Goal: Book appointment/travel/reservation

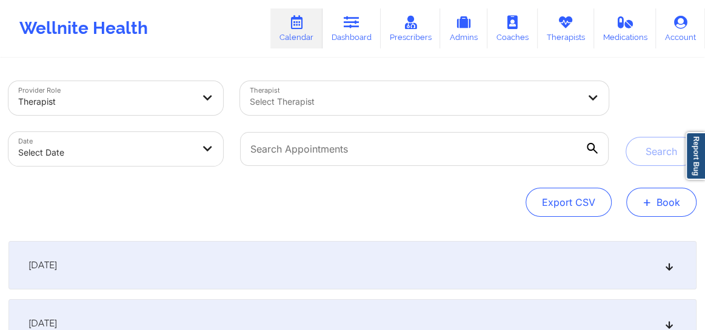
click at [655, 195] on button "+ Book" at bounding box center [661, 202] width 70 height 29
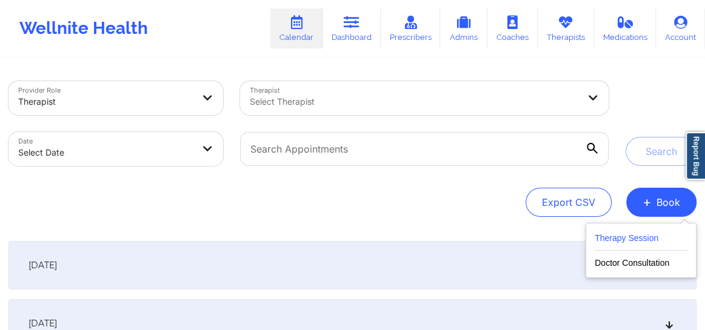
click at [635, 231] on button "Therapy Session" at bounding box center [641, 241] width 93 height 20
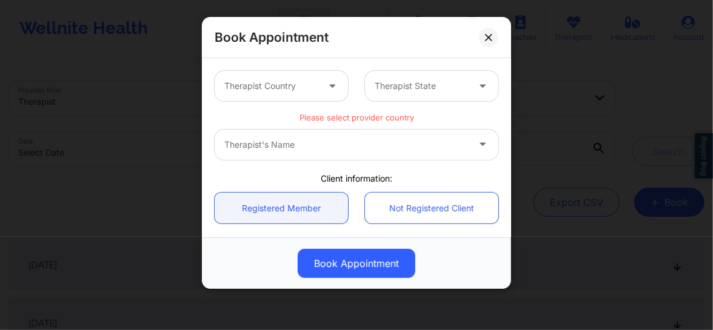
click at [298, 87] on div at bounding box center [270, 86] width 93 height 15
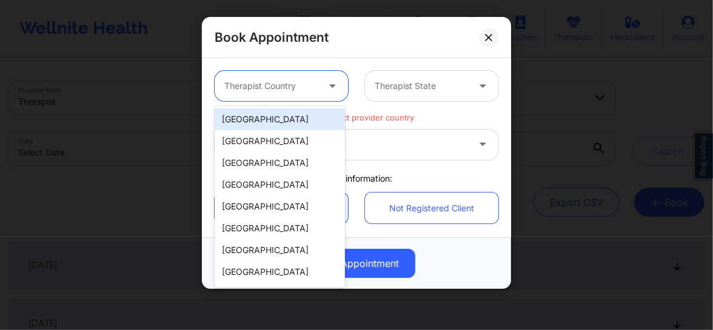
click at [278, 119] on div "[GEOGRAPHIC_DATA]" at bounding box center [280, 120] width 130 height 22
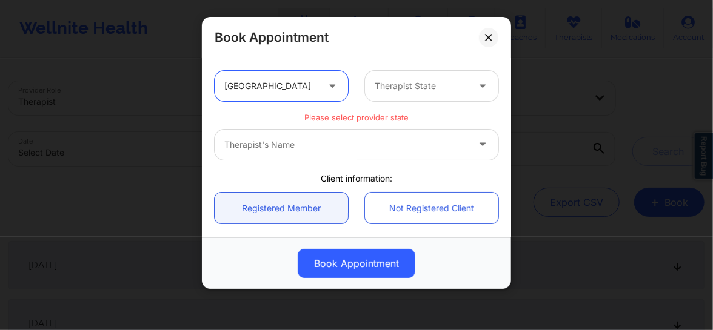
click at [395, 84] on div at bounding box center [421, 86] width 93 height 15
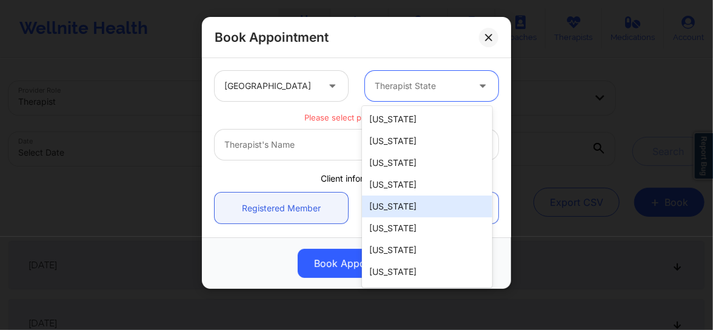
click at [400, 212] on div "[US_STATE]" at bounding box center [427, 207] width 130 height 22
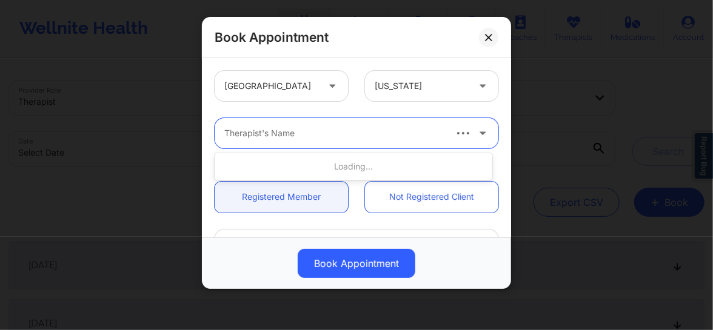
click at [269, 141] on div "Therapist's Name" at bounding box center [330, 133] width 230 height 30
type input "quisha"
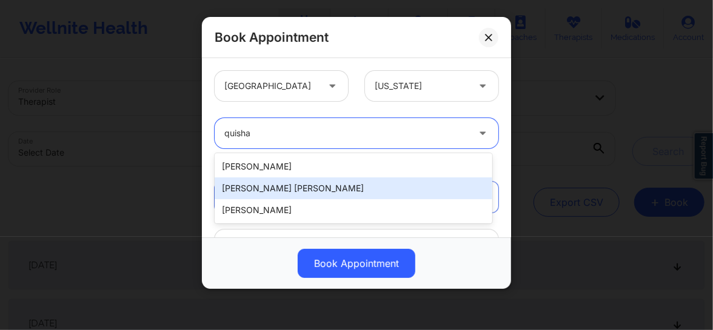
click at [261, 182] on div "[PERSON_NAME] [PERSON_NAME]" at bounding box center [354, 189] width 278 height 22
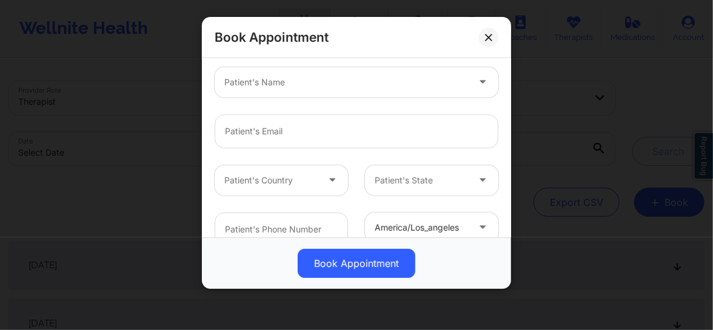
scroll to position [138, 0]
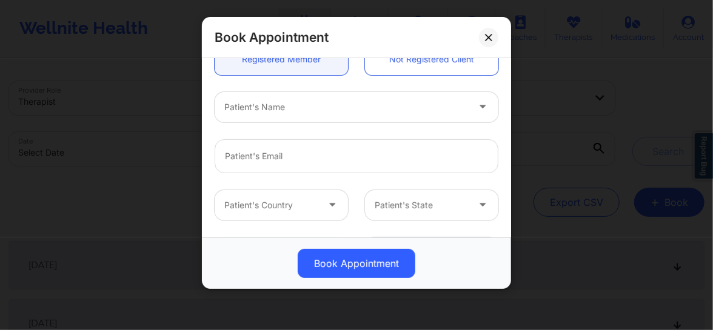
click at [268, 107] on div at bounding box center [346, 107] width 244 height 15
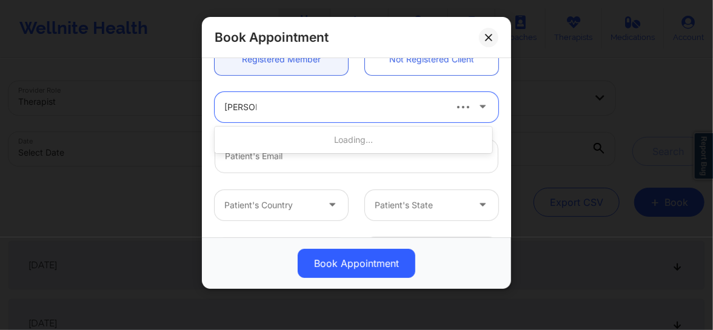
type input "[PERSON_NAME] a r"
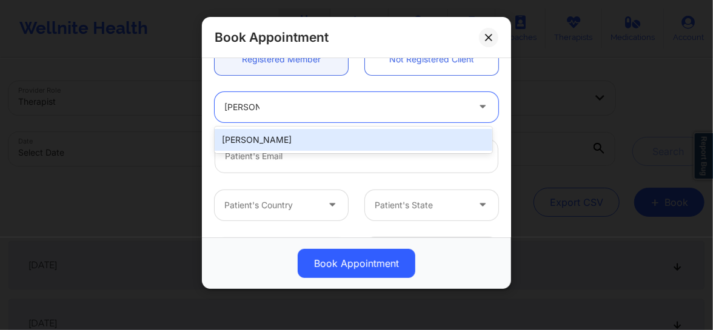
click at [270, 132] on div "[PERSON_NAME]" at bounding box center [354, 140] width 278 height 22
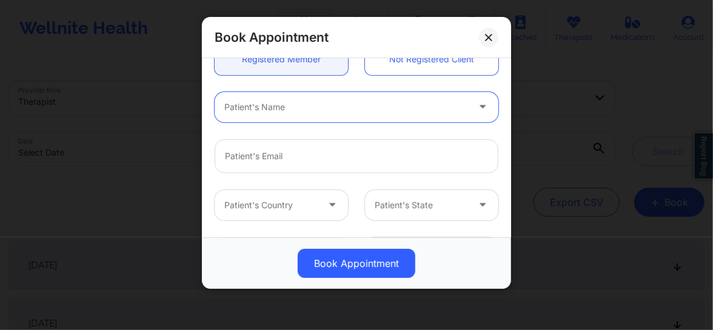
click at [276, 118] on div "Patient's Name" at bounding box center [342, 107] width 255 height 30
type input "[PERSON_NAME]"
type input "[EMAIL_ADDRESS][DOMAIN_NAME]"
type input "[PHONE_NUMBER]"
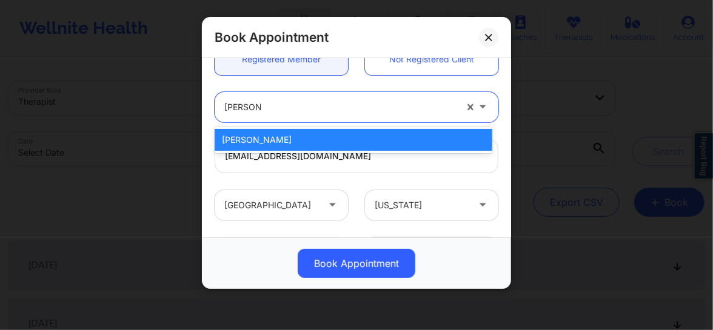
click at [267, 139] on div "[PERSON_NAME]" at bounding box center [354, 140] width 278 height 22
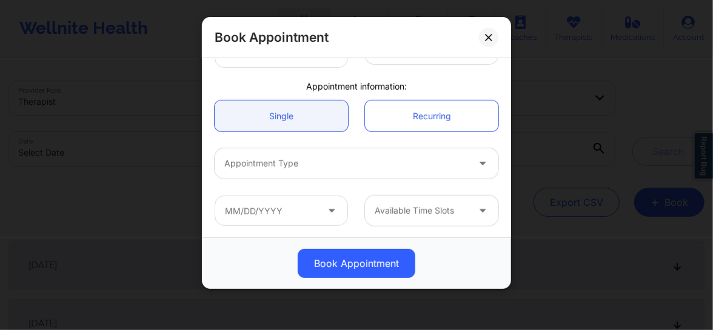
scroll to position [342, 0]
click at [309, 169] on div at bounding box center [346, 163] width 244 height 15
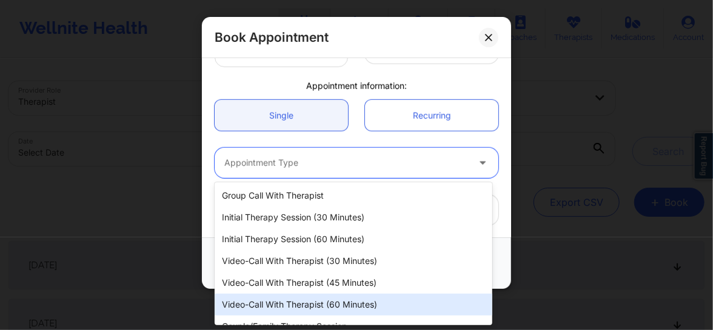
click at [306, 306] on div "Video-Call with Therapist (60 minutes)" at bounding box center [354, 305] width 278 height 22
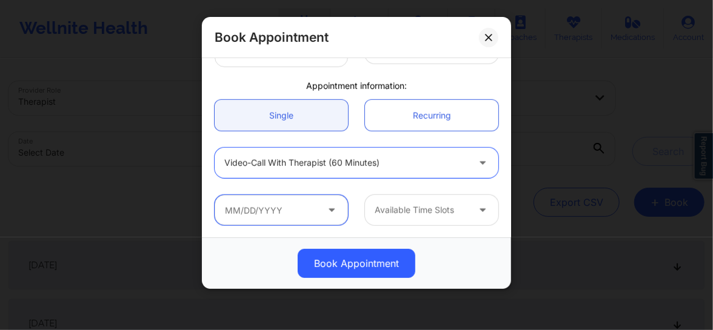
click at [303, 216] on input "text" at bounding box center [281, 210] width 133 height 30
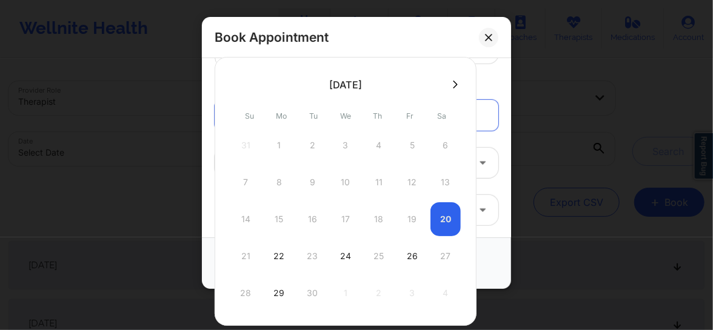
click at [453, 84] on icon at bounding box center [455, 84] width 5 height 9
click at [340, 292] on div "29" at bounding box center [345, 293] width 30 height 34
type input "[DATE]"
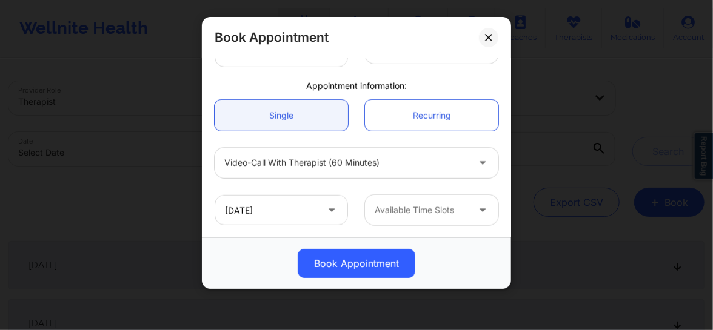
click at [402, 208] on div at bounding box center [421, 210] width 93 height 15
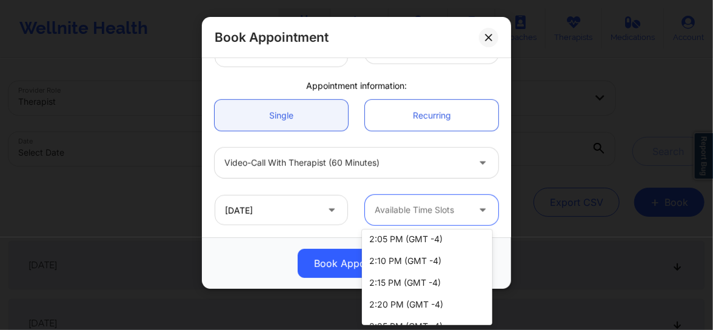
scroll to position [1437, 0]
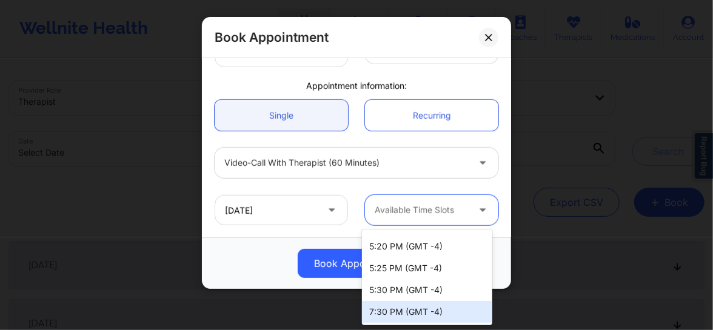
click at [387, 317] on div "7:30 PM (GMT -4)" at bounding box center [427, 312] width 130 height 22
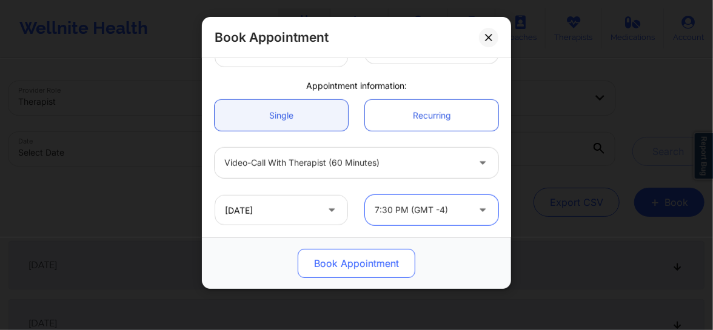
click at [349, 272] on button "Book Appointment" at bounding box center [357, 263] width 118 height 29
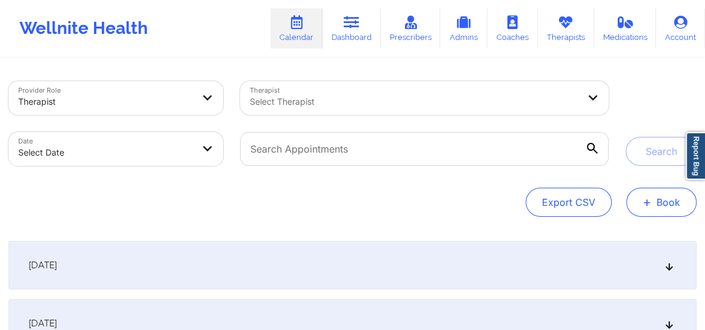
click at [637, 206] on button "+ Book" at bounding box center [661, 202] width 70 height 29
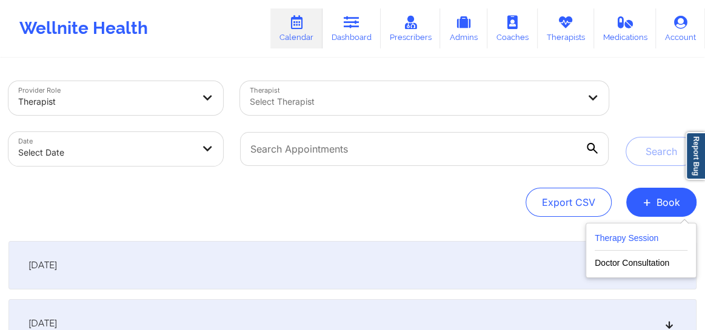
click at [614, 235] on button "Therapy Session" at bounding box center [641, 241] width 93 height 20
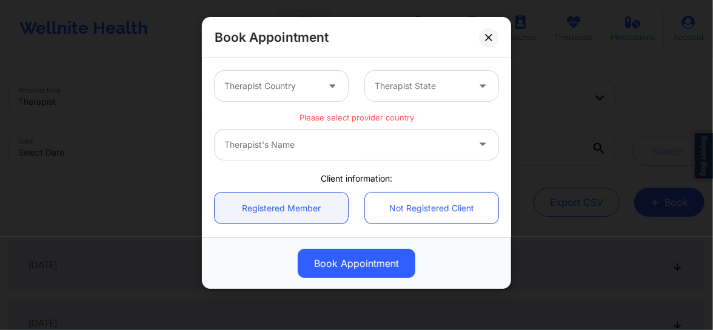
click at [270, 87] on div at bounding box center [270, 86] width 93 height 15
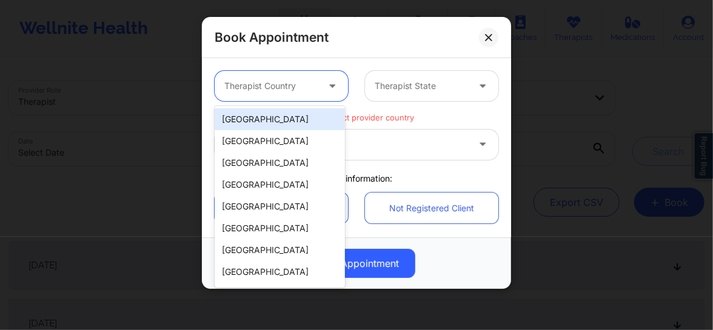
click at [251, 119] on div "[GEOGRAPHIC_DATA]" at bounding box center [280, 120] width 130 height 22
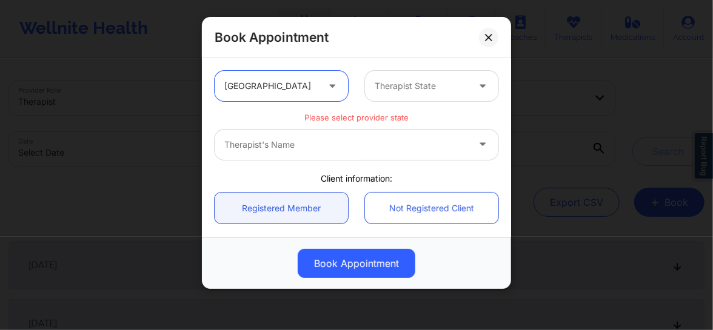
click at [408, 84] on div at bounding box center [421, 86] width 93 height 15
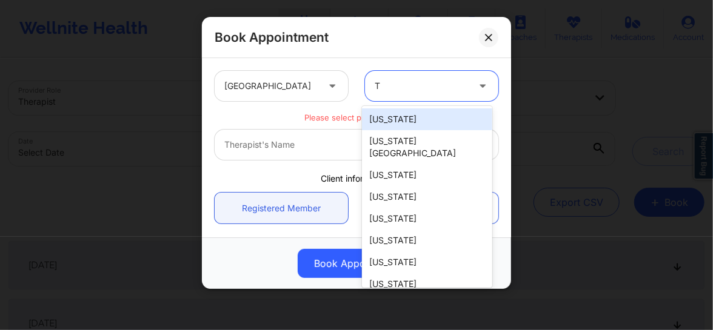
type input "[GEOGRAPHIC_DATA]"
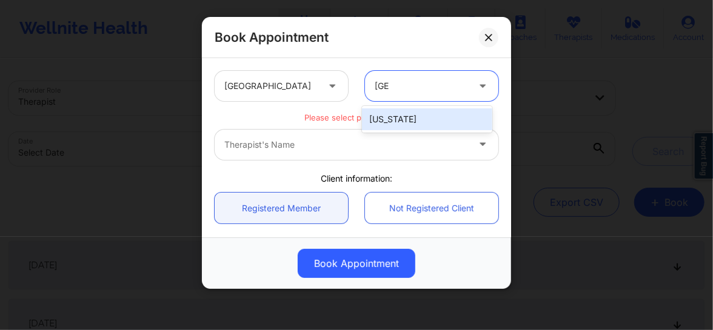
click at [398, 119] on div "[US_STATE]" at bounding box center [427, 120] width 130 height 22
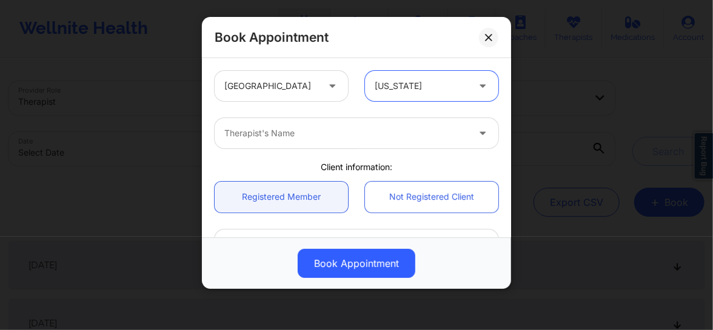
click at [346, 127] on div at bounding box center [346, 133] width 244 height 15
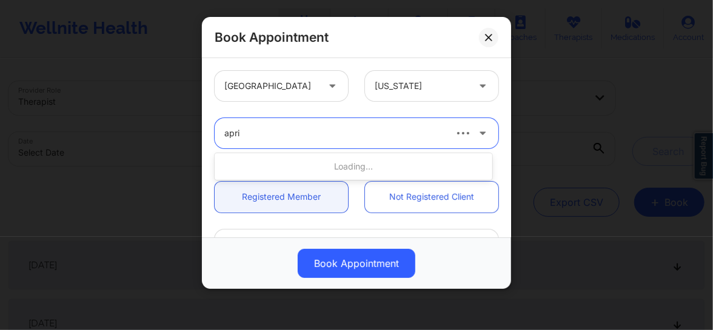
type input "april"
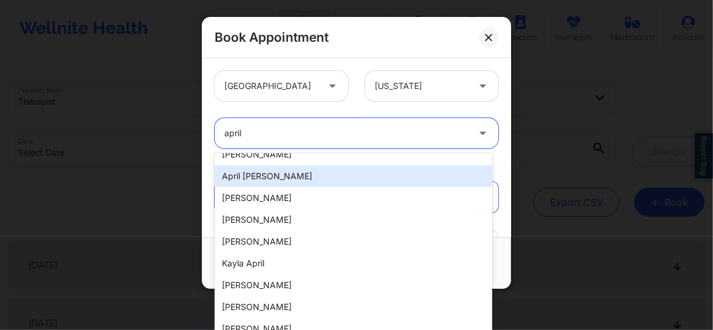
scroll to position [194, 0]
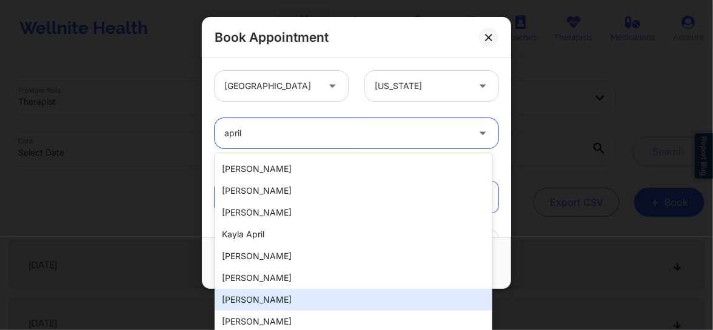
click at [261, 298] on div "[PERSON_NAME]" at bounding box center [354, 300] width 278 height 22
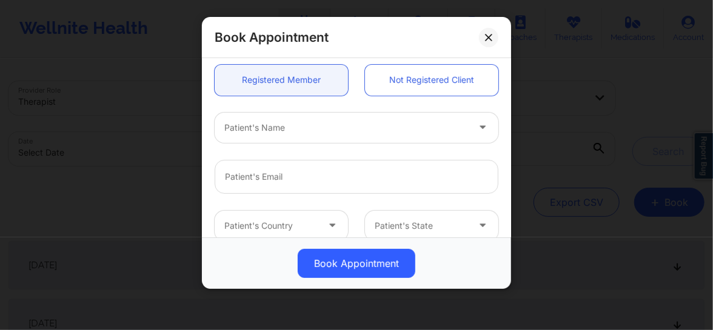
scroll to position [101, 0]
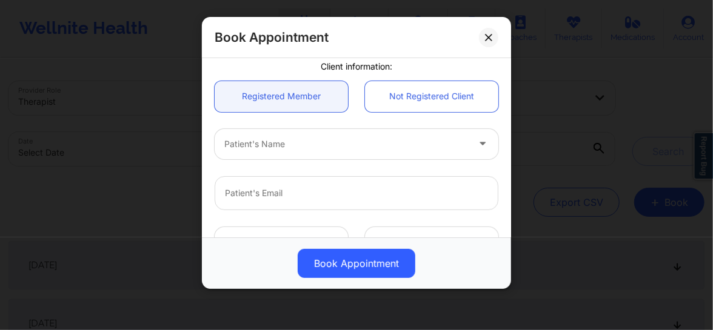
click at [290, 146] on div at bounding box center [346, 144] width 244 height 15
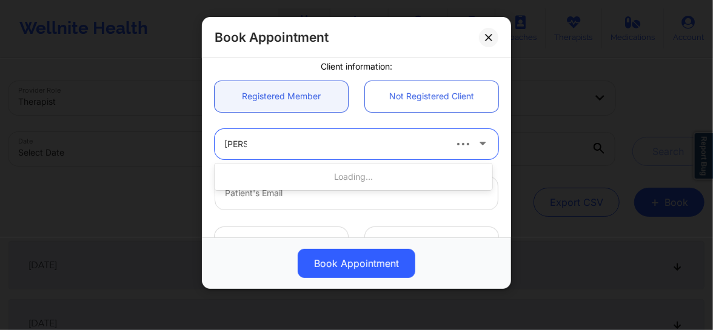
type input "[PERSON_NAME]"
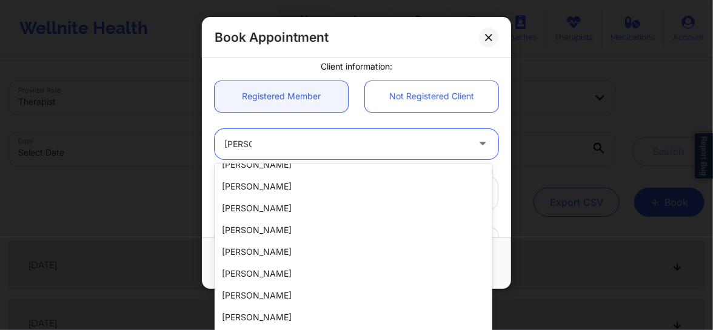
scroll to position [470, 0]
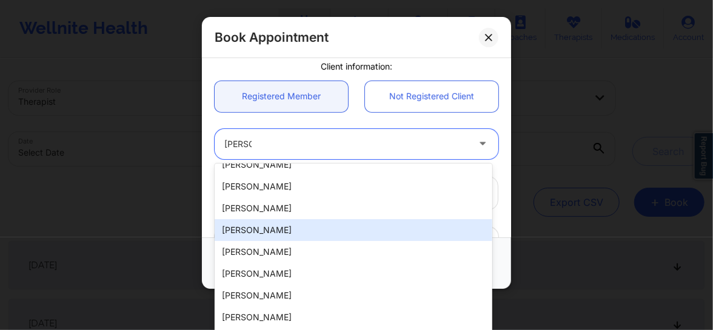
click at [297, 233] on div "[PERSON_NAME]" at bounding box center [354, 230] width 278 height 22
type input "[EMAIL_ADDRESS][DOMAIN_NAME]"
type input "[PHONE_NUMBER]"
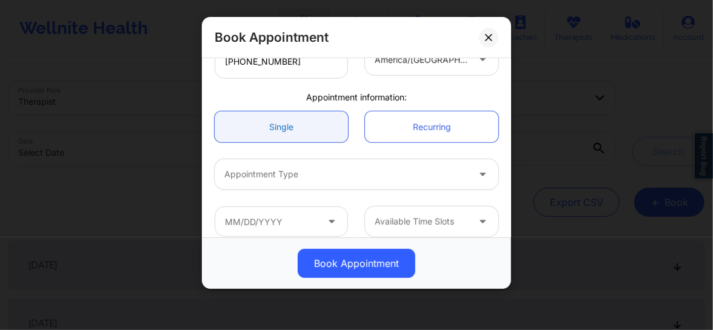
scroll to position [342, 0]
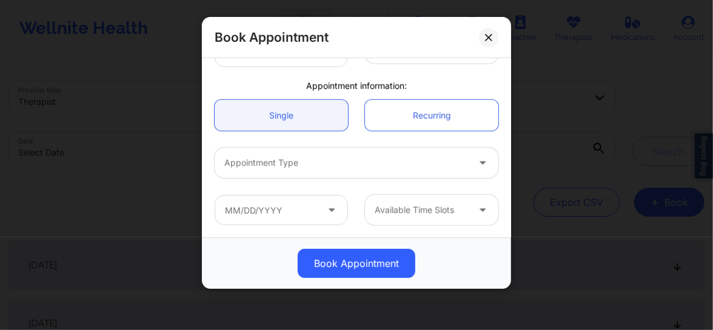
click at [333, 175] on div "Appointment Type" at bounding box center [342, 163] width 255 height 30
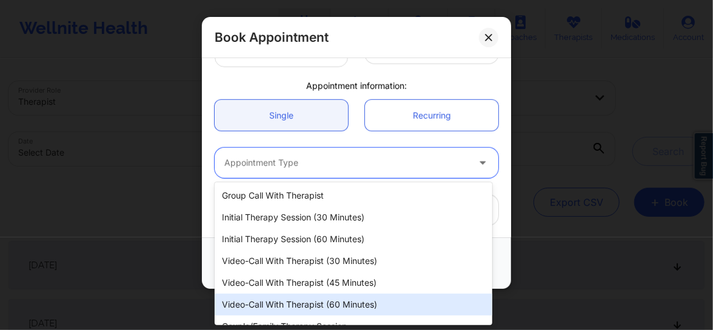
click at [300, 302] on div "Video-Call with Therapist (60 minutes)" at bounding box center [354, 305] width 278 height 22
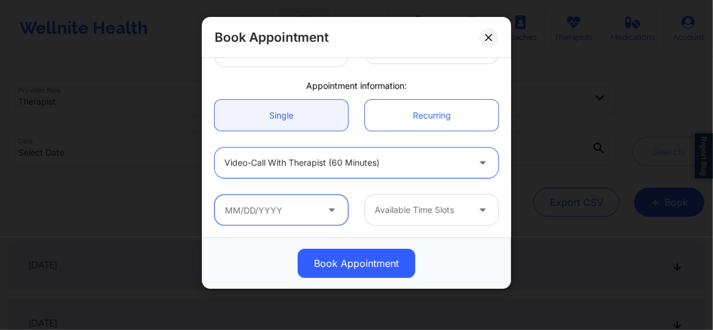
click at [292, 209] on input "text" at bounding box center [281, 210] width 133 height 30
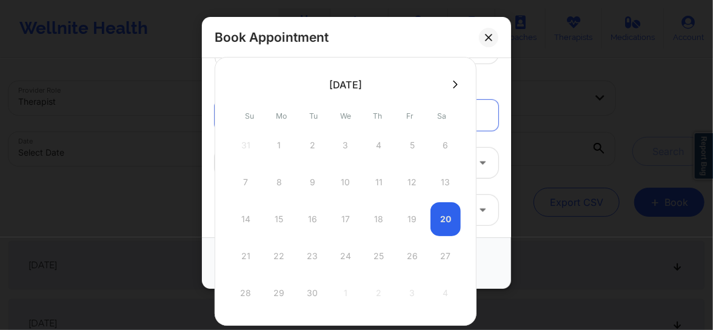
click at [454, 82] on icon at bounding box center [455, 84] width 5 height 9
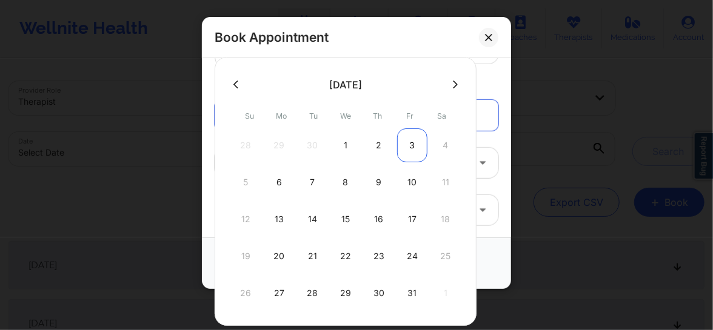
click at [404, 146] on div "3" at bounding box center [412, 146] width 30 height 34
type input "[DATE]"
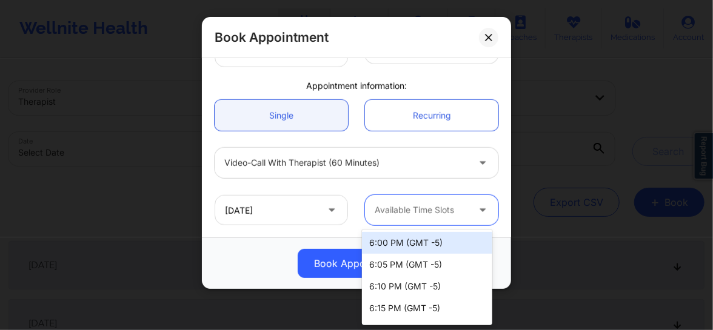
click at [386, 206] on div at bounding box center [421, 210] width 93 height 15
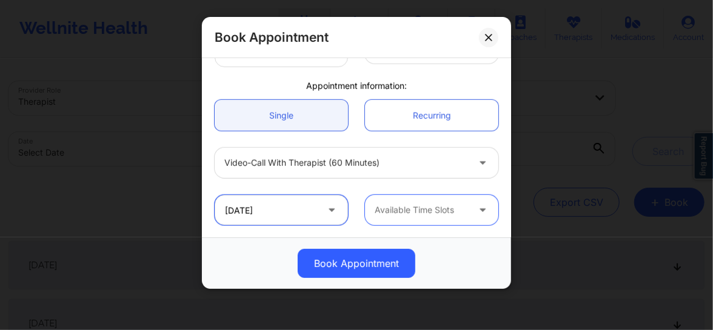
click at [309, 207] on input "[DATE]" at bounding box center [281, 210] width 133 height 30
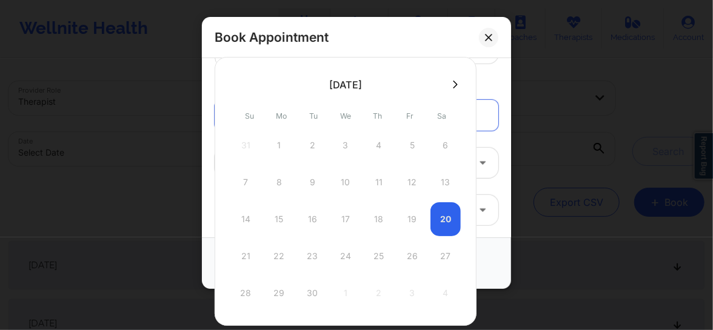
click at [456, 82] on icon at bounding box center [455, 85] width 5 height 8
click at [237, 81] on div at bounding box center [346, 191] width 262 height 269
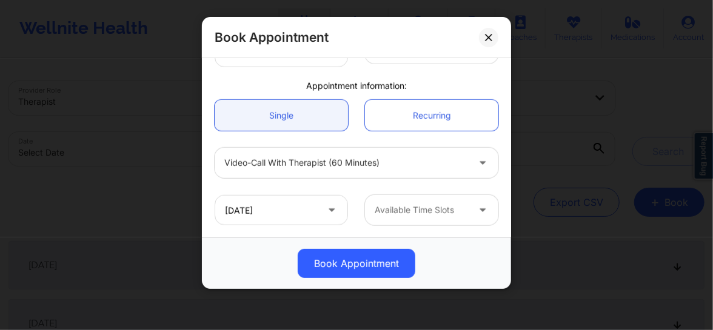
click at [298, 163] on div at bounding box center [346, 163] width 244 height 15
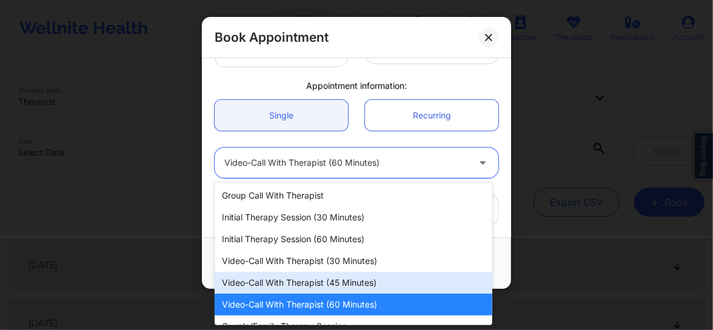
click at [301, 281] on div "Video-Call with Therapist (45 minutes)" at bounding box center [354, 283] width 278 height 22
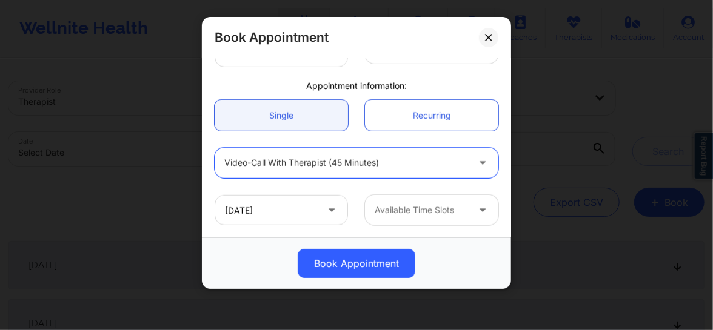
click at [409, 213] on div at bounding box center [421, 210] width 93 height 15
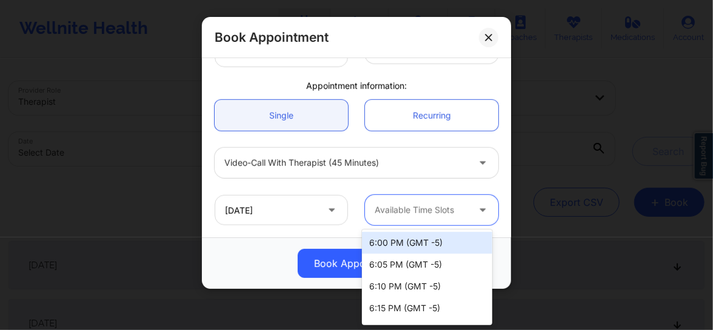
click at [398, 239] on div "6:00 PM (GMT -5)" at bounding box center [427, 243] width 130 height 22
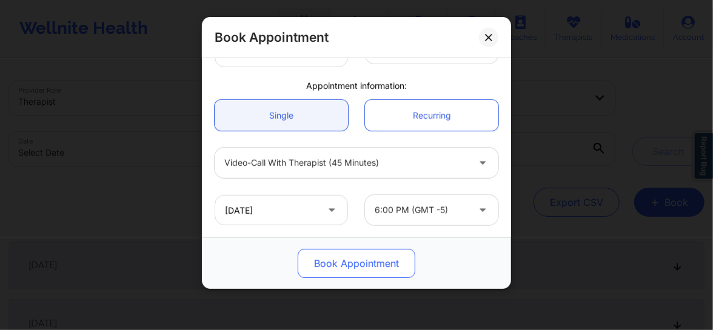
click at [365, 266] on button "Book Appointment" at bounding box center [357, 263] width 118 height 29
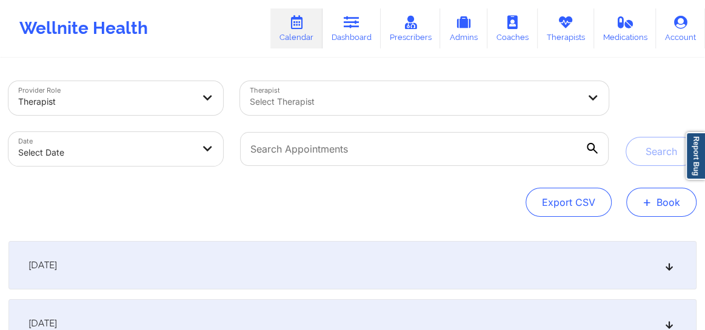
click at [660, 204] on button "+ Book" at bounding box center [661, 202] width 70 height 29
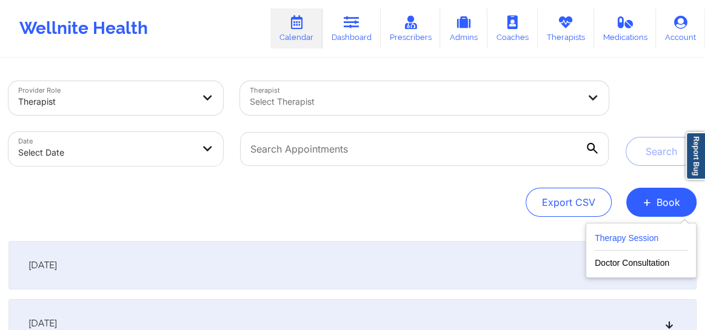
click at [622, 243] on button "Therapy Session" at bounding box center [641, 241] width 93 height 20
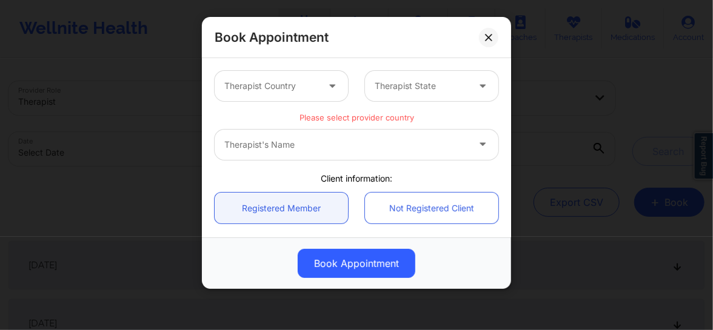
click at [290, 82] on div at bounding box center [270, 86] width 93 height 15
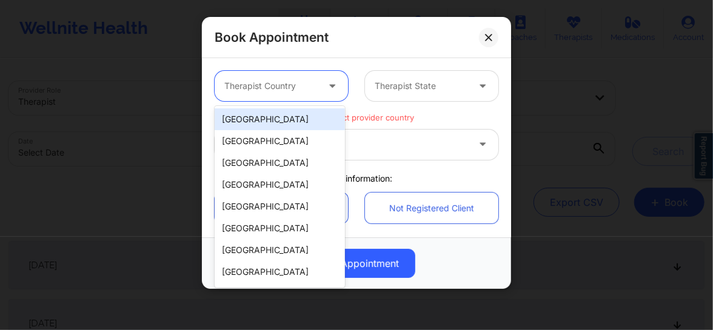
click at [257, 121] on div "[GEOGRAPHIC_DATA]" at bounding box center [280, 120] width 130 height 22
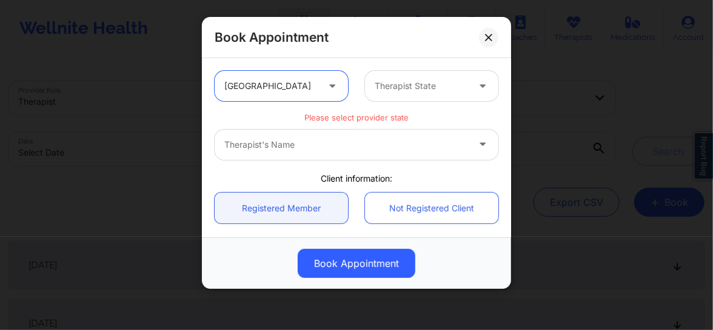
click at [403, 96] on div "Therapist State" at bounding box center [417, 86] width 104 height 30
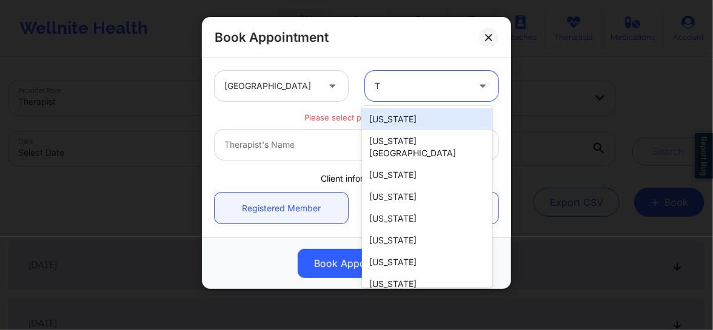
type input "[GEOGRAPHIC_DATA]"
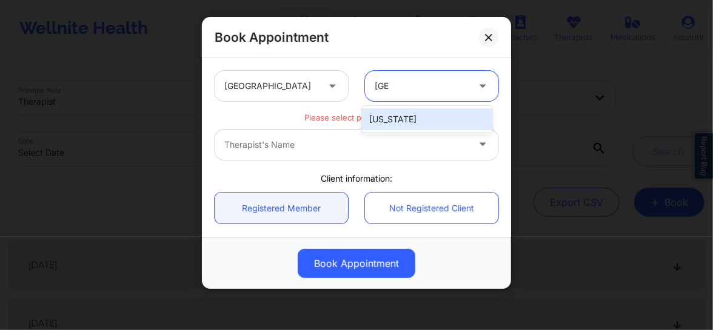
click at [397, 117] on div "[US_STATE]" at bounding box center [427, 120] width 130 height 22
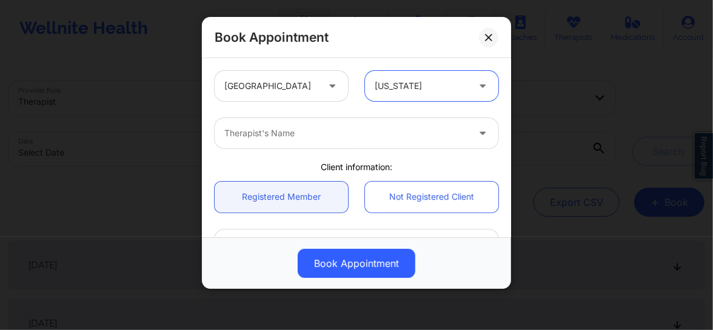
click at [310, 139] on div at bounding box center [346, 133] width 244 height 15
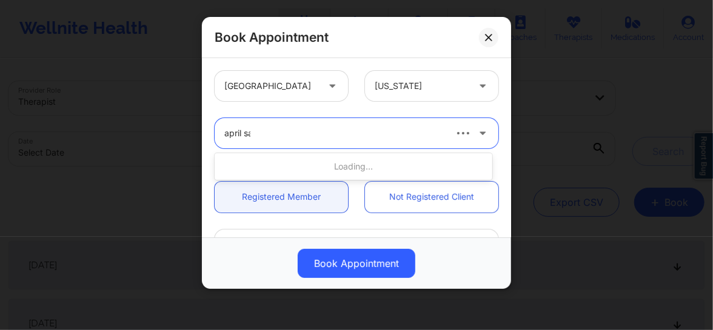
type input "april san"
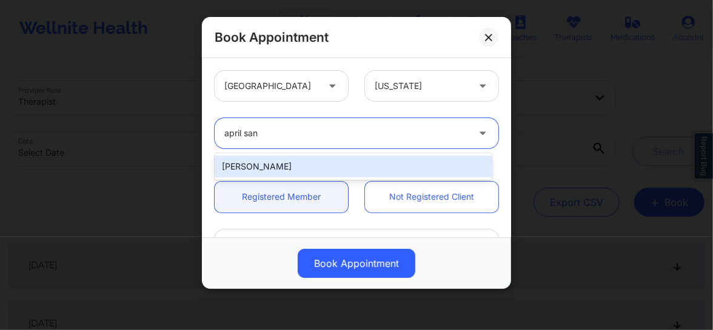
click at [307, 176] on div "[PERSON_NAME]" at bounding box center [354, 167] width 278 height 22
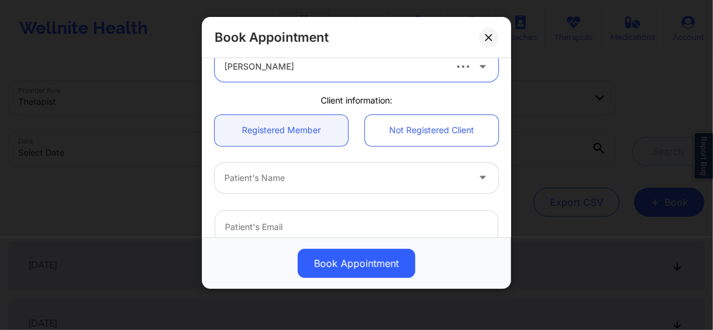
scroll to position [73, 0]
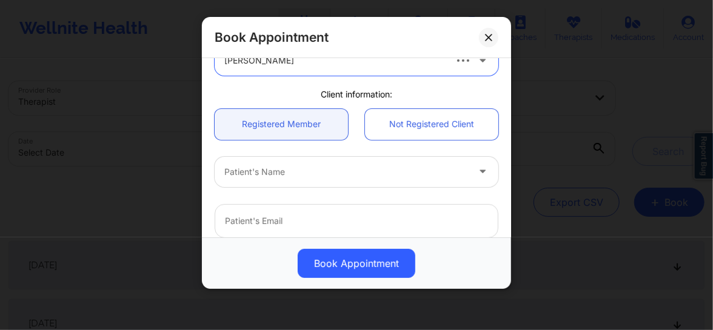
click at [289, 173] on div at bounding box center [346, 172] width 244 height 15
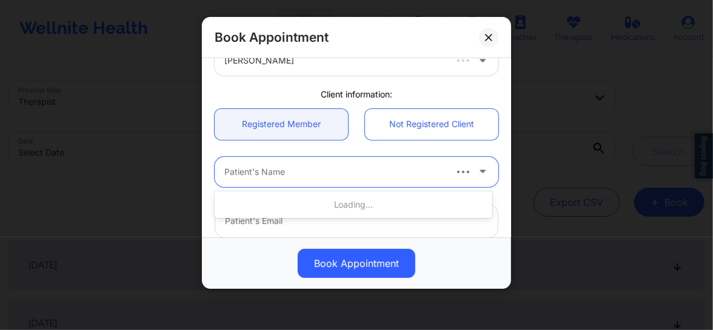
paste input "[PERSON_NAME]"
type input "[PERSON_NAME]"
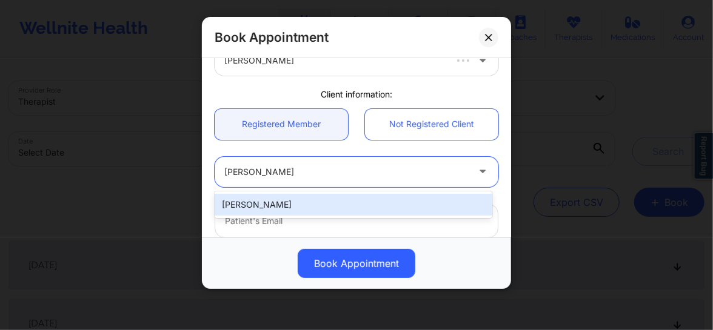
click at [279, 204] on div "[PERSON_NAME]" at bounding box center [354, 205] width 278 height 22
type input "[EMAIL_ADDRESS][DOMAIN_NAME]"
type input "[PHONE_NUMBER]"
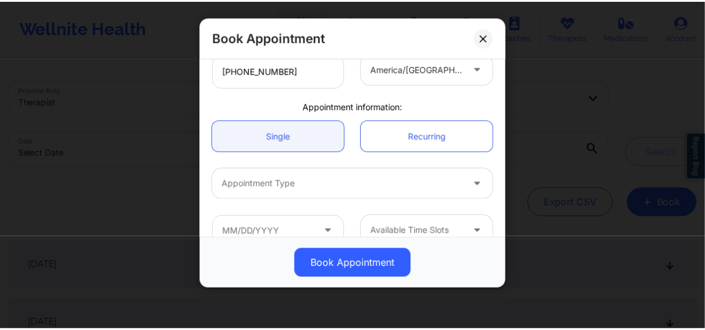
scroll to position [342, 0]
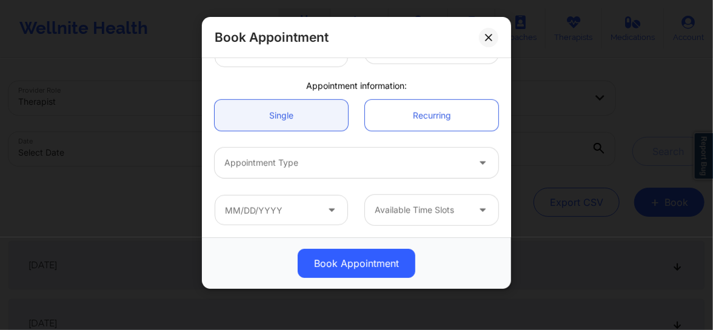
click at [279, 162] on div at bounding box center [346, 163] width 244 height 15
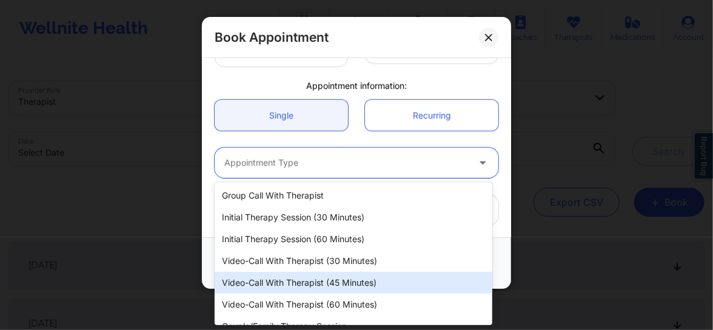
click at [315, 281] on div "Video-Call with Therapist (45 minutes)" at bounding box center [354, 283] width 278 height 22
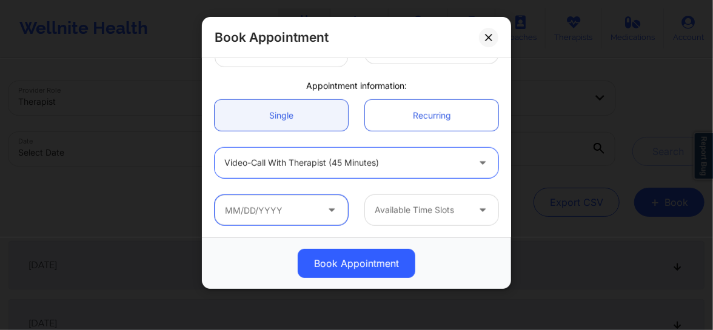
click at [315, 207] on input "text" at bounding box center [281, 210] width 133 height 30
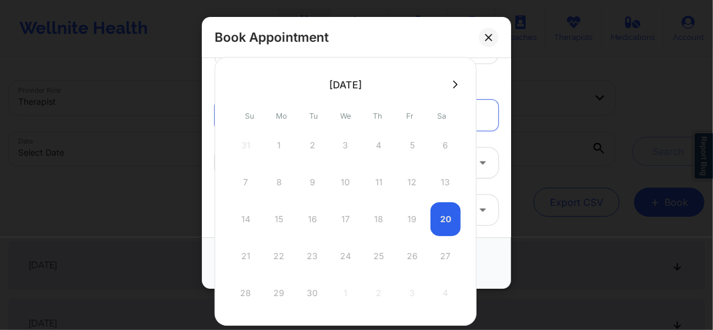
click at [454, 85] on icon at bounding box center [455, 84] width 5 height 9
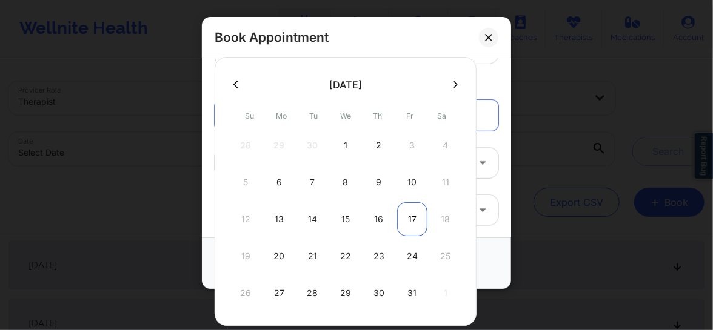
click at [412, 209] on div "17" at bounding box center [412, 219] width 30 height 34
type input "[DATE]"
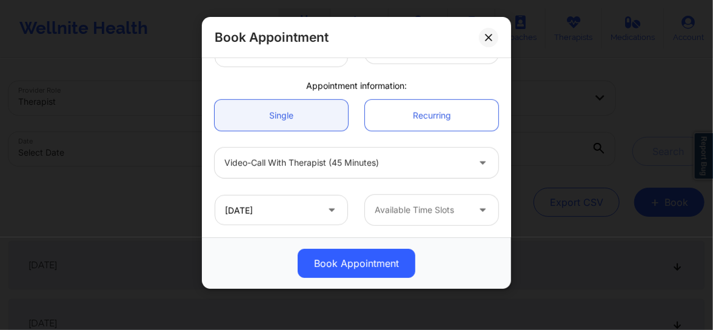
click at [412, 209] on div at bounding box center [421, 210] width 93 height 15
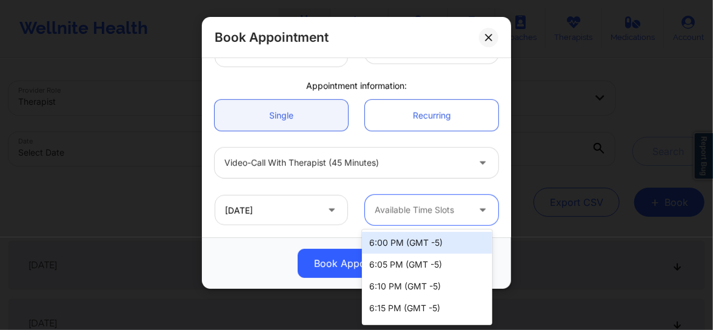
click at [406, 239] on div "6:00 PM (GMT -5)" at bounding box center [427, 243] width 130 height 22
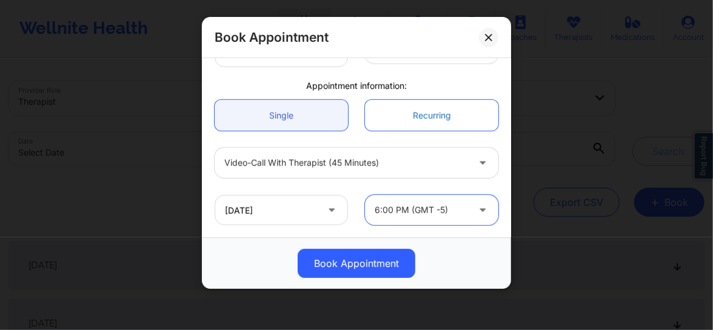
click at [423, 118] on link "Recurring" at bounding box center [431, 115] width 133 height 31
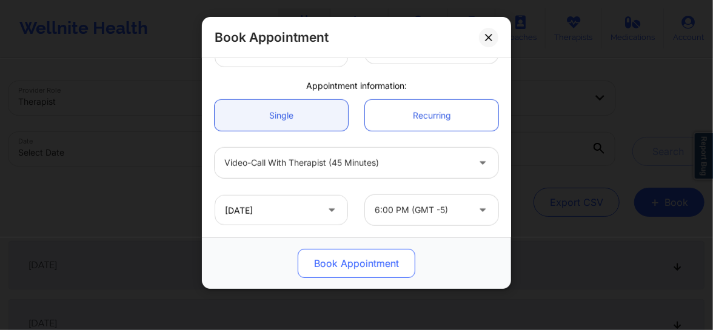
click at [369, 267] on button "Book Appointment" at bounding box center [357, 263] width 118 height 29
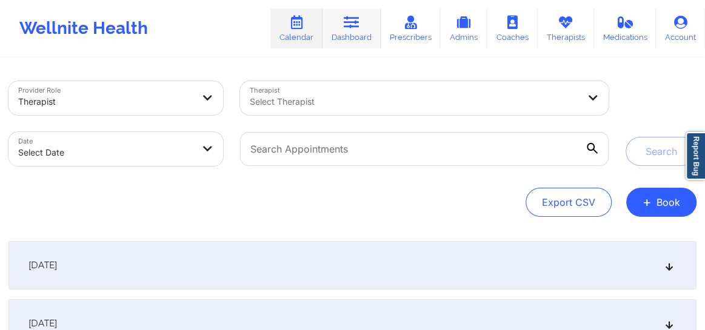
click at [363, 27] on link "Dashboard" at bounding box center [352, 28] width 58 height 40
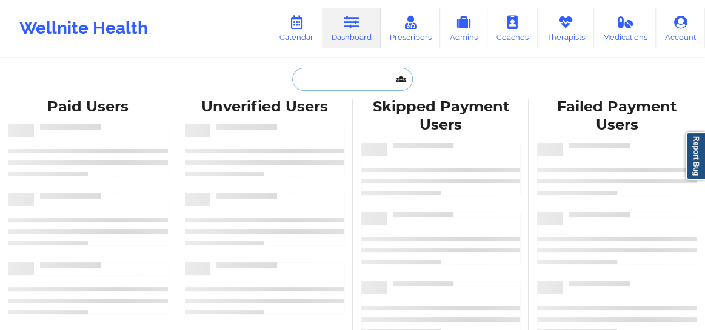
click at [308, 80] on input "text" at bounding box center [352, 79] width 120 height 23
paste input "[PERSON_NAME]"
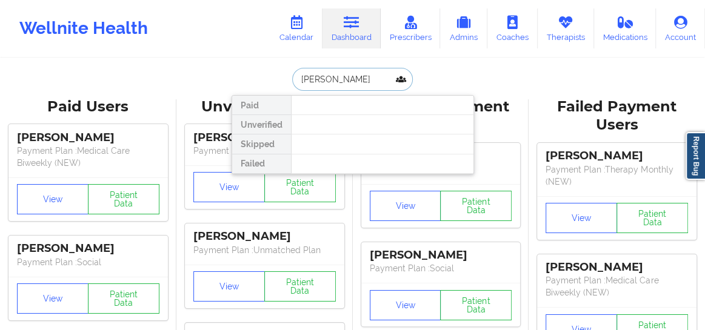
click at [297, 78] on input "[PERSON_NAME]" at bounding box center [352, 79] width 120 height 23
click at [352, 80] on input "[PERSON_NAME]" at bounding box center [352, 79] width 120 height 23
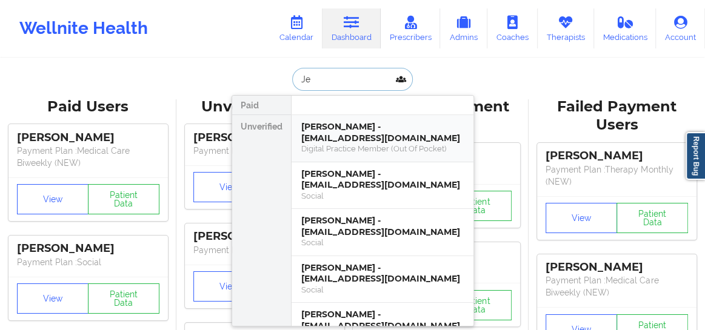
type input "J"
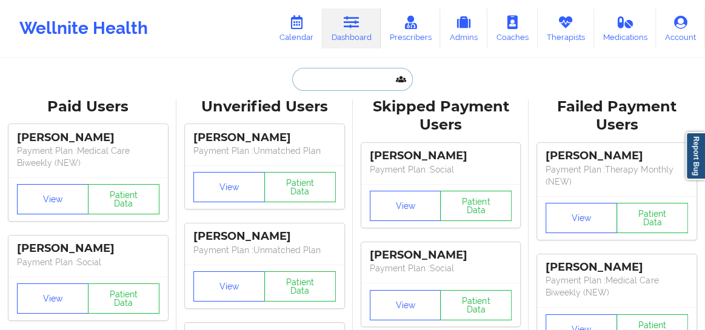
paste input "[PERSON_NAME]"
type input "[PERSON_NAME]"
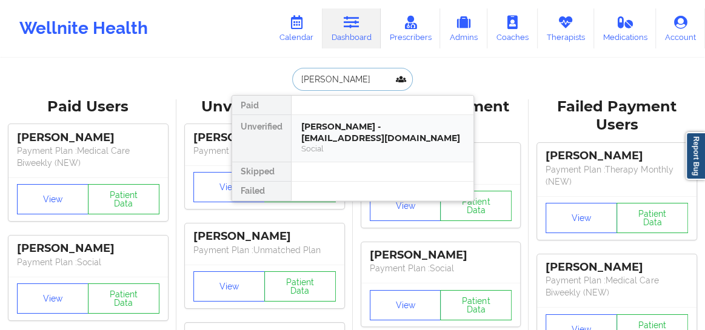
click at [381, 127] on div "[PERSON_NAME] - [EMAIL_ADDRESS][DOMAIN_NAME]" at bounding box center [382, 132] width 162 height 22
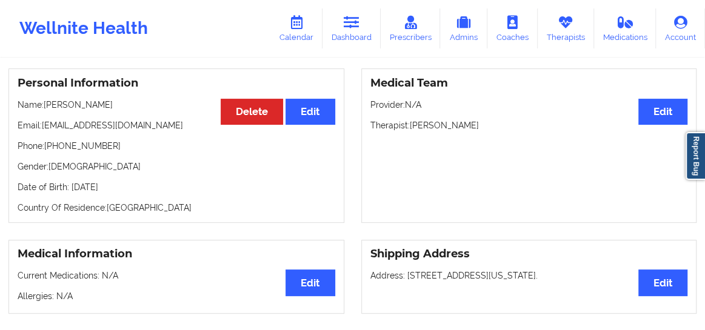
scroll to position [101, 0]
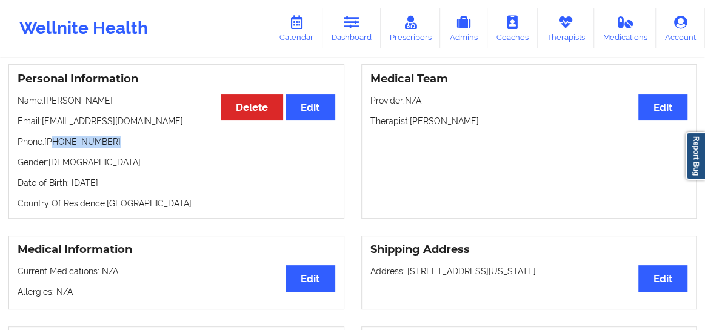
drag, startPoint x: 112, startPoint y: 139, endPoint x: 54, endPoint y: 139, distance: 57.6
click at [54, 139] on p "Phone: [PHONE_NUMBER]" at bounding box center [177, 142] width 318 height 12
copy p "[PHONE_NUMBER]"
click at [303, 34] on link "Calendar" at bounding box center [296, 28] width 52 height 40
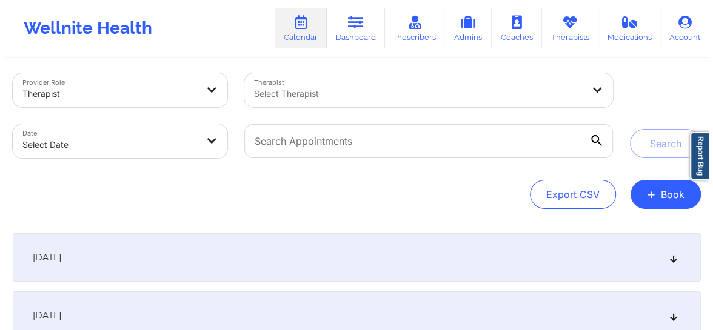
scroll to position [101, 0]
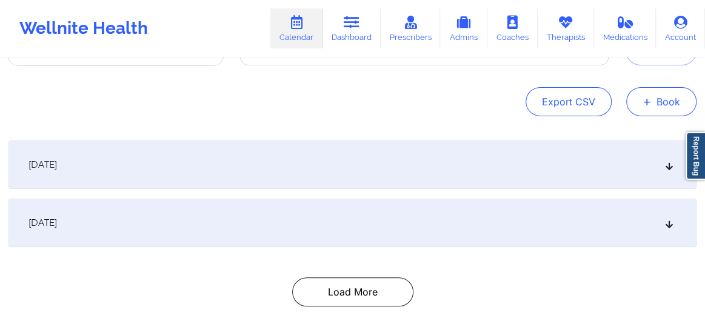
click at [655, 101] on button "+ Book" at bounding box center [661, 101] width 70 height 29
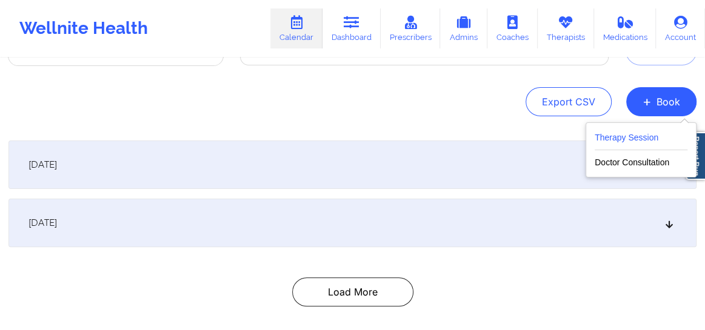
click at [608, 138] on button "Therapy Session" at bounding box center [641, 140] width 93 height 20
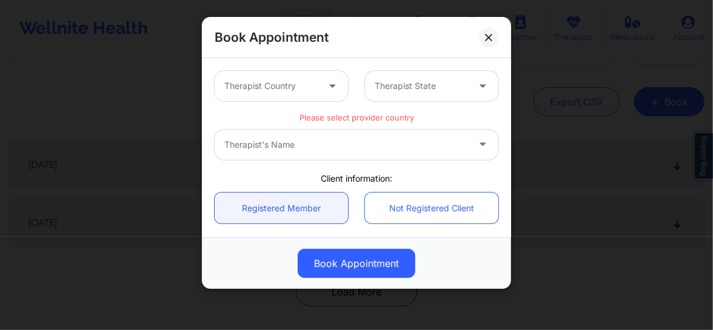
click at [284, 87] on div at bounding box center [270, 86] width 93 height 15
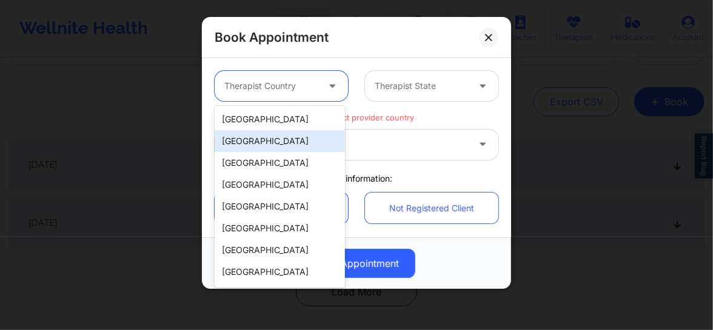
click at [272, 121] on div "[GEOGRAPHIC_DATA]" at bounding box center [280, 120] width 130 height 22
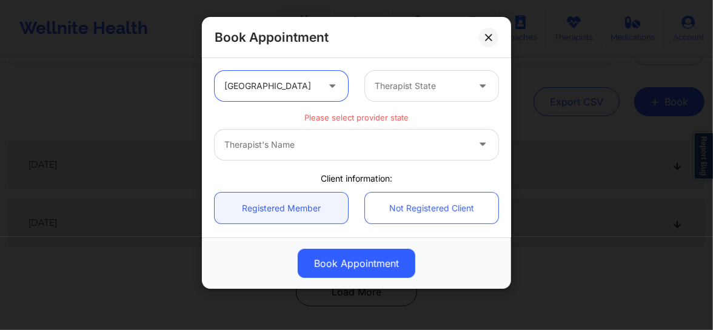
click at [411, 81] on div at bounding box center [421, 86] width 93 height 15
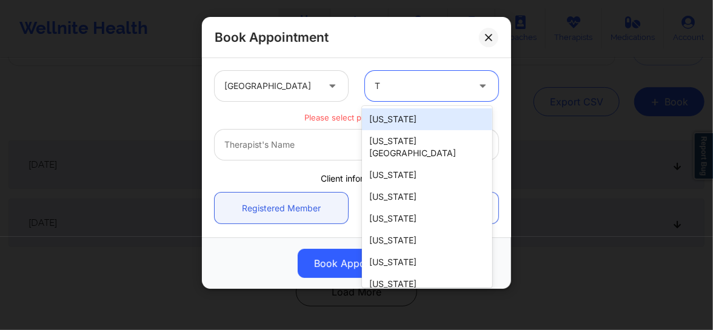
type input "[GEOGRAPHIC_DATA]"
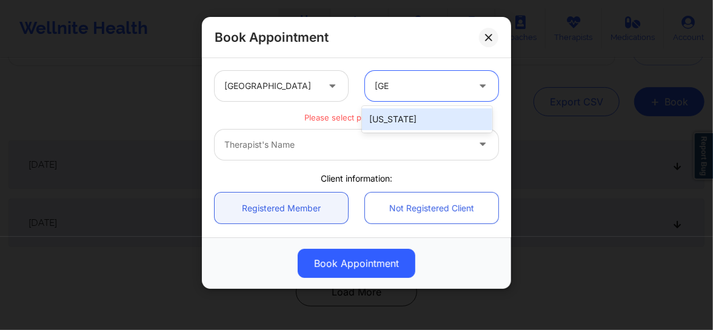
click at [392, 114] on div "[US_STATE]" at bounding box center [427, 120] width 130 height 22
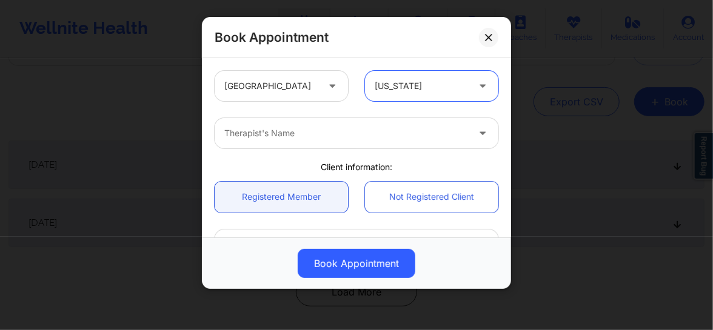
click at [335, 130] on div at bounding box center [346, 133] width 244 height 15
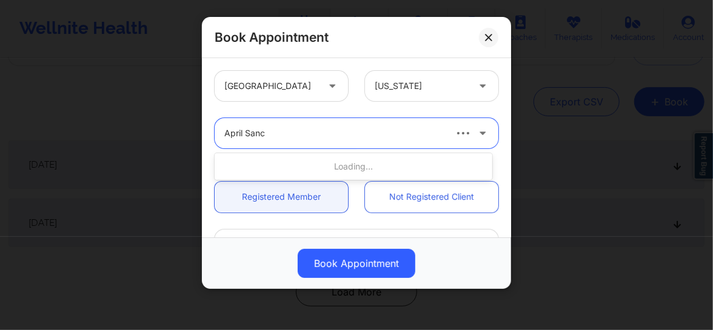
type input "April Sanch"
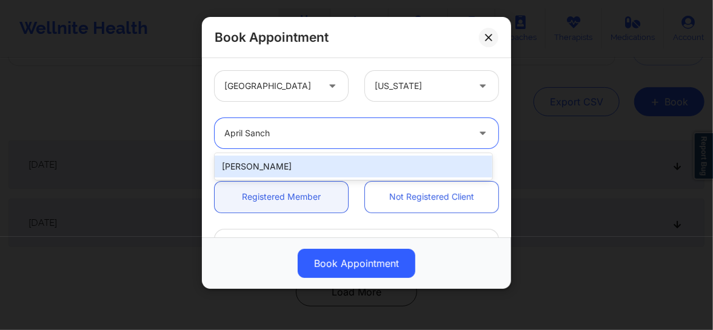
click at [315, 158] on div "[PERSON_NAME]" at bounding box center [354, 167] width 278 height 22
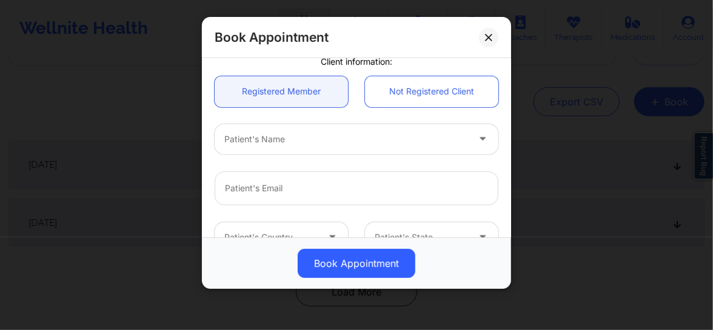
scroll to position [119, 0]
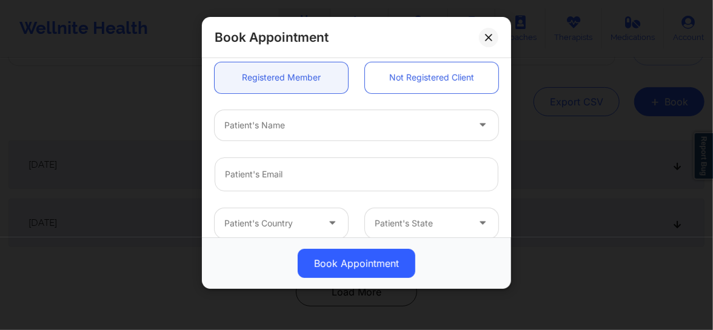
click at [306, 130] on div at bounding box center [346, 125] width 244 height 15
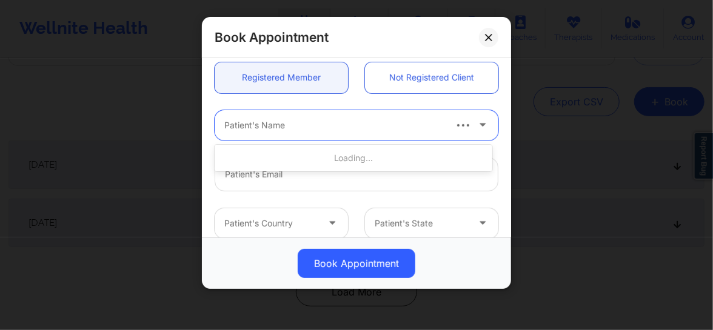
paste input "[PHONE_NUMBER]"
type input "2"
type input "[PERSON_NAME]"
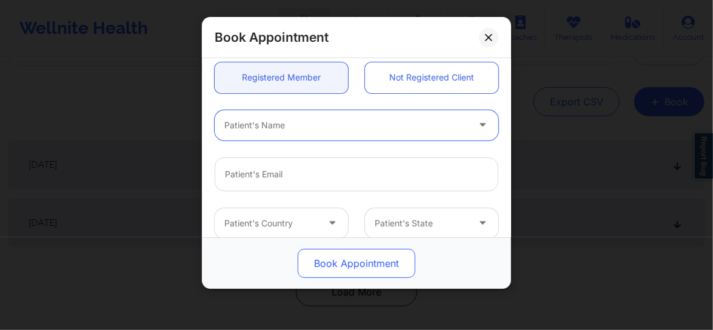
drag, startPoint x: 305, startPoint y: 130, endPoint x: 303, endPoint y: 251, distance: 120.7
click at [303, 251] on div "Book Appointment [GEOGRAPHIC_DATA] [US_STATE] [PERSON_NAME] Client information:…" at bounding box center [356, 153] width 309 height 272
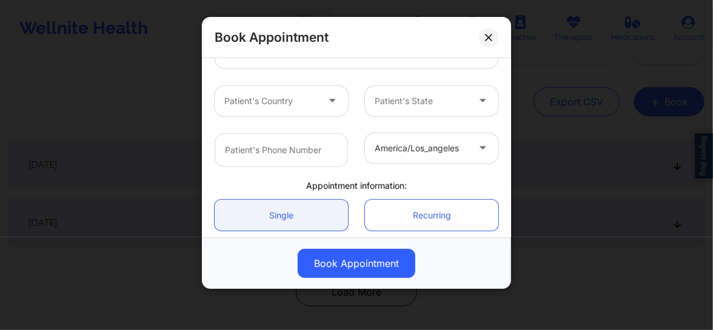
scroll to position [342, 0]
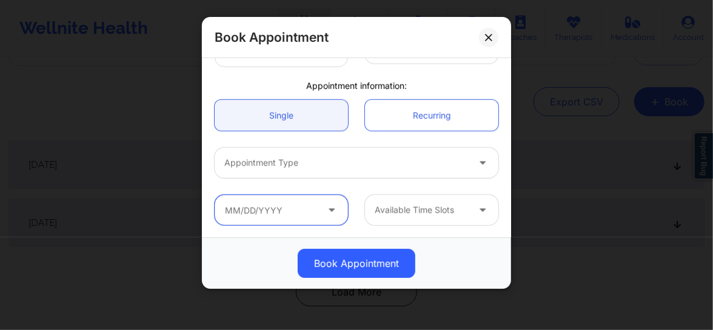
click at [279, 203] on input "text" at bounding box center [281, 210] width 133 height 30
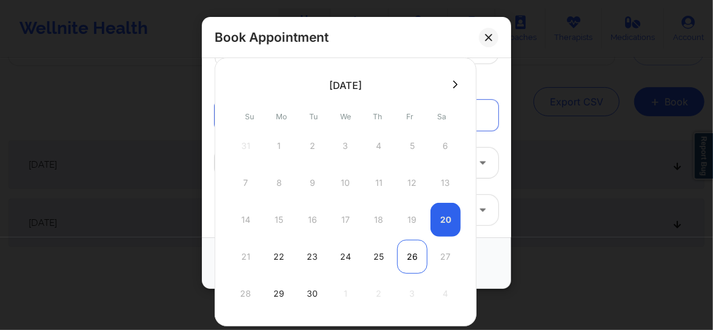
click at [414, 250] on div "26" at bounding box center [412, 257] width 30 height 34
type input "[DATE]"
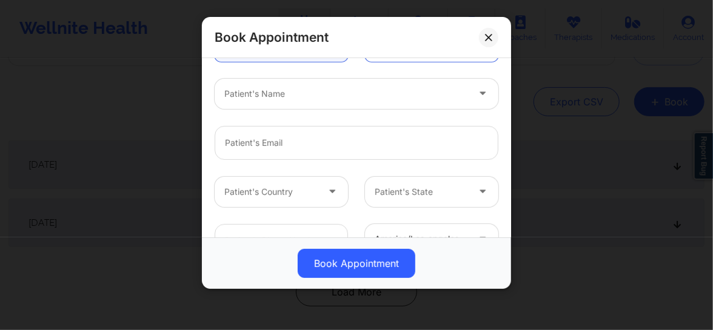
scroll to position [119, 0]
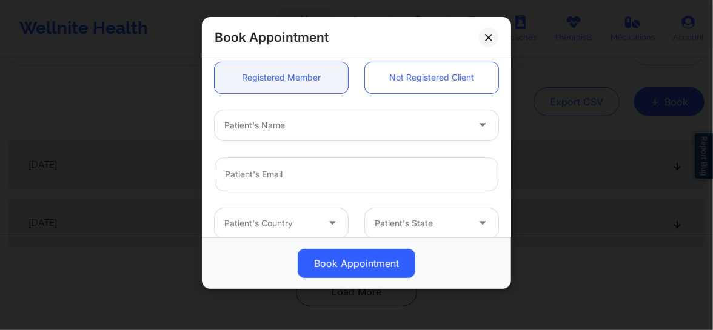
click at [281, 116] on div "Patient's Name" at bounding box center [342, 125] width 255 height 30
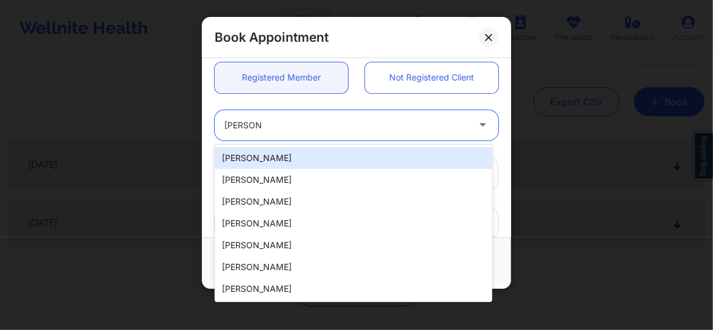
type input "[PERSON_NAME]"
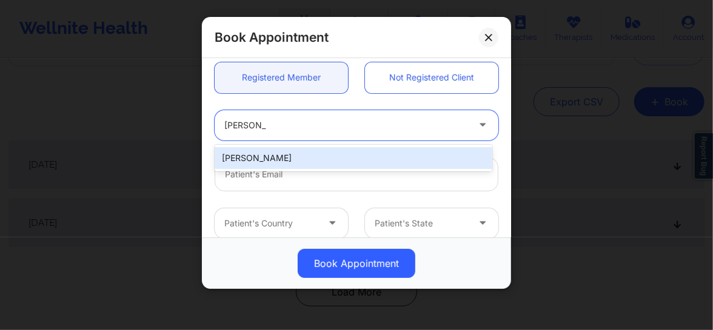
click at [287, 157] on div "[PERSON_NAME]" at bounding box center [354, 158] width 278 height 22
type input "[EMAIL_ADDRESS][DOMAIN_NAME]"
type input "[PHONE_NUMBER]"
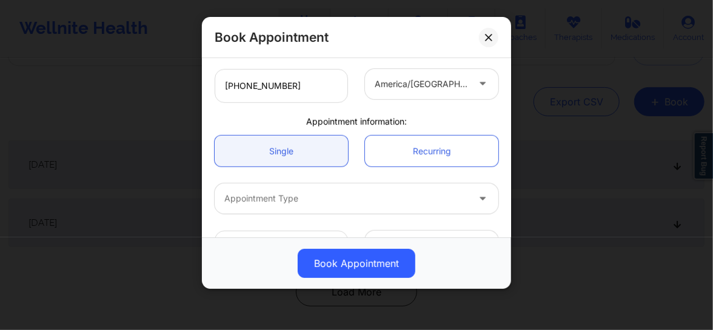
scroll to position [312, 0]
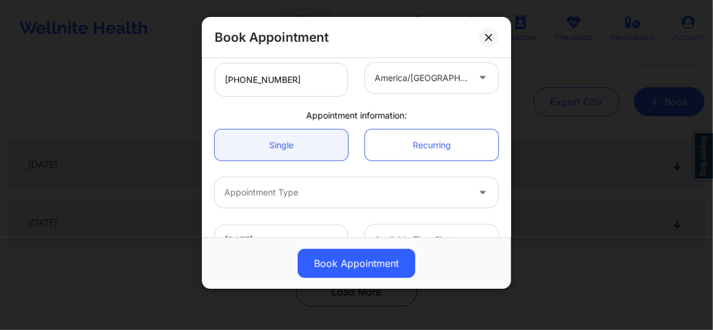
click at [290, 201] on div "Appointment Type" at bounding box center [342, 193] width 255 height 30
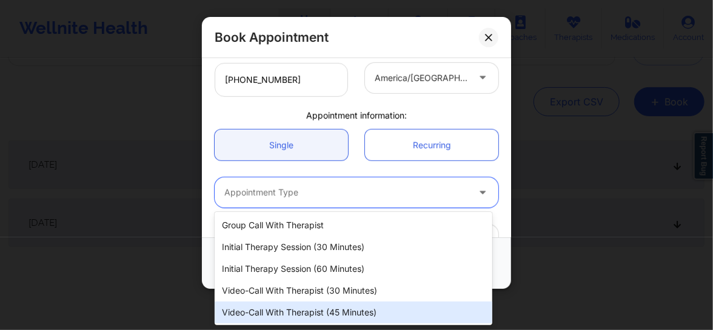
click at [298, 304] on div "Video-Call with Therapist (45 minutes)" at bounding box center [354, 313] width 278 height 22
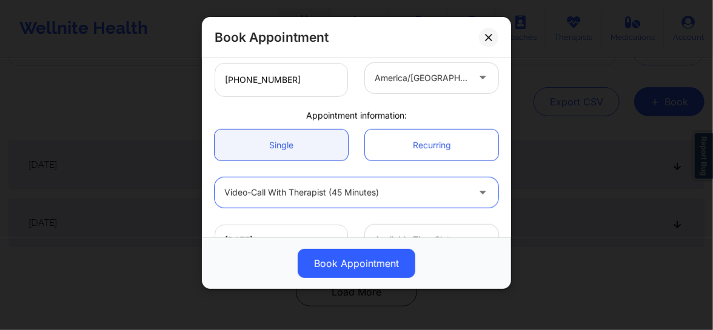
scroll to position [342, 0]
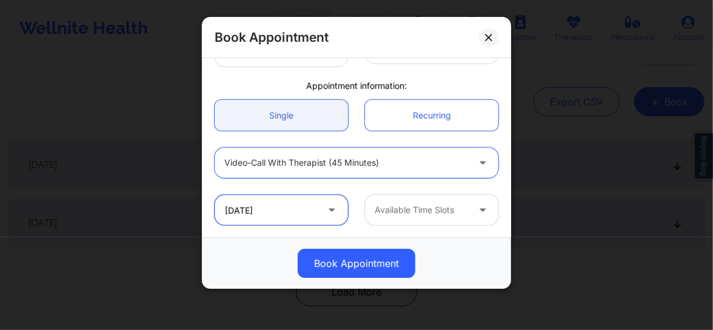
click at [299, 215] on input "[DATE]" at bounding box center [281, 210] width 133 height 30
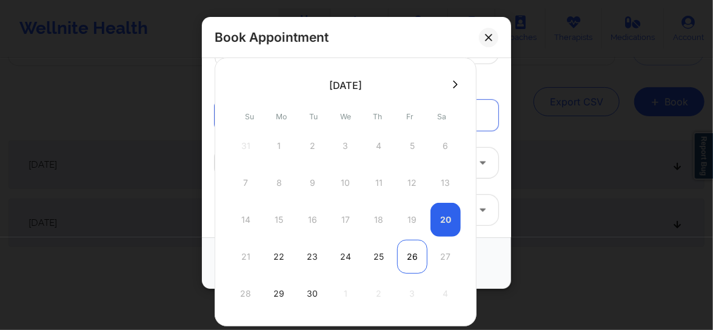
click at [417, 258] on div "26" at bounding box center [412, 257] width 30 height 34
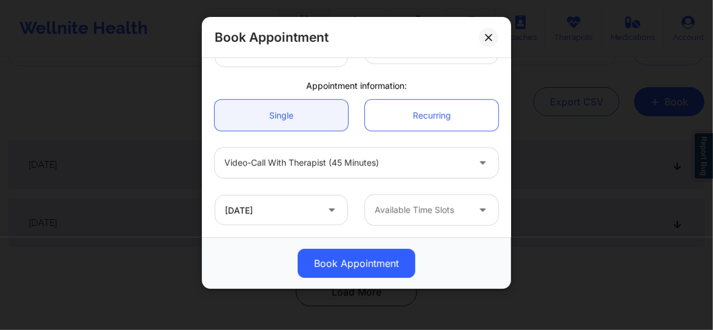
click at [406, 211] on div at bounding box center [421, 210] width 93 height 15
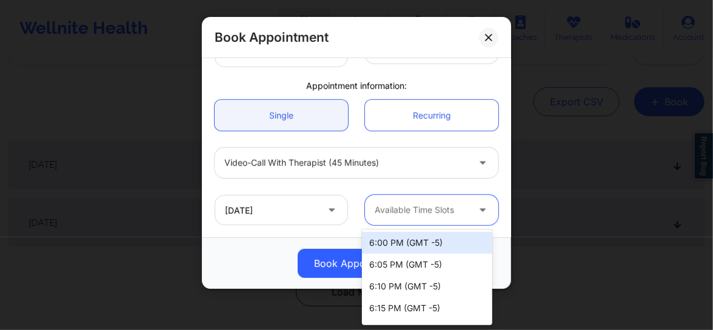
click at [408, 239] on div "6:00 PM (GMT -5)" at bounding box center [427, 243] width 130 height 22
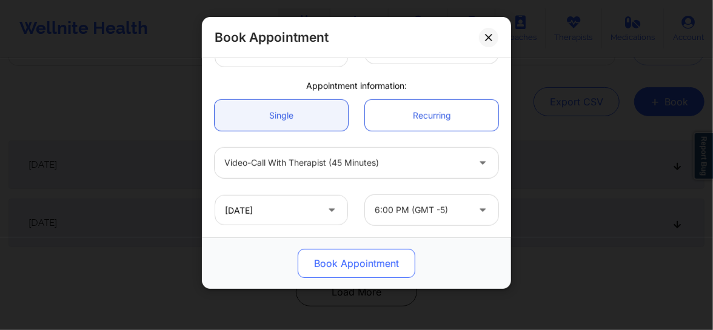
click at [356, 262] on button "Book Appointment" at bounding box center [357, 263] width 118 height 29
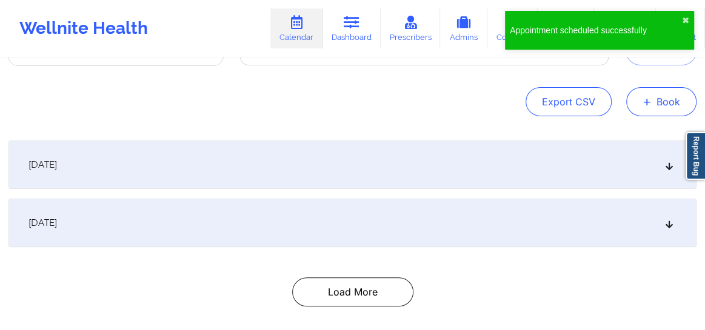
click at [662, 104] on button "+ Book" at bounding box center [661, 101] width 70 height 29
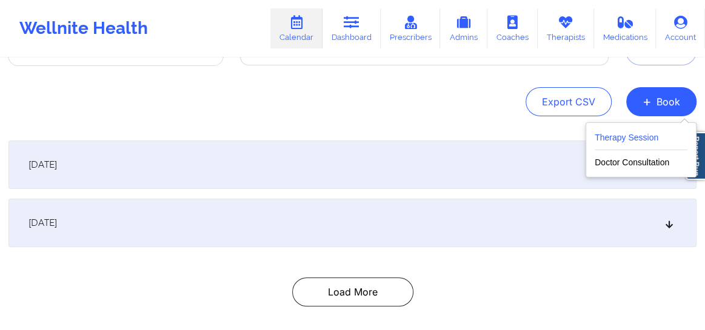
click at [637, 144] on button "Therapy Session" at bounding box center [641, 140] width 93 height 20
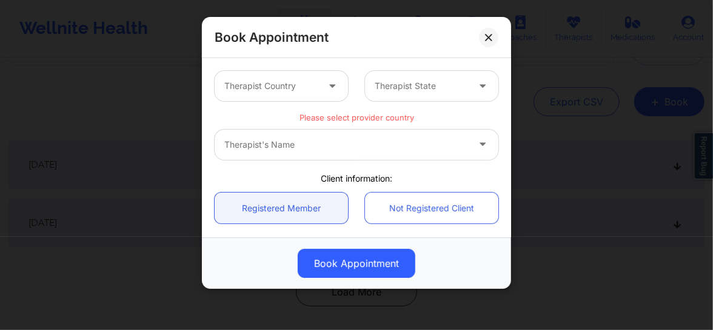
click at [299, 97] on div "Therapist Country" at bounding box center [267, 86] width 104 height 30
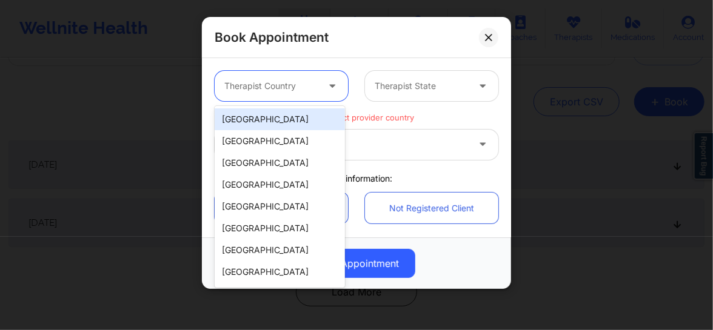
click at [286, 118] on div "[GEOGRAPHIC_DATA]" at bounding box center [280, 120] width 130 height 22
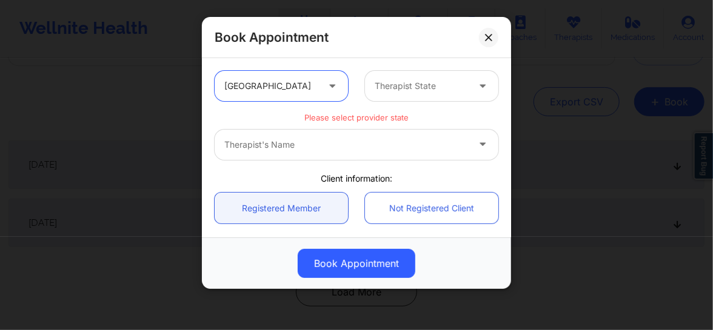
click at [418, 87] on div at bounding box center [421, 86] width 93 height 15
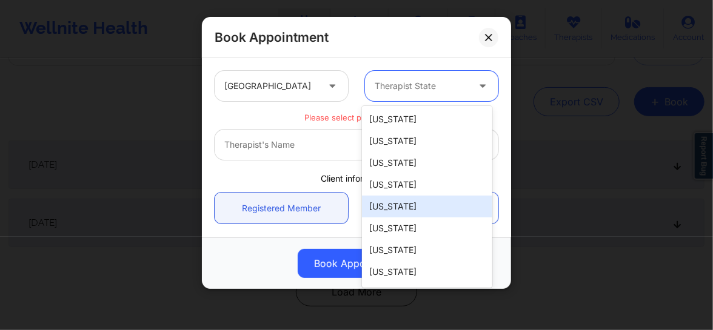
click at [392, 208] on div "[US_STATE]" at bounding box center [427, 207] width 130 height 22
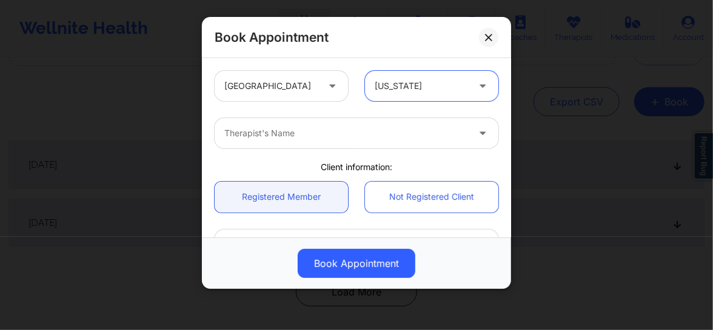
click at [286, 138] on div at bounding box center [346, 133] width 244 height 15
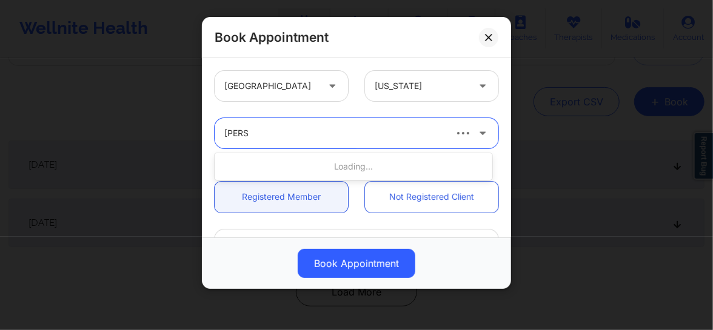
type input "quisha"
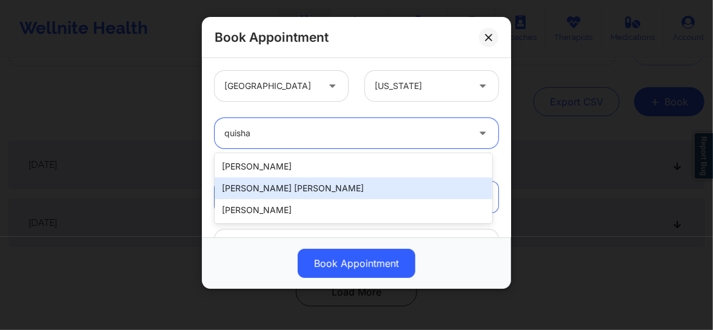
click at [287, 188] on div "[PERSON_NAME] [PERSON_NAME]" at bounding box center [354, 189] width 278 height 22
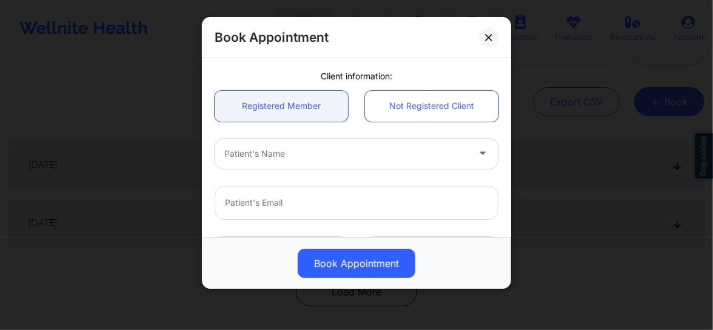
scroll to position [92, 0]
click at [289, 160] on div "Patient's Name" at bounding box center [342, 153] width 255 height 30
type input "[PERSON_NAME] a r"
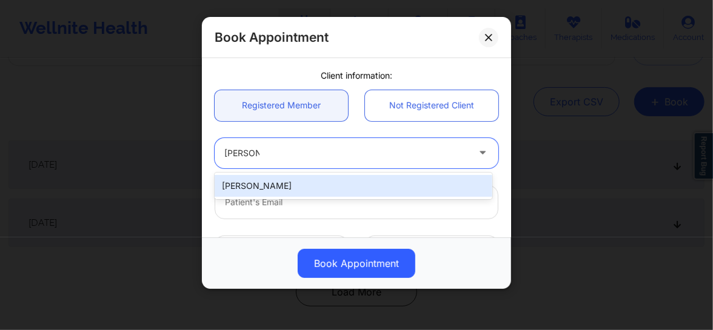
click at [277, 178] on div "[PERSON_NAME]" at bounding box center [354, 186] width 278 height 22
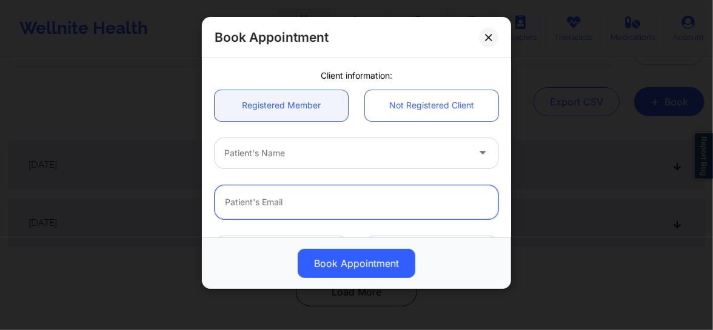
click at [275, 206] on input "email" at bounding box center [357, 203] width 284 height 34
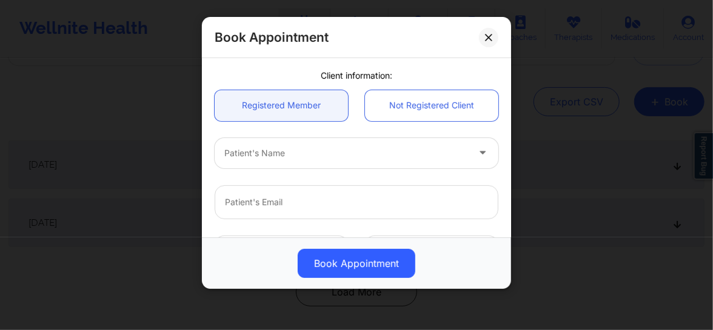
click at [235, 159] on div at bounding box center [346, 153] width 244 height 15
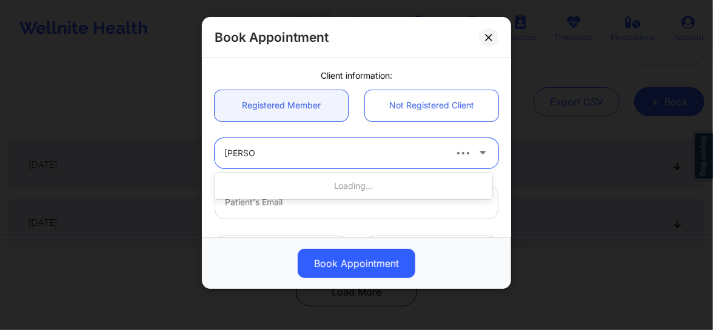
type input "[PERSON_NAME]"
type input "[EMAIL_ADDRESS][DOMAIN_NAME]"
type input "[PHONE_NUMBER]"
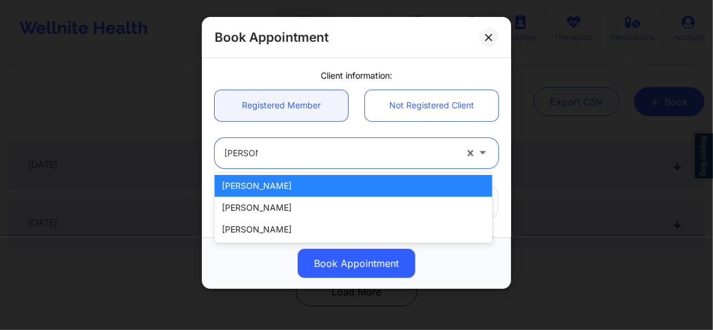
click at [252, 182] on div "[PERSON_NAME]" at bounding box center [354, 186] width 278 height 22
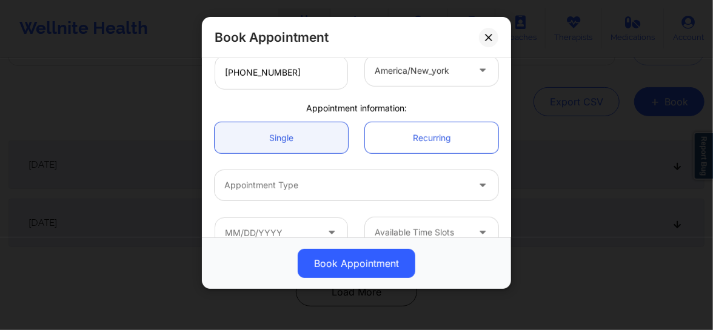
scroll to position [342, 0]
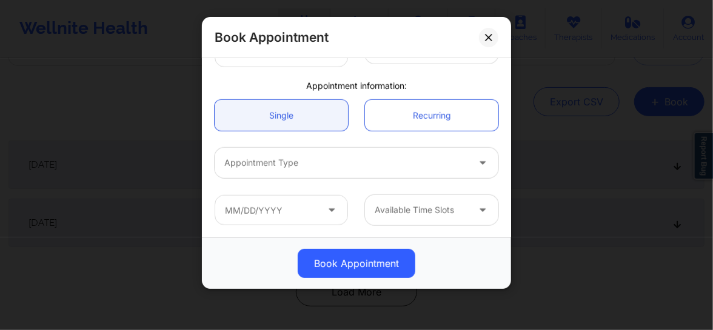
click at [295, 152] on div "Appointment Type" at bounding box center [342, 163] width 255 height 30
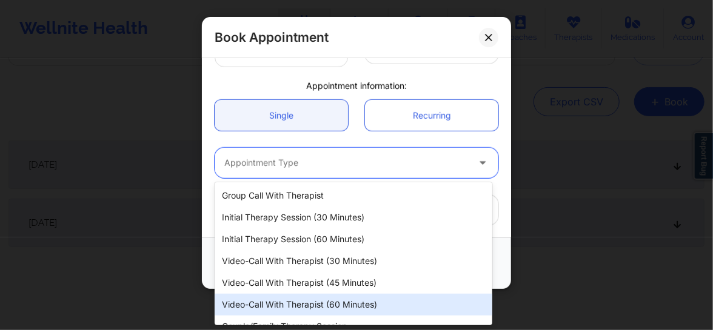
click at [321, 300] on div "Video-Call with Therapist (60 minutes)" at bounding box center [354, 305] width 278 height 22
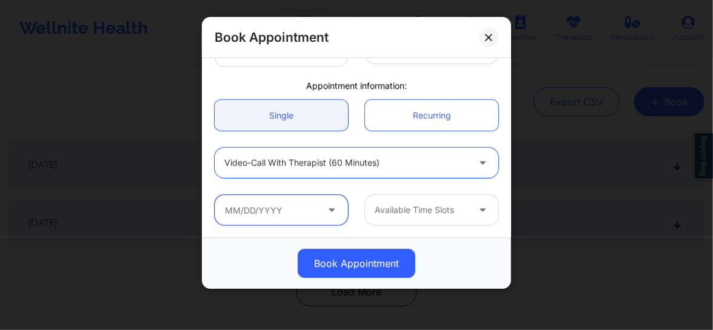
click at [316, 212] on input "text" at bounding box center [281, 210] width 133 height 30
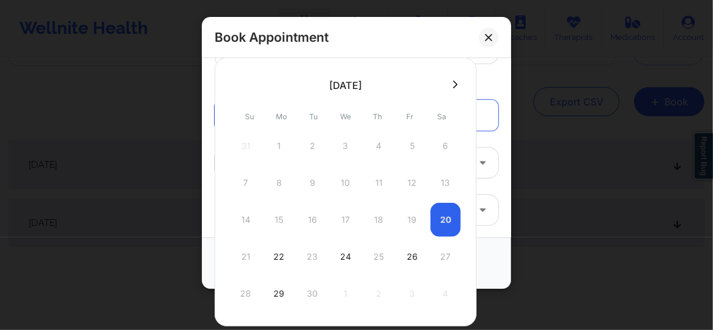
click at [455, 82] on icon at bounding box center [455, 85] width 5 height 8
click at [340, 287] on div "29" at bounding box center [345, 294] width 30 height 34
type input "[DATE]"
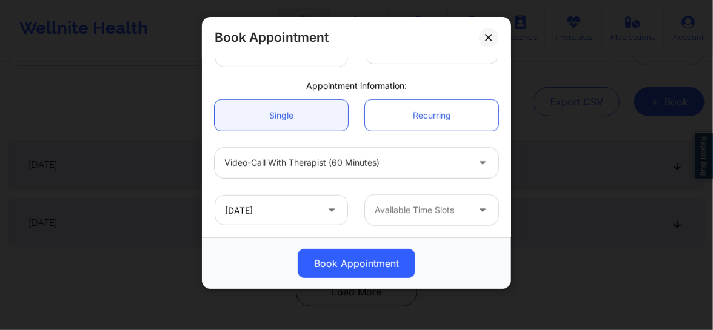
click at [412, 218] on div "Available Time Slots" at bounding box center [417, 210] width 104 height 30
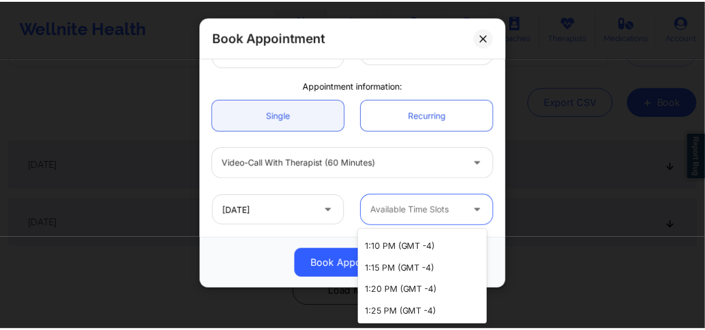
scroll to position [1437, 0]
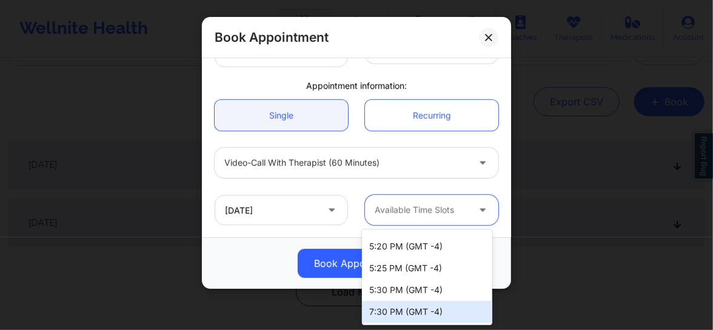
click at [394, 312] on div "7:30 PM (GMT -4)" at bounding box center [427, 312] width 130 height 22
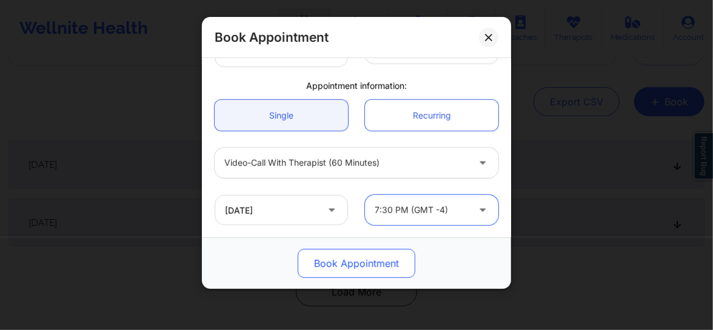
click at [347, 269] on button "Book Appointment" at bounding box center [357, 263] width 118 height 29
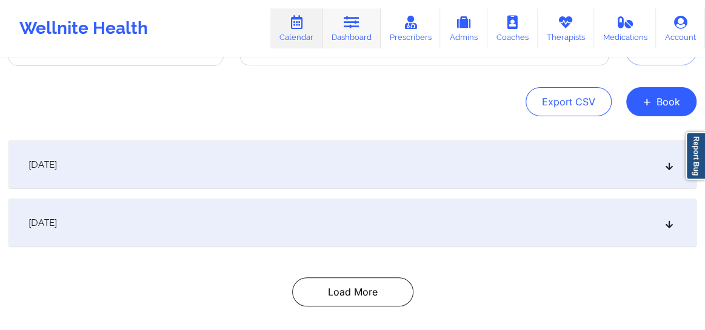
click at [358, 30] on link "Dashboard" at bounding box center [352, 28] width 58 height 40
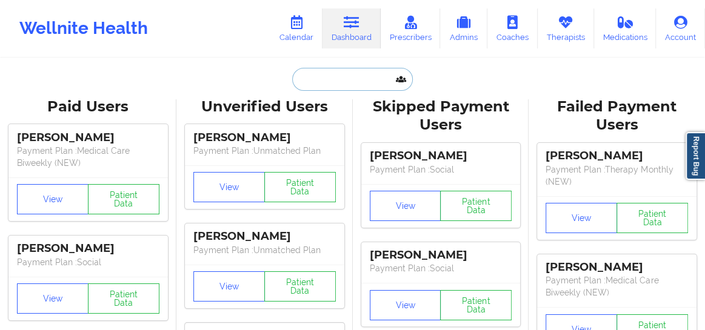
click at [315, 79] on input "text" at bounding box center [352, 79] width 120 height 23
paste input "[PERSON_NAME]"
type input "[PERSON_NAME]"
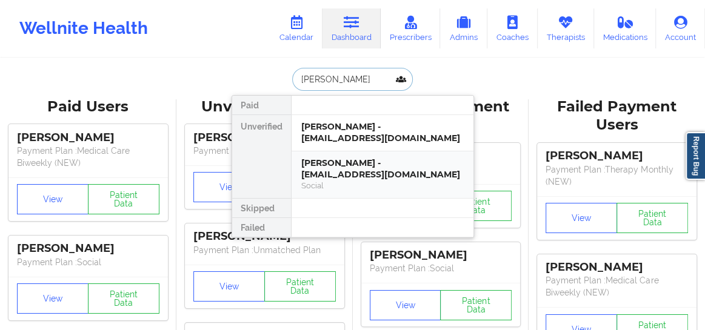
click at [338, 173] on div "[PERSON_NAME] - [EMAIL_ADDRESS][DOMAIN_NAME]" at bounding box center [382, 169] width 162 height 22
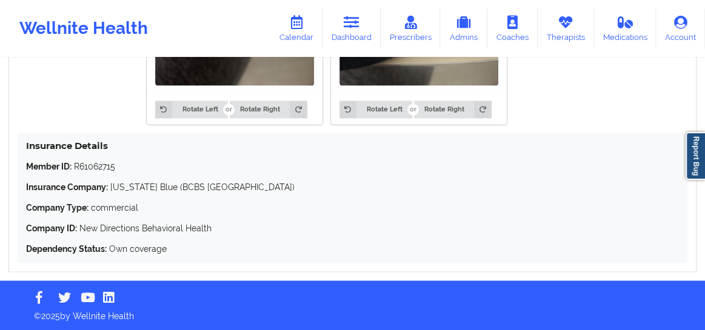
scroll to position [1129, 0]
click at [564, 24] on icon at bounding box center [566, 22] width 16 height 13
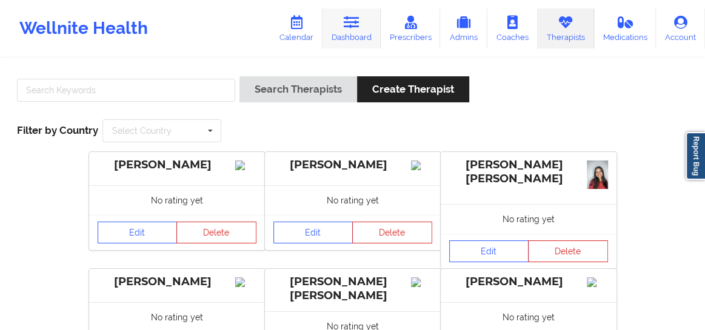
click at [352, 31] on link "Dashboard" at bounding box center [352, 28] width 58 height 40
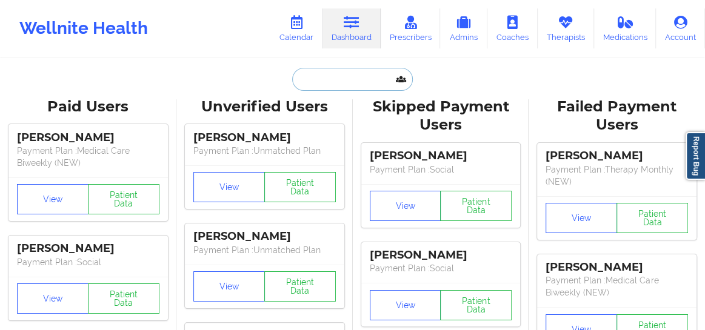
click at [328, 76] on input "text" at bounding box center [352, 79] width 120 height 23
type input "a"
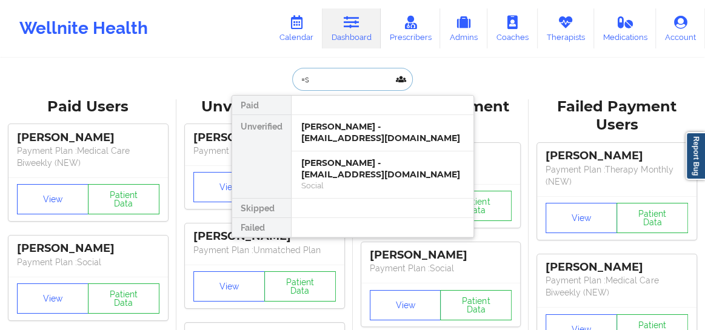
type input "="
type input "sabm"
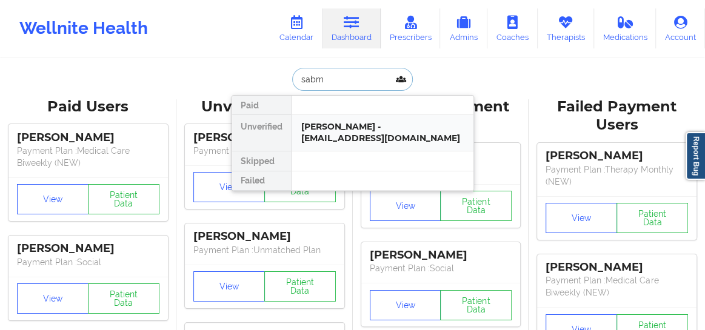
click at [327, 127] on div "[PERSON_NAME] - [EMAIL_ADDRESS][DOMAIN_NAME]" at bounding box center [382, 132] width 162 height 22
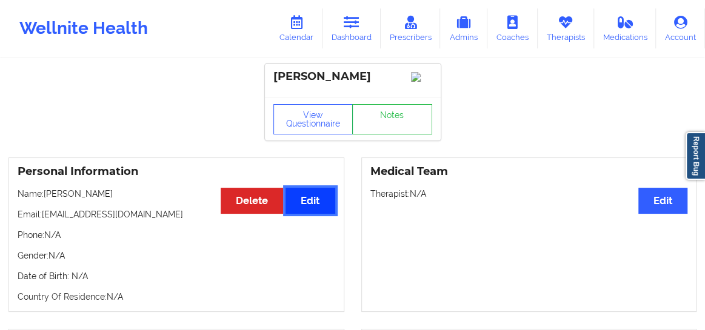
click at [307, 214] on button "Edit" at bounding box center [310, 201] width 49 height 26
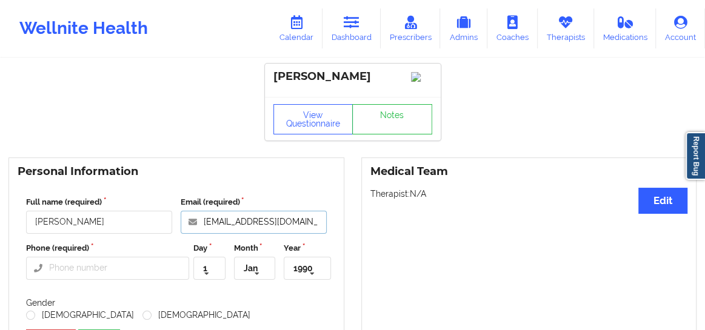
click at [239, 234] on input "[EMAIL_ADDRESS][DOMAIN_NAME]" at bounding box center [254, 222] width 146 height 23
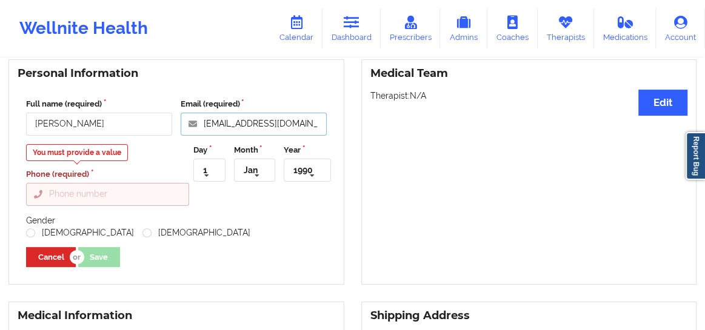
scroll to position [138, 0]
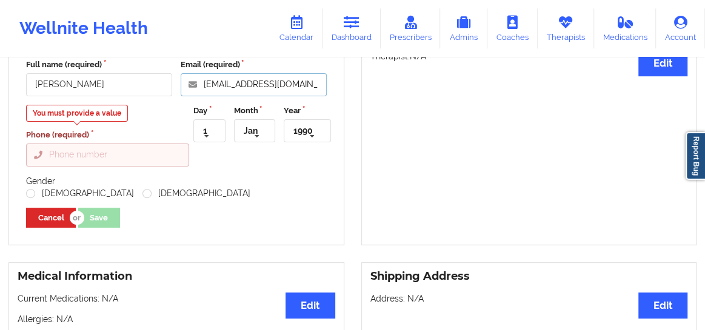
type input "[EMAIL_ADDRESS][DOMAIN_NAME]"
click at [113, 159] on input "Phone (required)" at bounding box center [107, 155] width 163 height 23
click at [67, 167] on input "Phone (required)" at bounding box center [107, 155] width 163 height 23
paste input "[PHONE_NUMBER]"
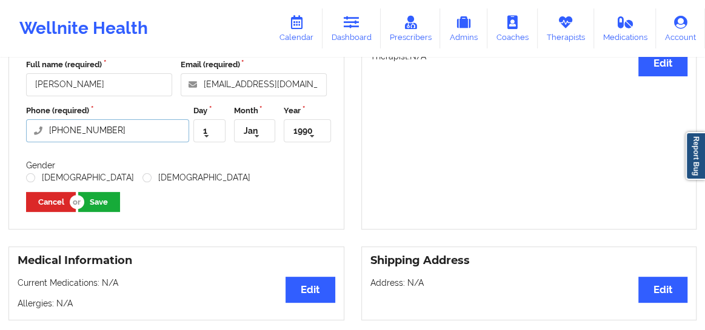
type input "[PHONE_NUMBER]"
click at [106, 212] on button "Save" at bounding box center [99, 202] width 42 height 20
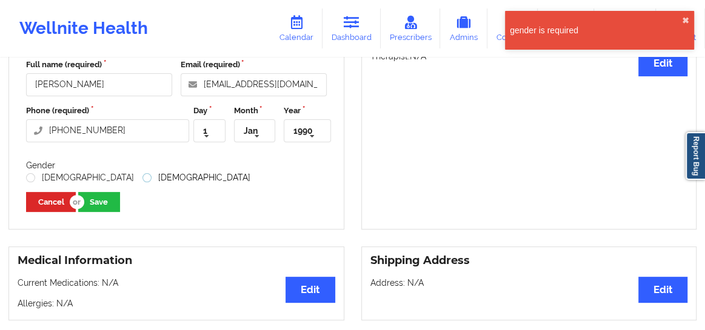
click at [142, 183] on label "[DEMOGRAPHIC_DATA]" at bounding box center [196, 178] width 108 height 10
click at [142, 183] on input "[DEMOGRAPHIC_DATA]" at bounding box center [147, 178] width 10 height 10
radio input "true"
click at [109, 212] on button "Save" at bounding box center [99, 202] width 42 height 20
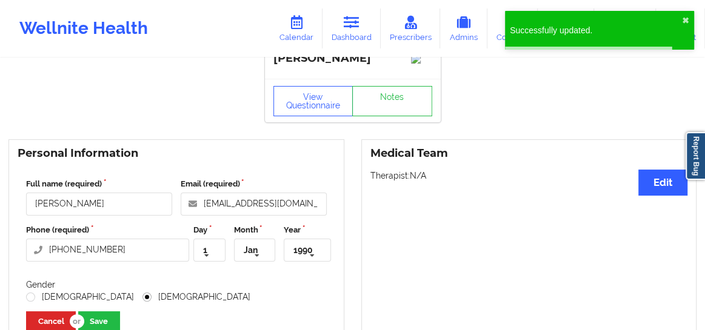
scroll to position [18, 0]
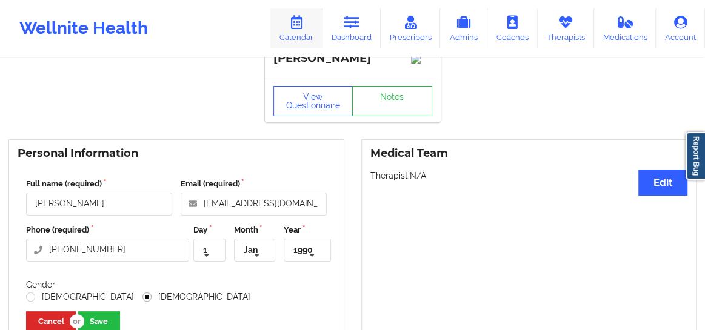
click at [304, 31] on link "Calendar" at bounding box center [296, 28] width 52 height 40
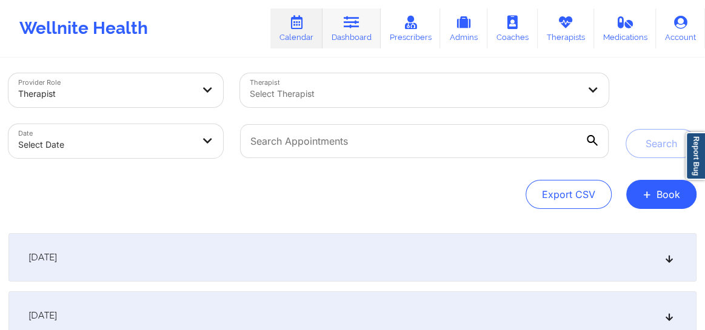
scroll to position [18, 0]
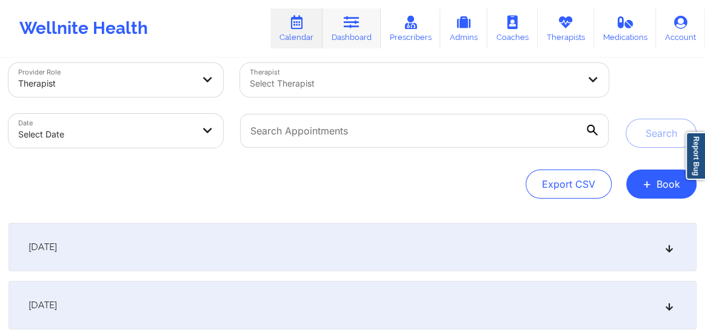
click at [348, 27] on icon at bounding box center [352, 22] width 16 height 13
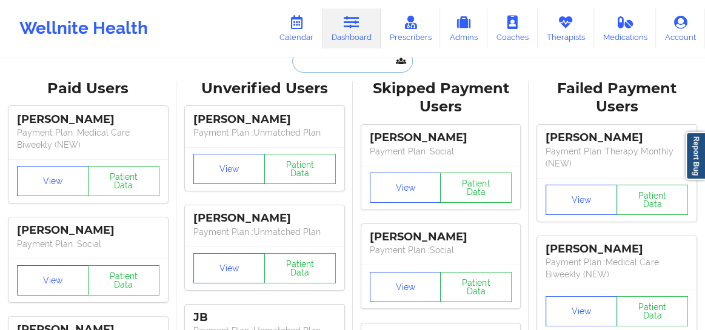
click at [315, 66] on input "text" at bounding box center [352, 61] width 120 height 23
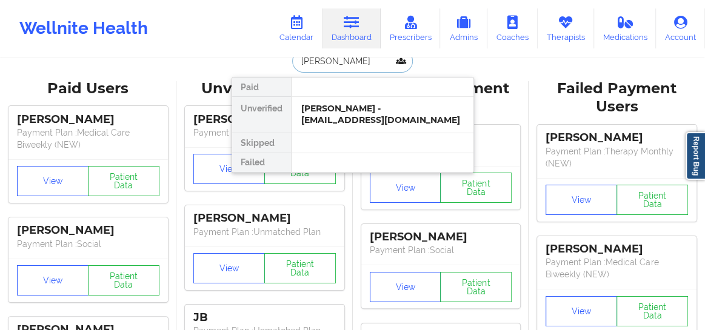
type input "[PERSON_NAME]"
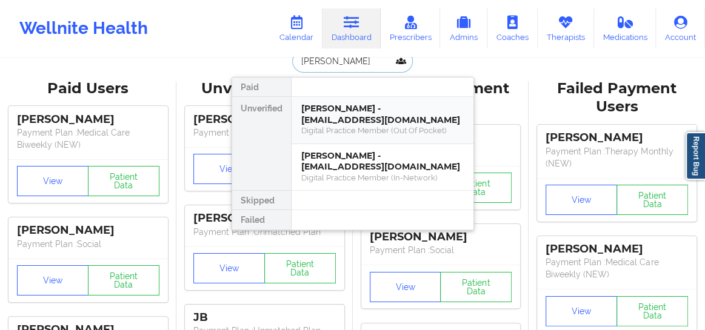
click at [327, 109] on div "[PERSON_NAME] - [EMAIL_ADDRESS][DOMAIN_NAME]" at bounding box center [382, 114] width 162 height 22
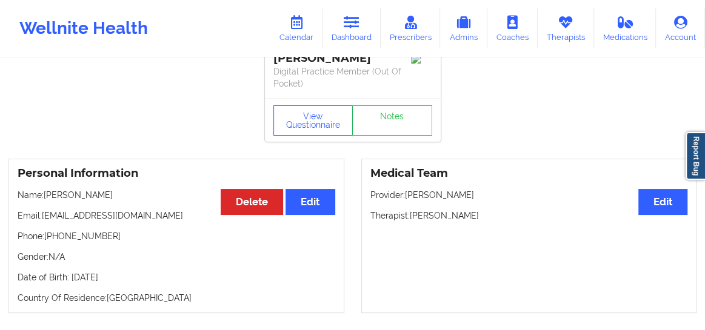
drag, startPoint x: 412, startPoint y: 215, endPoint x: 482, endPoint y: 215, distance: 70.3
click at [482, 215] on p "Therapist: [PERSON_NAME]" at bounding box center [529, 216] width 318 height 12
copy p "[PERSON_NAME]"
click at [308, 37] on link "Calendar" at bounding box center [296, 28] width 52 height 40
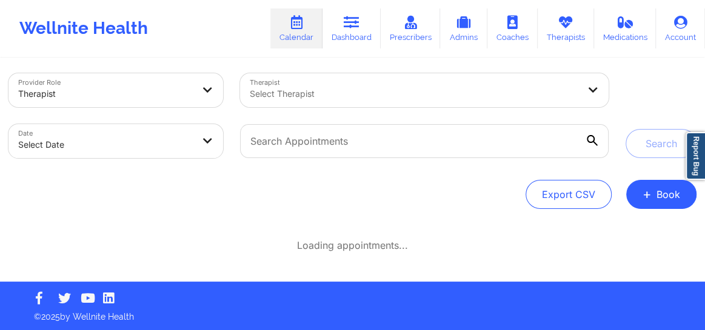
scroll to position [18, 0]
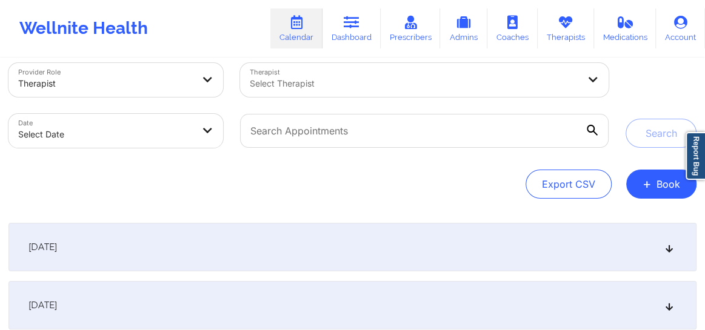
click at [317, 89] on div at bounding box center [414, 83] width 329 height 15
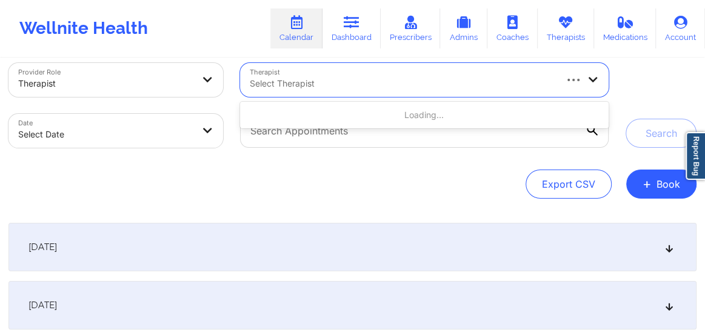
paste input "[PERSON_NAME]"
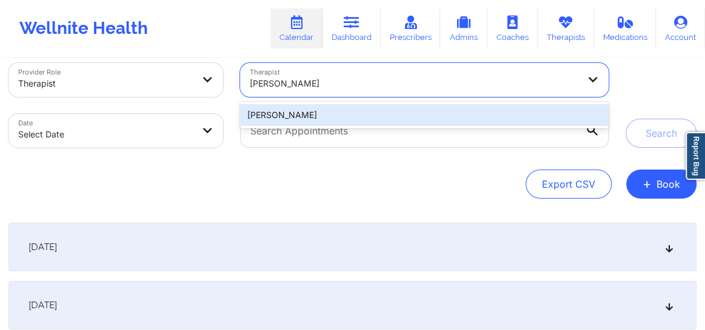
type input "[PERSON_NAME]"
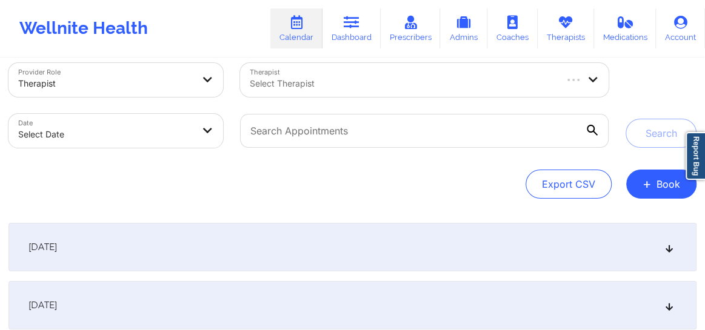
click at [361, 76] on div at bounding box center [402, 83] width 304 height 15
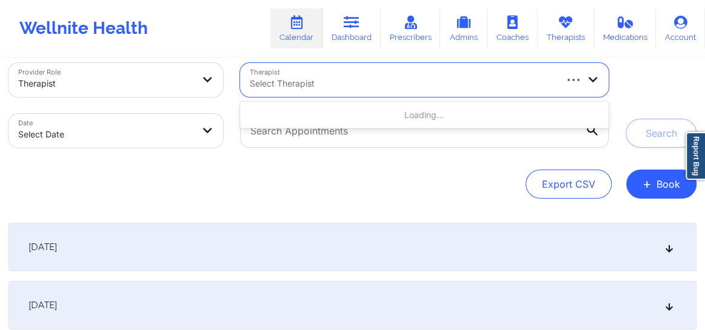
paste input "[PERSON_NAME]"
type input "[PERSON_NAME]"
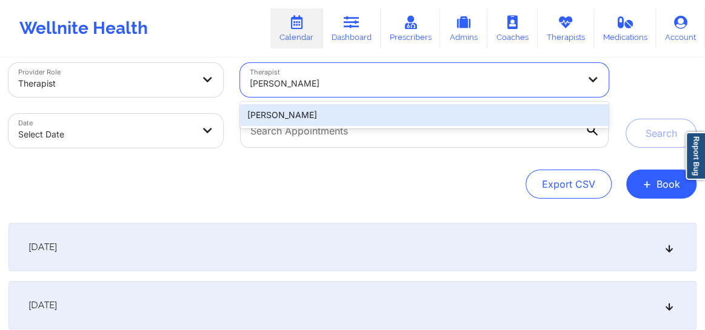
click at [306, 112] on div "[PERSON_NAME]" at bounding box center [424, 115] width 369 height 22
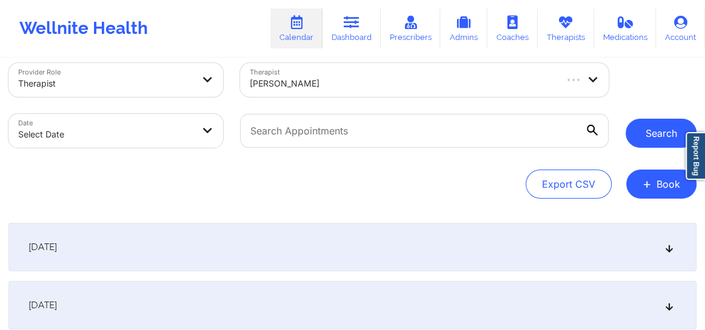
click at [636, 138] on button "Search" at bounding box center [661, 133] width 71 height 29
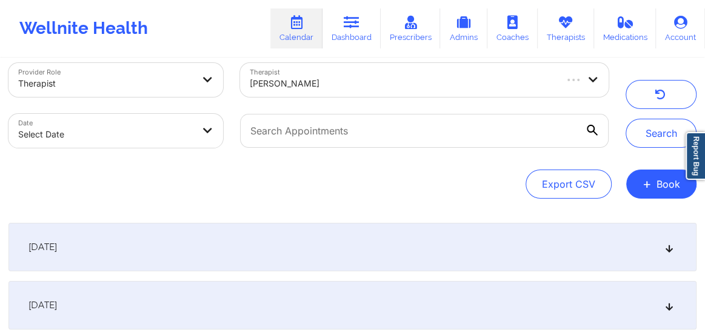
click at [672, 243] on div "[DATE]" at bounding box center [352, 247] width 688 height 49
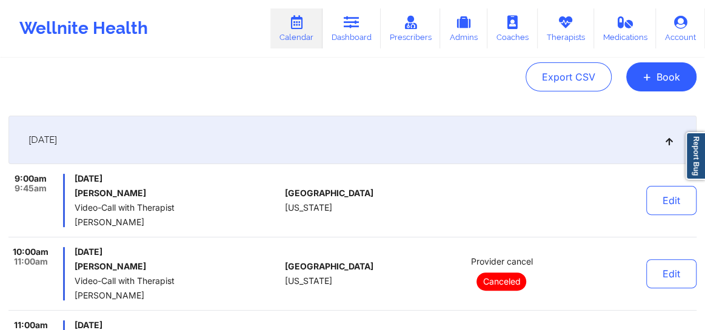
scroll to position [91, 0]
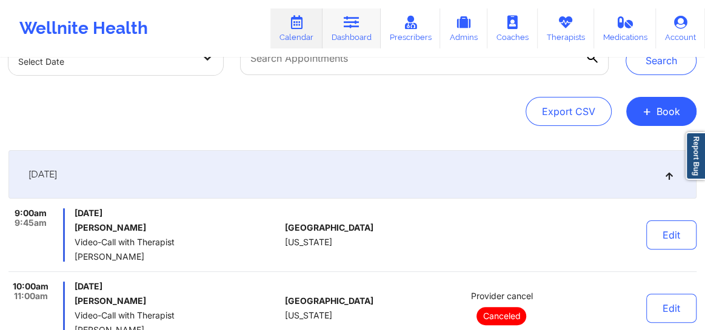
click at [360, 36] on link "Dashboard" at bounding box center [352, 28] width 58 height 40
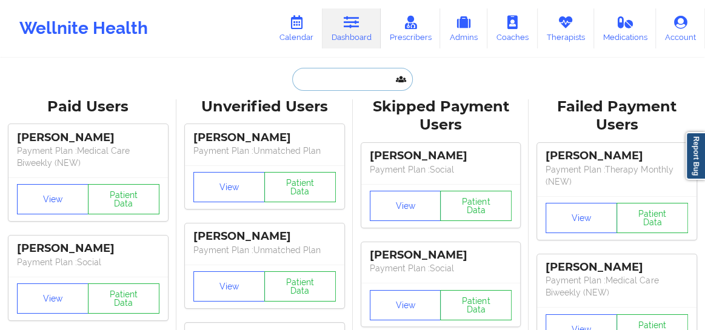
click at [306, 80] on input "text" at bounding box center [352, 79] width 120 height 23
paste input "Gaia [PERSON_NAME]"
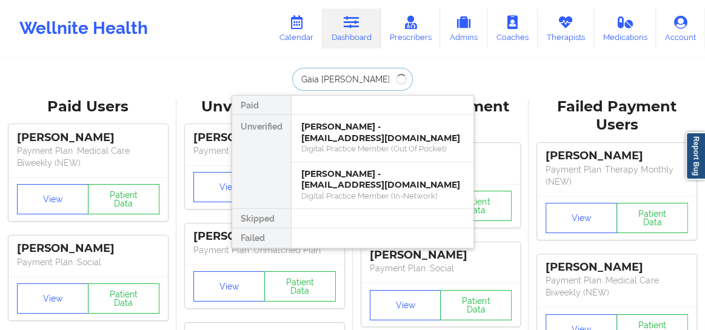
type input "Gaia [PERSON_NAME]"
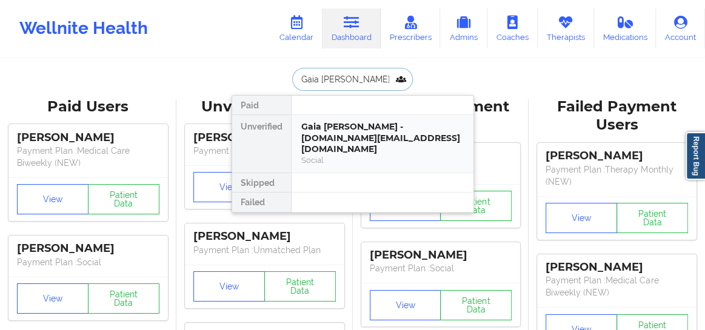
click at [341, 155] on div "Social" at bounding box center [382, 160] width 162 height 10
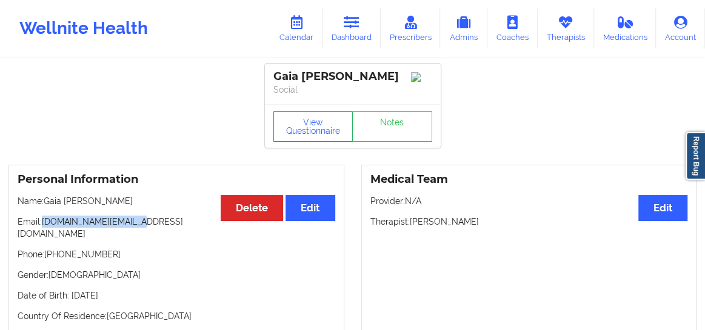
drag, startPoint x: 130, startPoint y: 228, endPoint x: 44, endPoint y: 227, distance: 86.1
click at [44, 227] on p "Email: [DOMAIN_NAME][EMAIL_ADDRESS][DOMAIN_NAME]" at bounding box center [177, 228] width 318 height 24
copy p "[DOMAIN_NAME][EMAIL_ADDRESS][DOMAIN_NAME]"
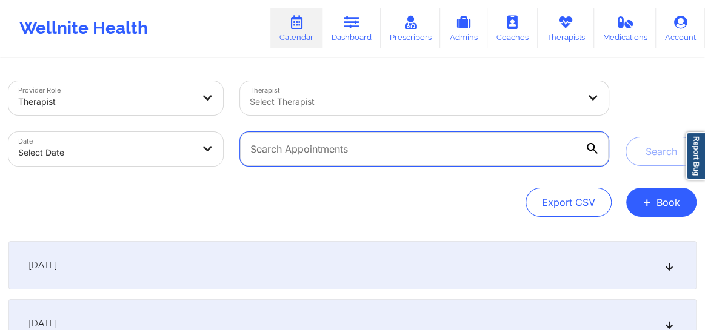
click at [460, 156] on input "text" at bounding box center [424, 149] width 369 height 34
paste input "[PHONE_NUMBER]"
type input "2"
paste input "[PERSON_NAME]"
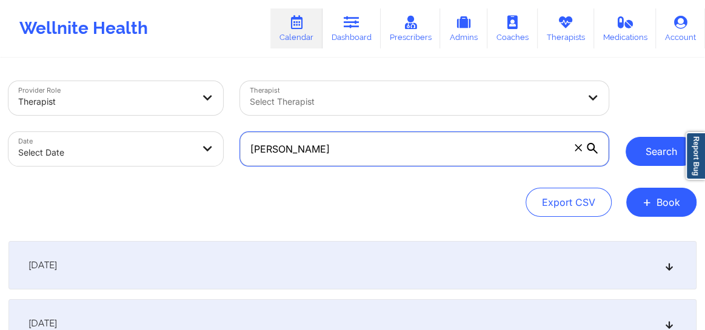
type input "[PERSON_NAME]"
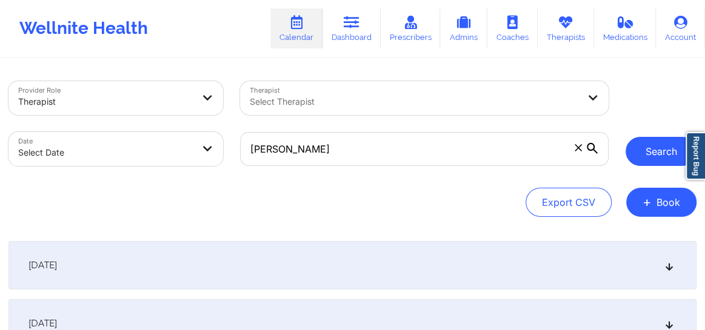
click at [654, 158] on button "Search" at bounding box center [661, 151] width 71 height 29
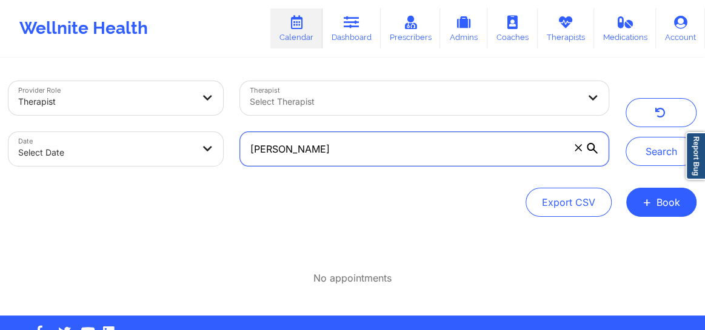
drag, startPoint x: 351, startPoint y: 152, endPoint x: 248, endPoint y: 149, distance: 103.1
click at [248, 149] on input "[PERSON_NAME]" at bounding box center [424, 149] width 369 height 34
paste input "[EMAIL_ADDRESS][DOMAIN_NAME]"
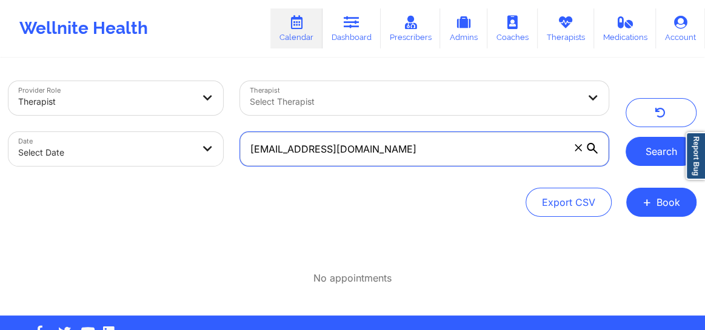
type input "[EMAIL_ADDRESS][DOMAIN_NAME]"
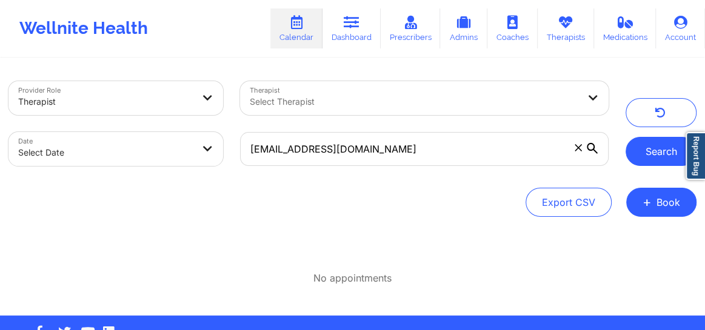
click at [655, 152] on button "Search" at bounding box center [661, 151] width 71 height 29
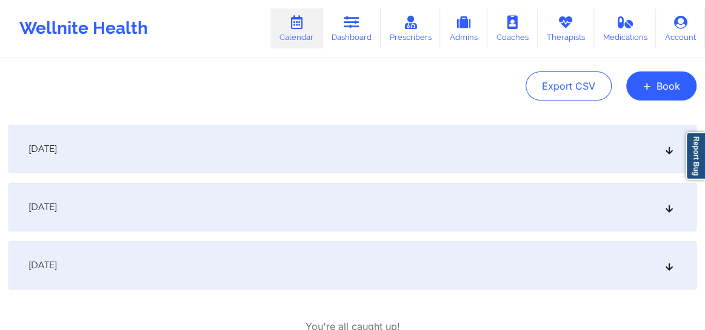
scroll to position [107, 0]
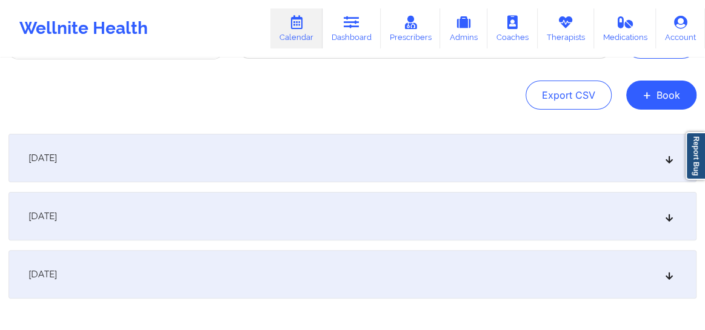
click at [672, 219] on icon at bounding box center [669, 216] width 10 height 8
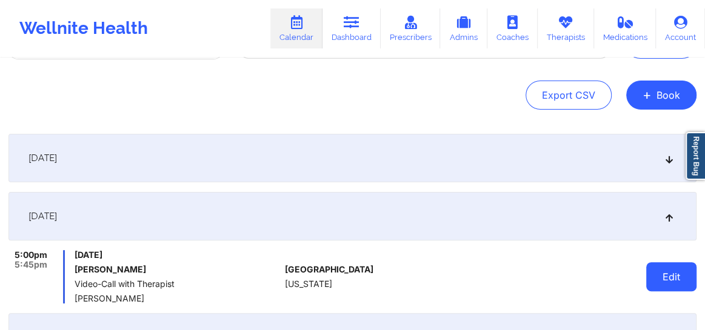
click at [661, 276] on button "Edit" at bounding box center [671, 277] width 50 height 29
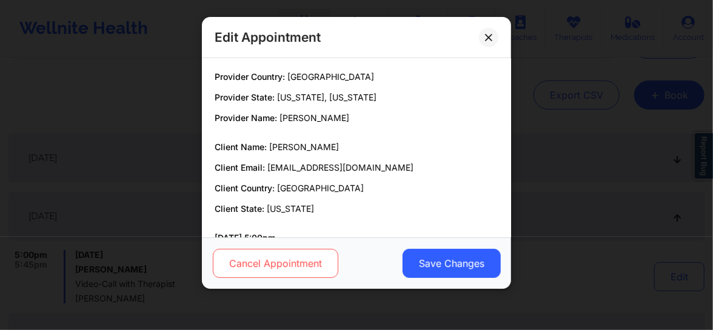
click at [283, 261] on button "Cancel Appointment" at bounding box center [275, 263] width 125 height 29
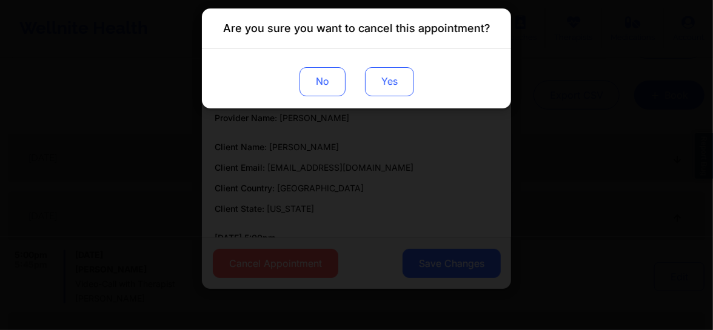
click at [386, 80] on button "Yes" at bounding box center [389, 81] width 49 height 29
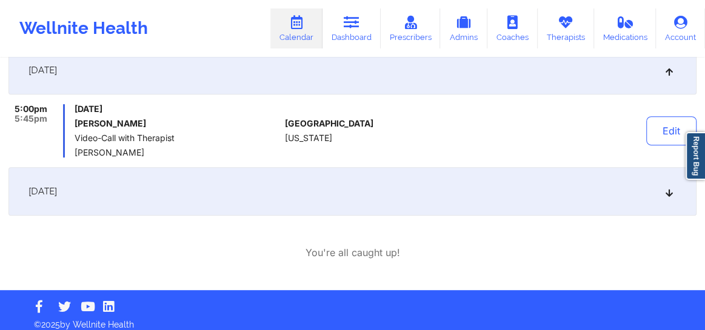
scroll to position [255, 0]
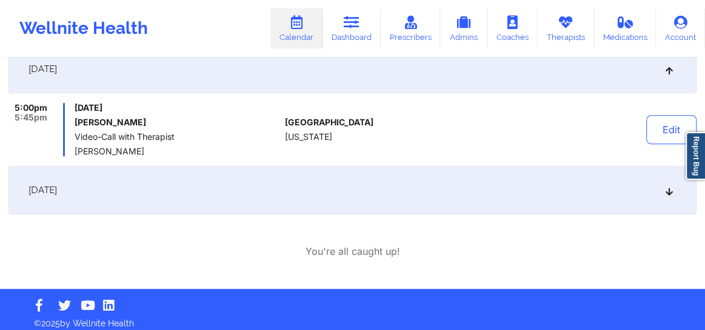
click at [669, 192] on icon at bounding box center [669, 190] width 10 height 8
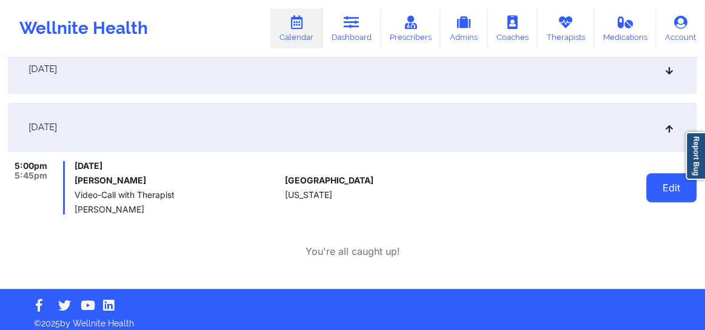
click at [673, 194] on button "Edit" at bounding box center [671, 187] width 50 height 29
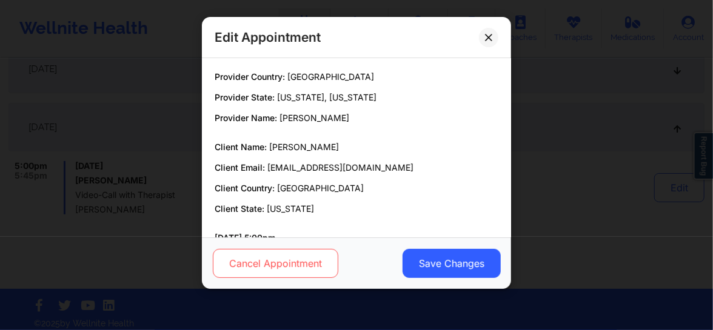
click at [283, 267] on button "Cancel Appointment" at bounding box center [275, 263] width 125 height 29
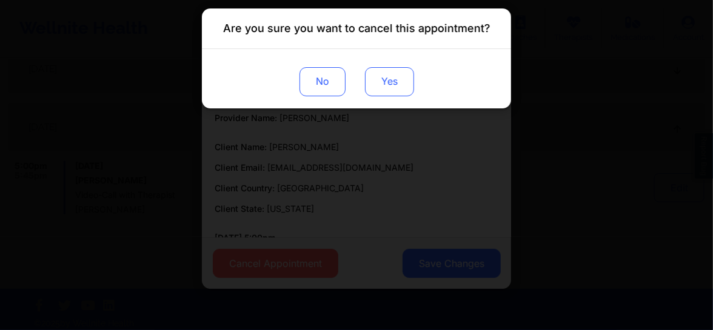
click at [380, 81] on button "Yes" at bounding box center [389, 81] width 49 height 29
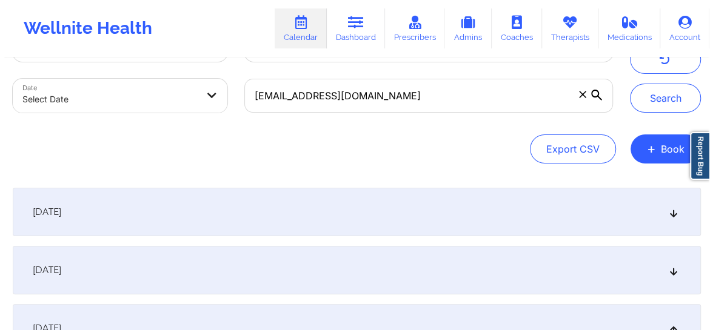
scroll to position [34, 0]
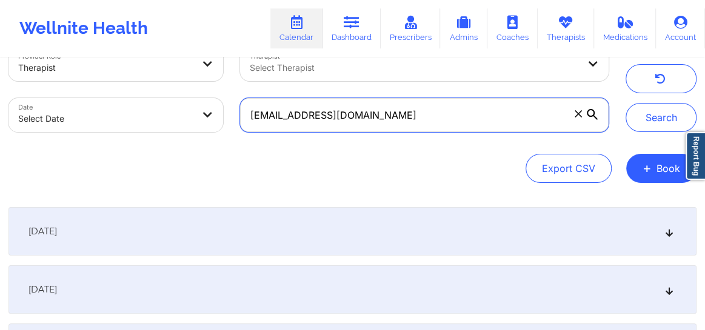
drag, startPoint x: 376, startPoint y: 119, endPoint x: 244, endPoint y: 117, distance: 132.2
click at [244, 117] on input "[EMAIL_ADDRESS][DOMAIN_NAME]" at bounding box center [424, 115] width 369 height 34
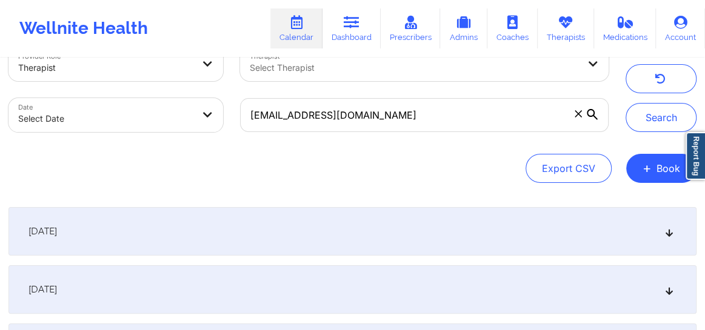
drag, startPoint x: 258, startPoint y: 162, endPoint x: 221, endPoint y: 161, distance: 37.0
click at [221, 161] on div "Export CSV + Book" at bounding box center [352, 168] width 688 height 29
click at [661, 169] on button "+ Book" at bounding box center [661, 168] width 70 height 29
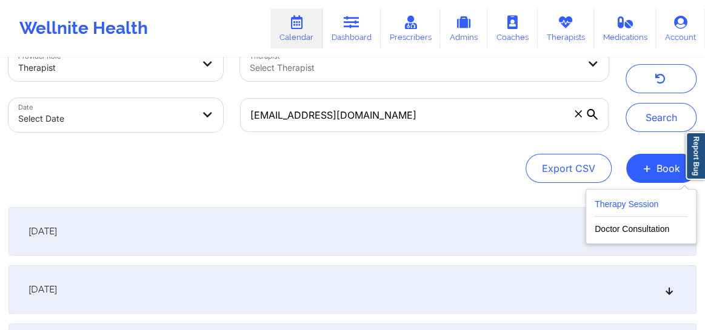
click at [607, 206] on button "Therapy Session" at bounding box center [641, 207] width 93 height 20
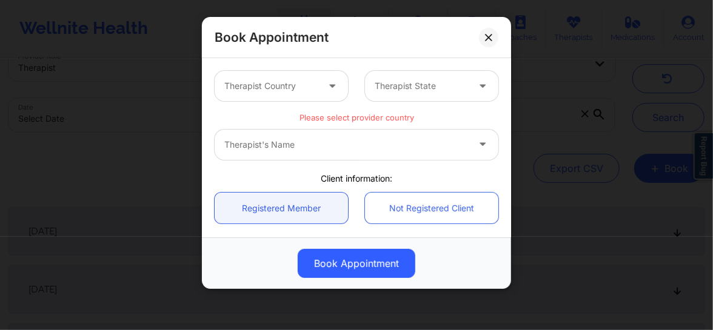
click at [272, 95] on div "Therapist Country" at bounding box center [267, 86] width 104 height 30
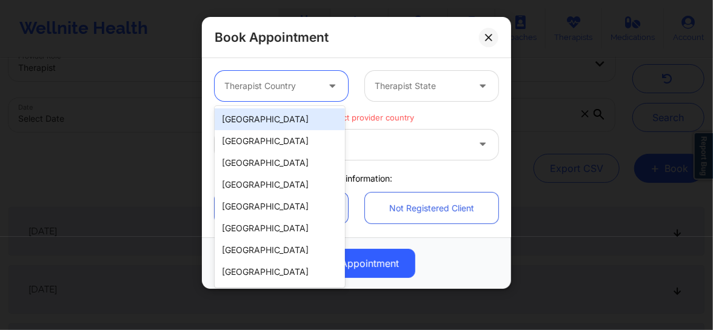
click at [263, 119] on div "[GEOGRAPHIC_DATA]" at bounding box center [280, 120] width 130 height 22
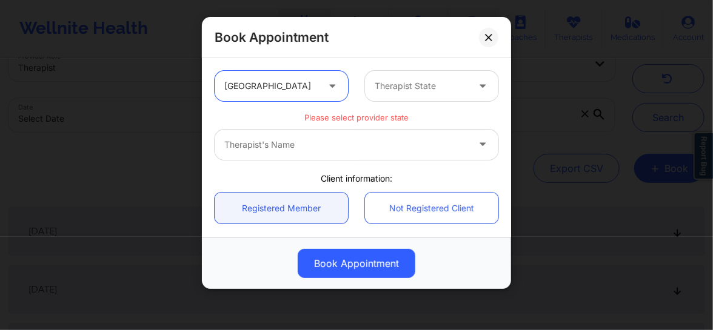
click at [393, 85] on div at bounding box center [421, 86] width 93 height 15
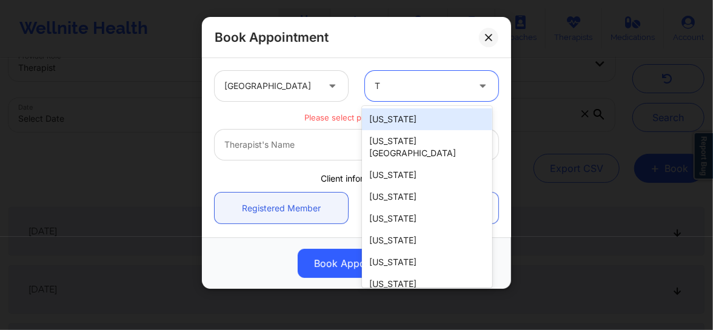
type input "[GEOGRAPHIC_DATA]"
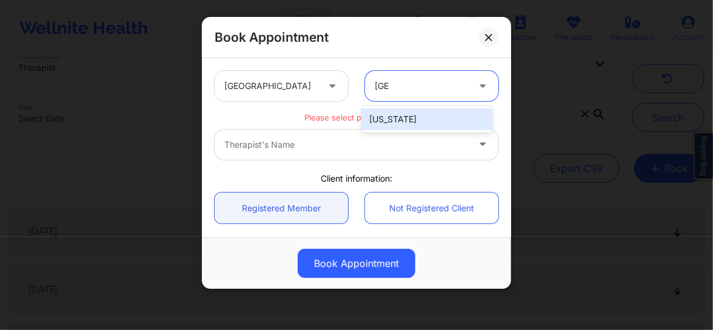
click at [387, 116] on div "[US_STATE]" at bounding box center [427, 120] width 130 height 22
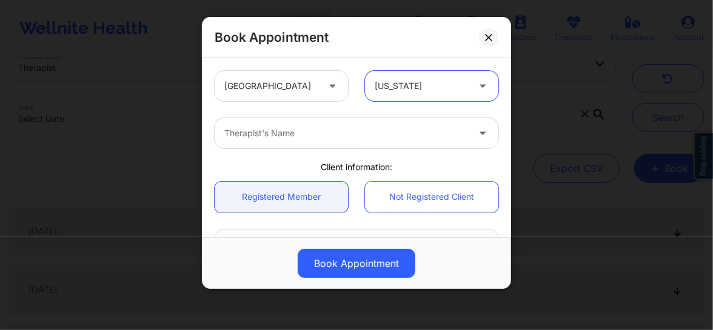
click at [307, 139] on div at bounding box center [346, 133] width 244 height 15
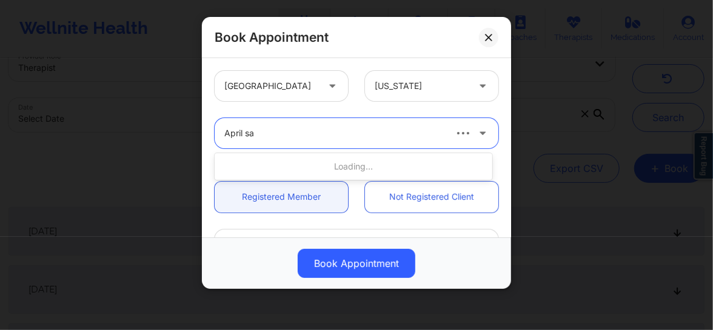
type input "April san"
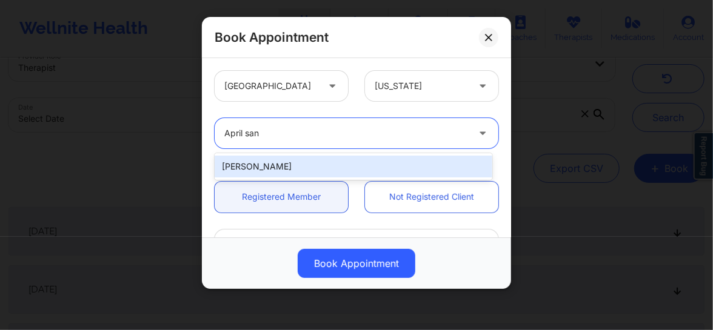
click at [284, 163] on div "[PERSON_NAME]" at bounding box center [354, 167] width 278 height 22
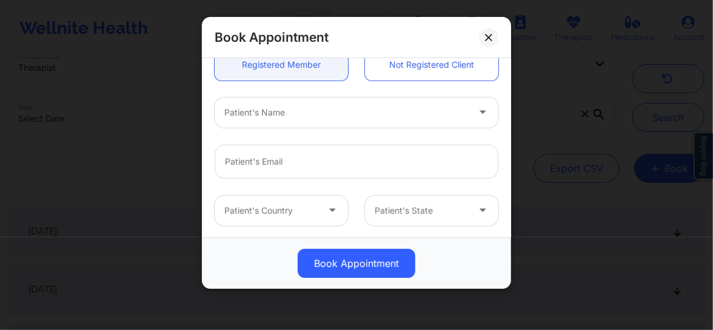
scroll to position [138, 0]
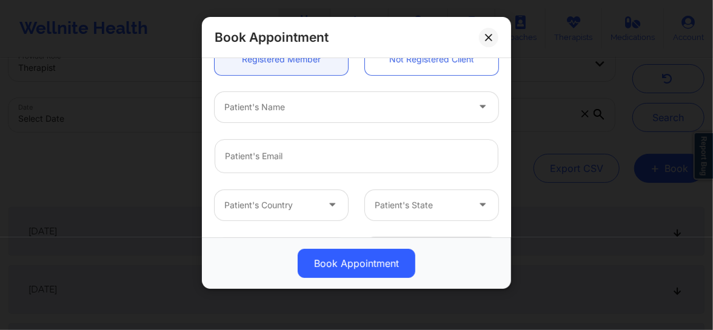
click at [272, 105] on div at bounding box center [346, 107] width 244 height 15
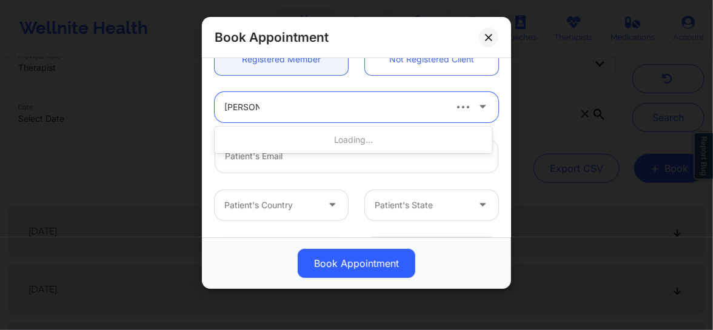
type input "jeffrey Sc"
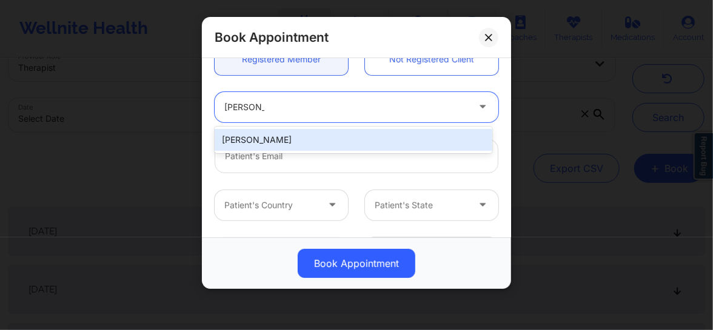
click at [289, 138] on div "[PERSON_NAME]" at bounding box center [354, 140] width 278 height 22
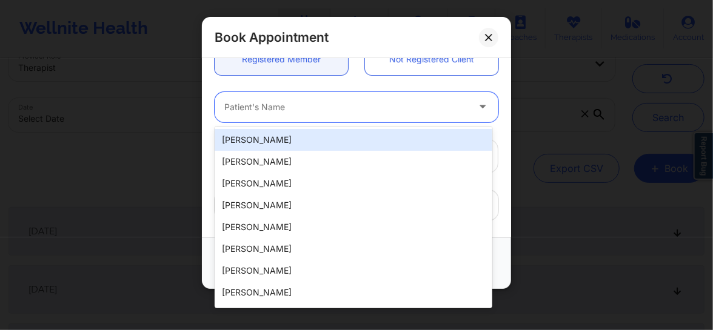
click at [305, 109] on div at bounding box center [346, 107] width 244 height 15
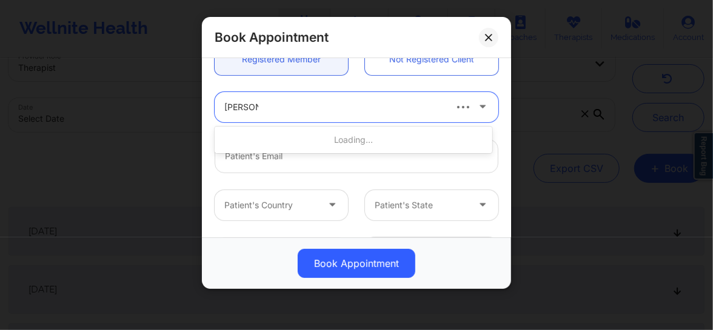
type input "jeffrey sc"
type input "[EMAIL_ADDRESS][DOMAIN_NAME]"
type input "[PHONE_NUMBER]"
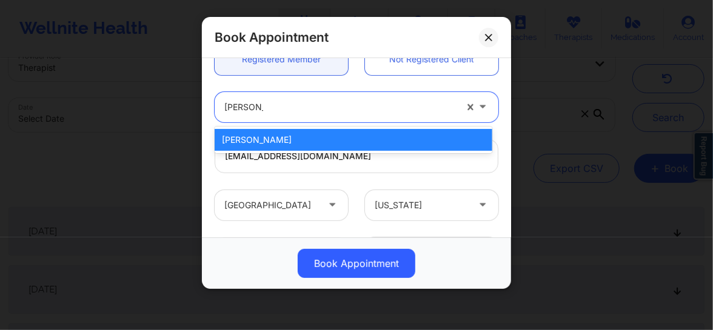
click at [275, 139] on div "[PERSON_NAME]" at bounding box center [354, 140] width 278 height 22
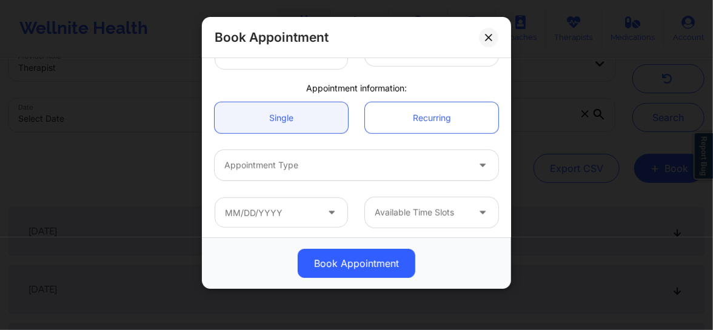
scroll to position [340, 0]
click at [286, 174] on div "Appointment Type" at bounding box center [342, 165] width 255 height 30
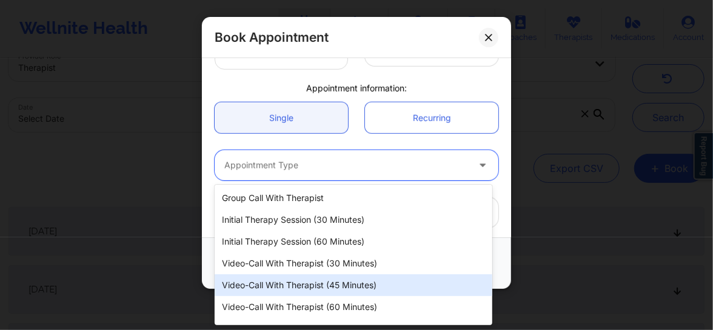
click at [289, 278] on div "Video-Call with Therapist (45 minutes)" at bounding box center [354, 286] width 278 height 22
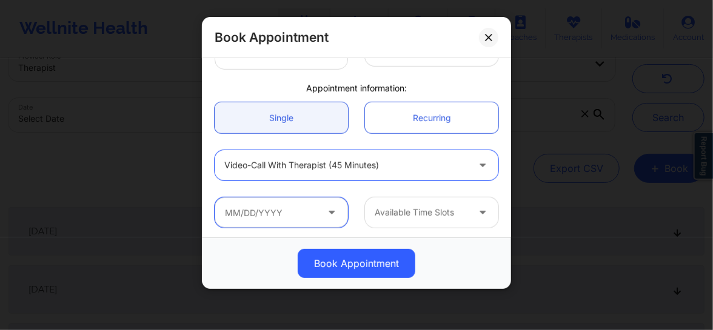
click at [303, 218] on input "text" at bounding box center [281, 213] width 133 height 30
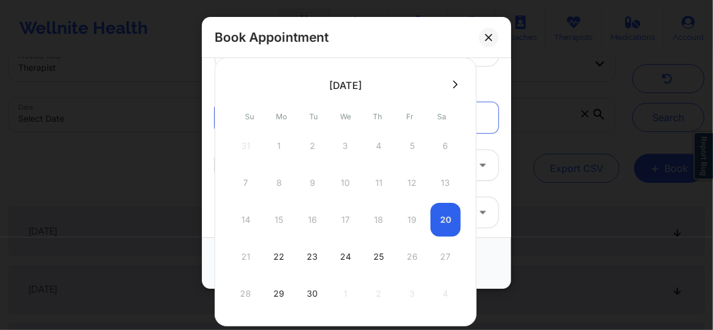
click at [458, 78] on div at bounding box center [346, 85] width 262 height 18
click at [455, 85] on icon at bounding box center [455, 84] width 5 height 9
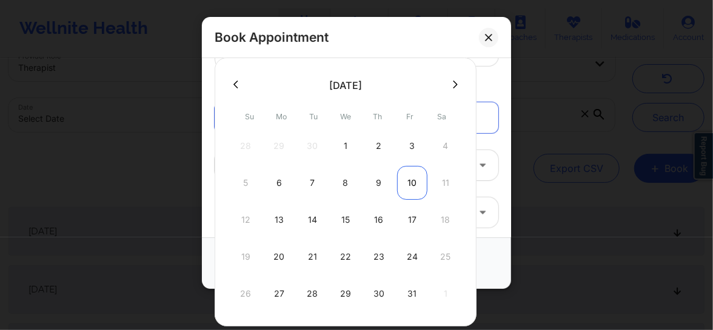
click at [413, 176] on div "10" at bounding box center [412, 183] width 30 height 34
type input "10/10/2025"
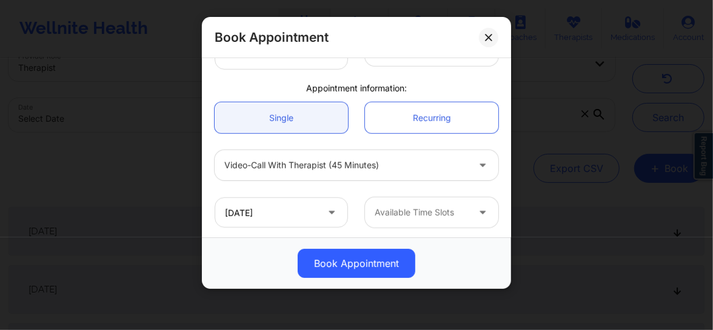
click at [406, 216] on div at bounding box center [421, 213] width 93 height 15
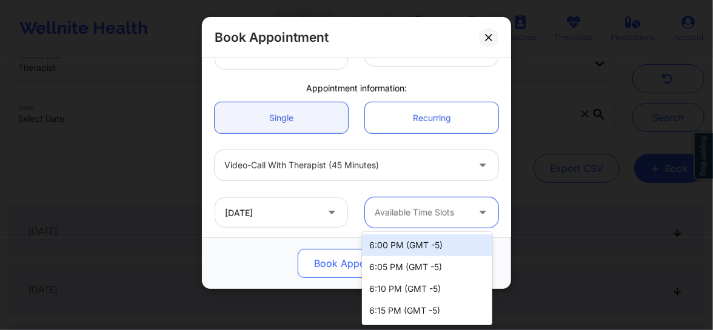
click at [407, 249] on div "6:00 PM (GMT -5)" at bounding box center [427, 246] width 130 height 22
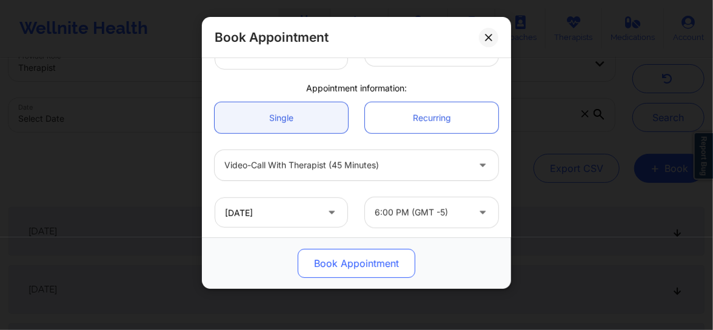
click at [353, 266] on button "Book Appointment" at bounding box center [357, 263] width 118 height 29
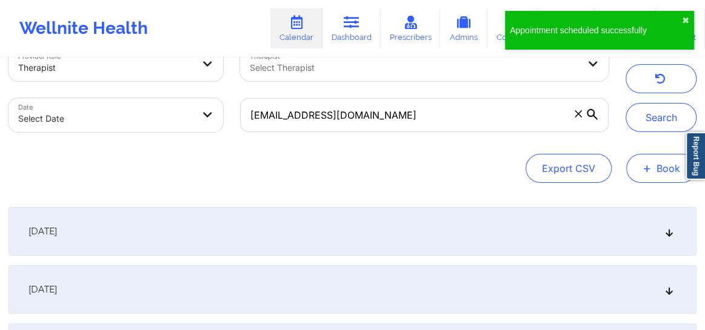
click at [655, 170] on button "+ Book" at bounding box center [661, 168] width 70 height 29
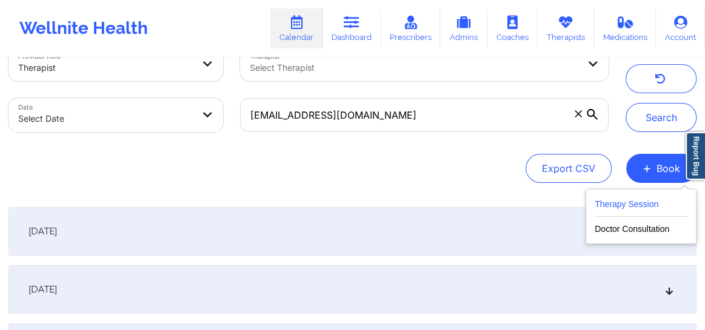
click at [627, 204] on button "Therapy Session" at bounding box center [641, 207] width 93 height 20
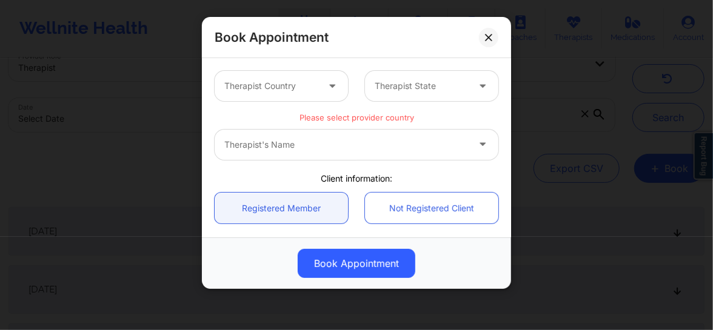
click at [260, 91] on div at bounding box center [270, 86] width 93 height 15
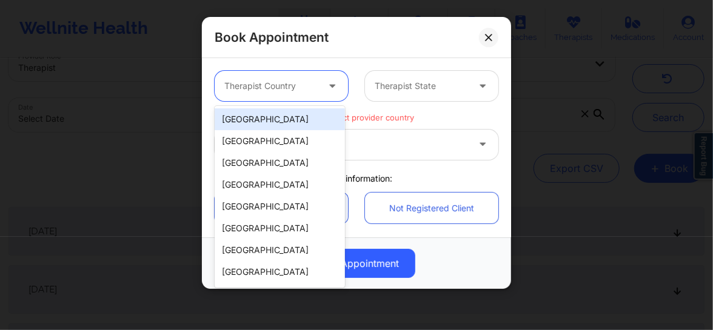
click at [255, 121] on div "[GEOGRAPHIC_DATA]" at bounding box center [280, 120] width 130 height 22
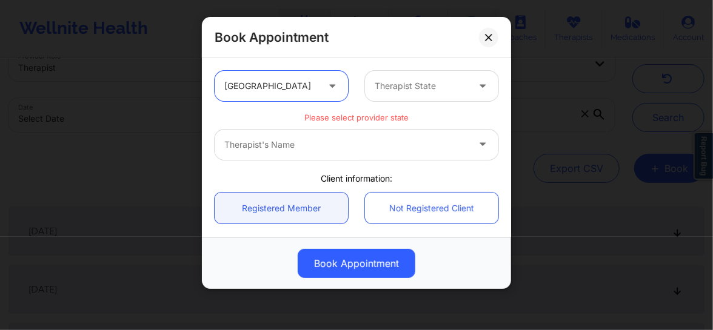
click at [387, 84] on div at bounding box center [421, 86] width 93 height 15
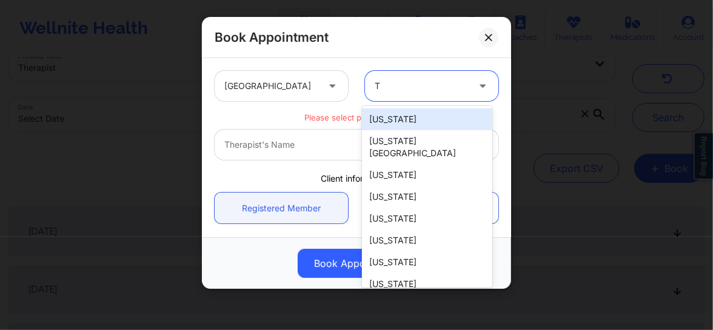
type input "[GEOGRAPHIC_DATA]"
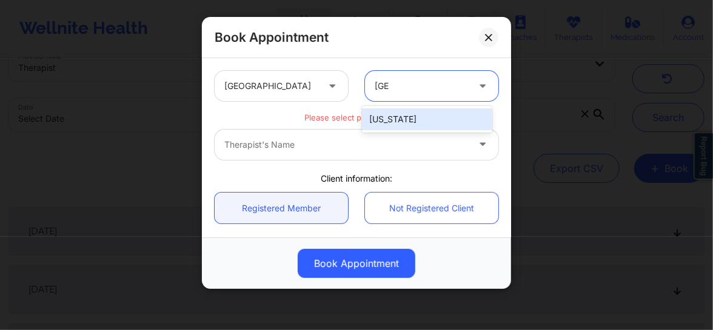
click at [383, 116] on div "[US_STATE]" at bounding box center [427, 120] width 130 height 22
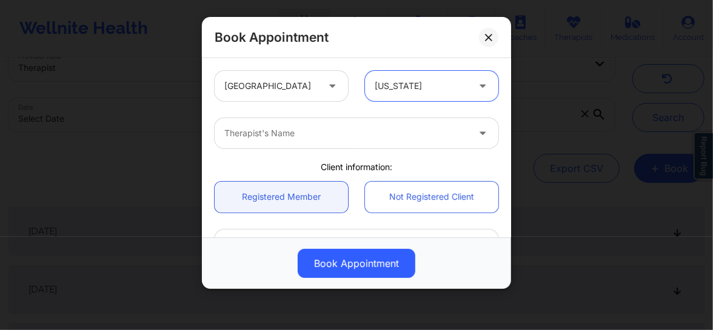
click at [307, 147] on div "Therapist's Name" at bounding box center [342, 133] width 255 height 30
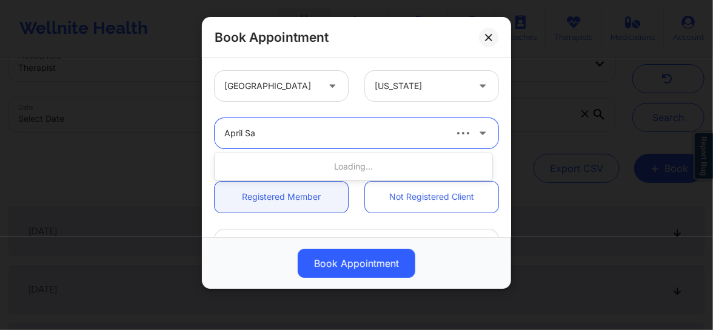
type input "April San"
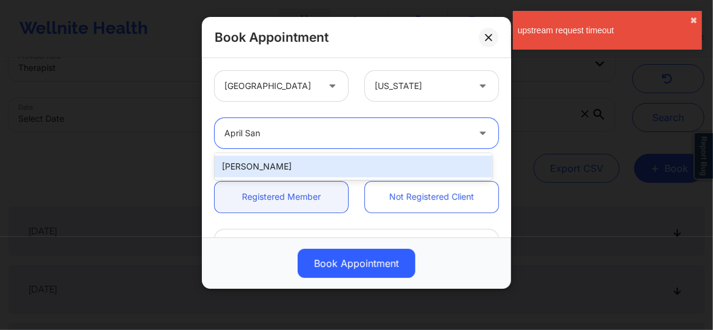
click at [295, 166] on div "[PERSON_NAME]" at bounding box center [354, 167] width 278 height 22
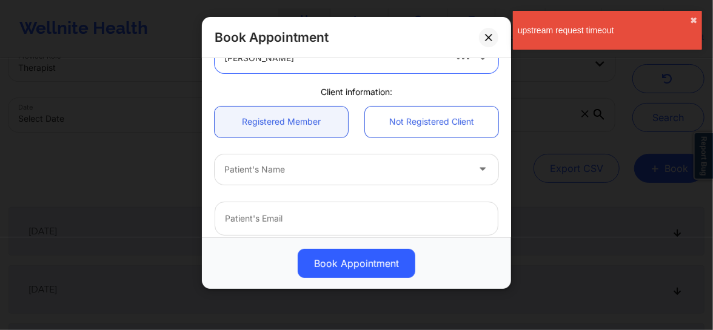
scroll to position [82, 0]
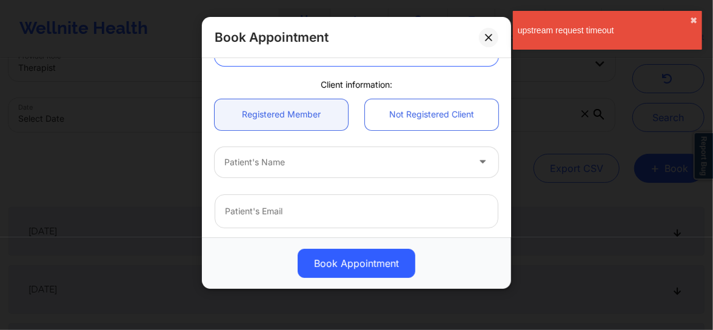
click at [288, 166] on div at bounding box center [346, 162] width 244 height 15
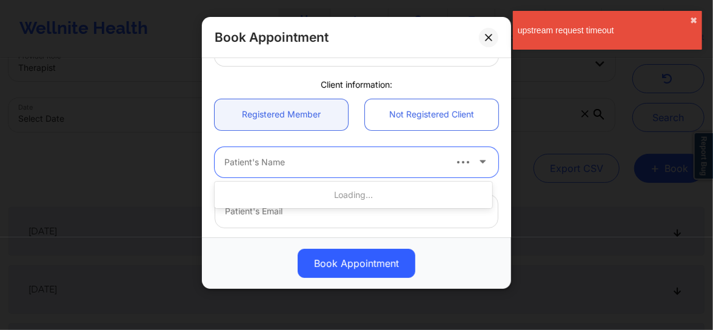
paste input "[EMAIL_ADDRESS][DOMAIN_NAME]"
type input "[EMAIL_ADDRESS][DOMAIN_NAME]"
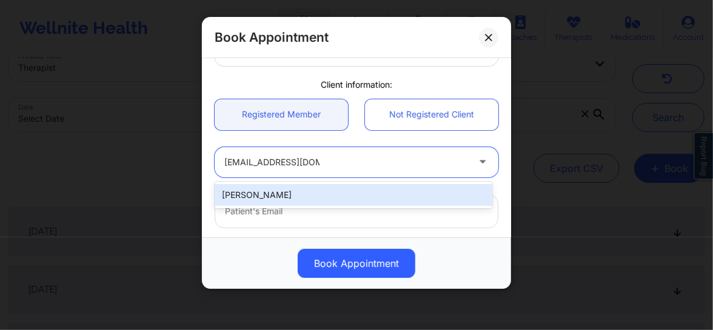
click at [272, 188] on div "[PERSON_NAME]" at bounding box center [354, 195] width 278 height 22
type input "[EMAIL_ADDRESS][DOMAIN_NAME]"
type input "[PHONE_NUMBER]"
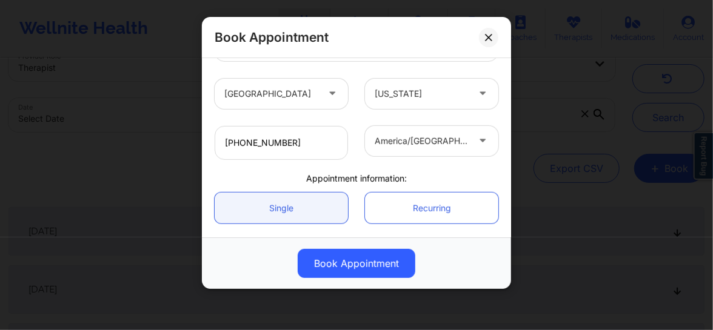
scroll to position [342, 0]
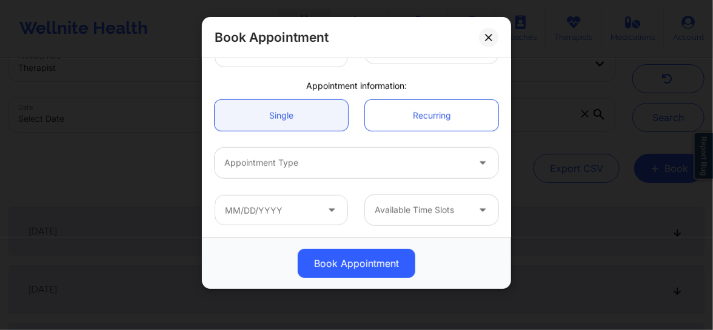
click at [283, 168] on div at bounding box center [346, 163] width 244 height 15
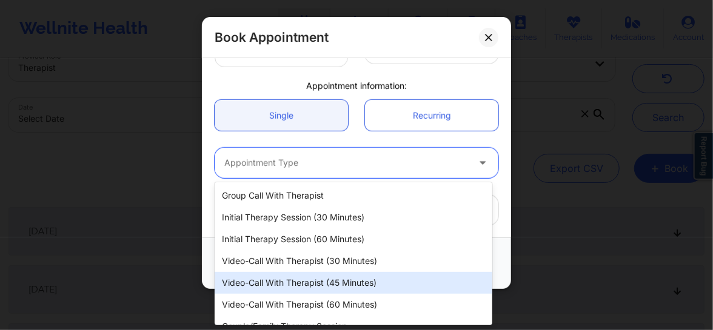
click at [307, 282] on div "Video-Call with Therapist (45 minutes)" at bounding box center [354, 283] width 278 height 22
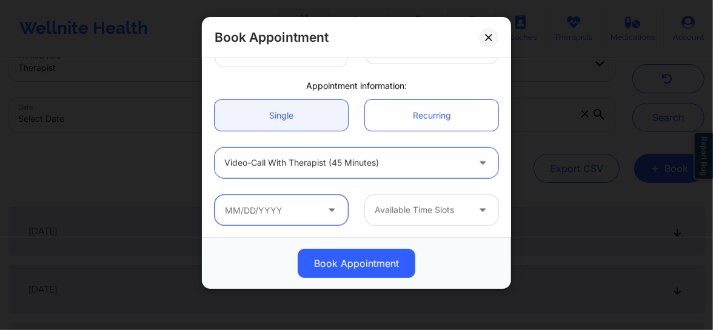
click at [295, 209] on input "text" at bounding box center [281, 210] width 133 height 30
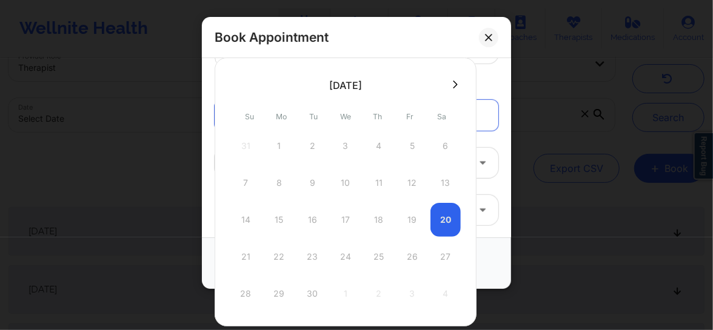
click at [456, 82] on icon at bounding box center [455, 85] width 5 height 8
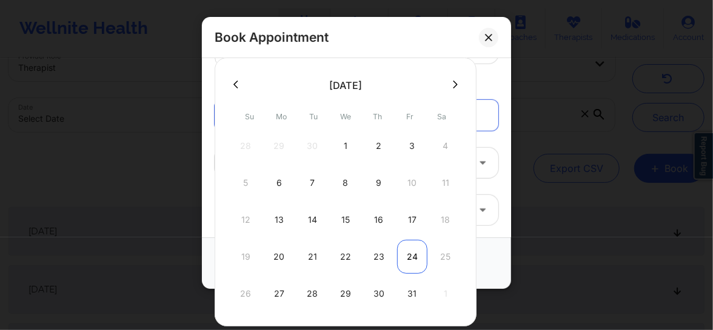
click at [409, 253] on div "24" at bounding box center [412, 257] width 30 height 34
type input "10/24/2025"
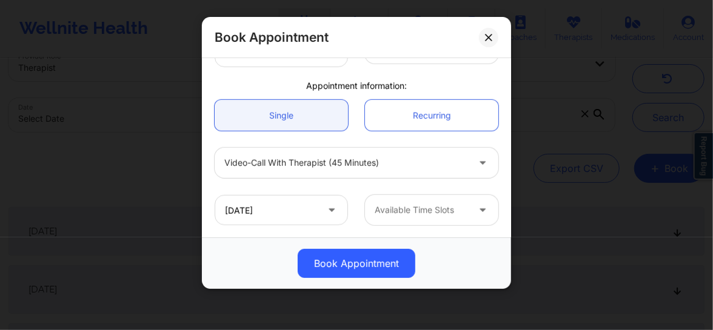
click at [423, 212] on div at bounding box center [421, 210] width 93 height 15
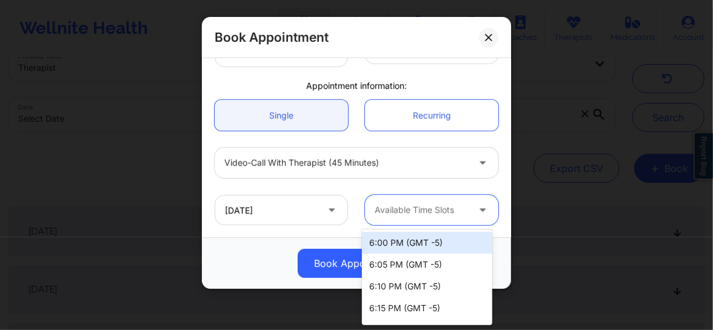
click at [413, 243] on div "6:00 PM (GMT -5)" at bounding box center [427, 243] width 130 height 22
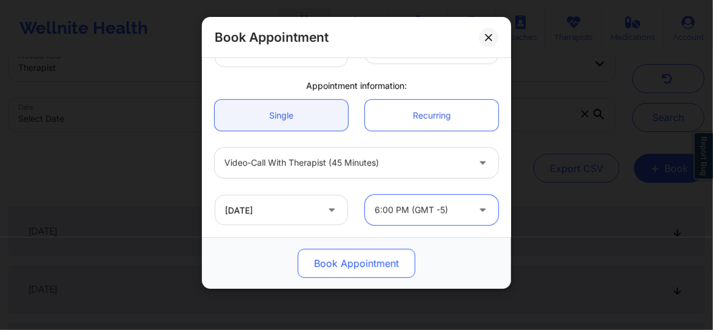
click at [366, 264] on button "Book Appointment" at bounding box center [357, 263] width 118 height 29
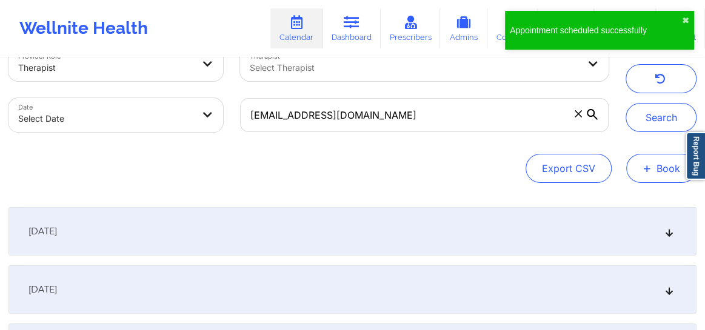
click at [649, 176] on button "+ Book" at bounding box center [661, 168] width 70 height 29
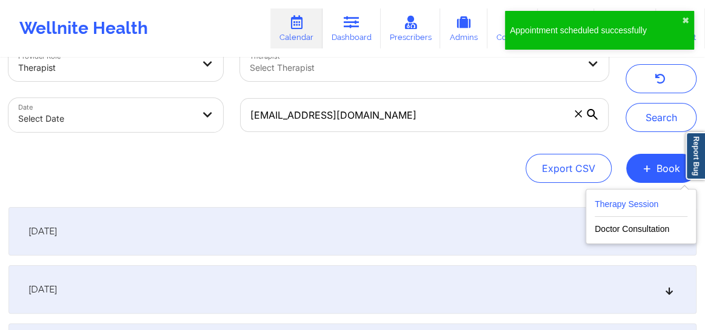
click at [607, 206] on button "Therapy Session" at bounding box center [641, 207] width 93 height 20
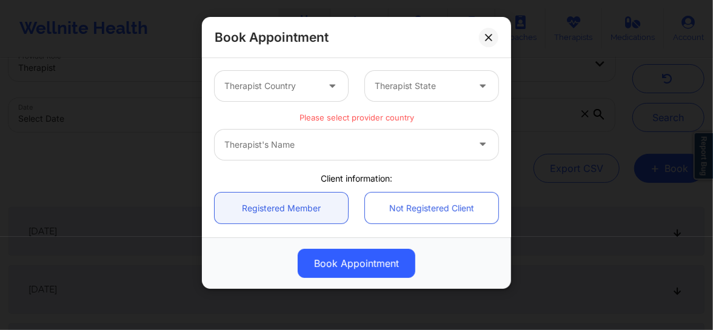
click at [295, 85] on div at bounding box center [270, 86] width 93 height 15
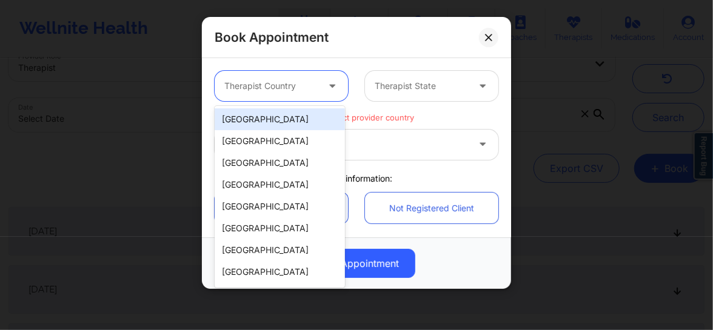
click at [259, 118] on div "[GEOGRAPHIC_DATA]" at bounding box center [280, 120] width 130 height 22
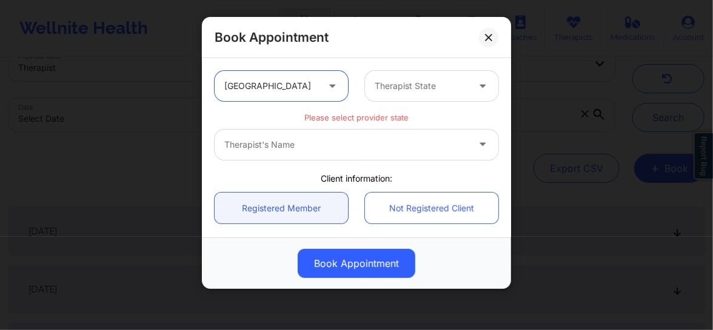
click at [388, 79] on div at bounding box center [421, 86] width 93 height 15
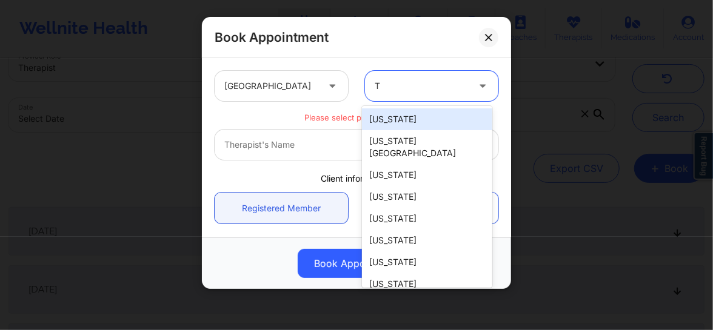
type input "Te"
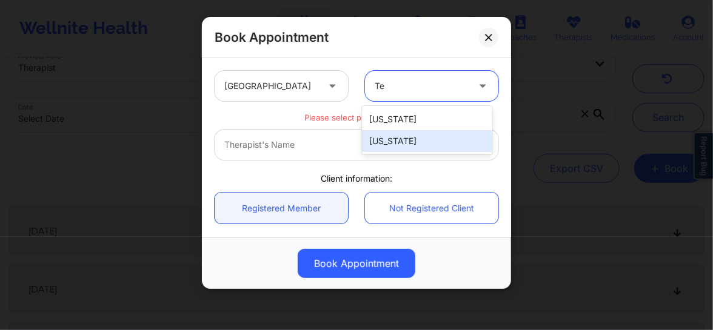
click at [380, 136] on div "[US_STATE]" at bounding box center [427, 141] width 130 height 22
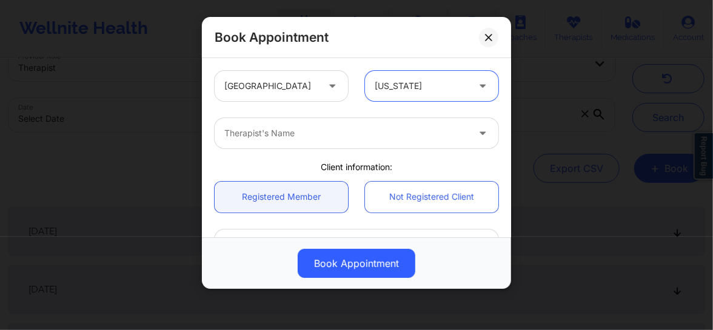
click at [299, 139] on div at bounding box center [346, 133] width 244 height 15
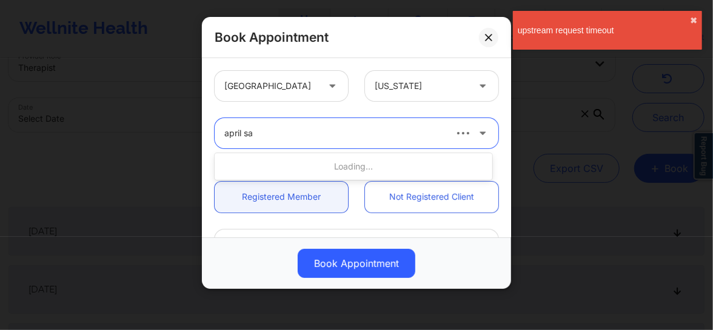
type input "april san"
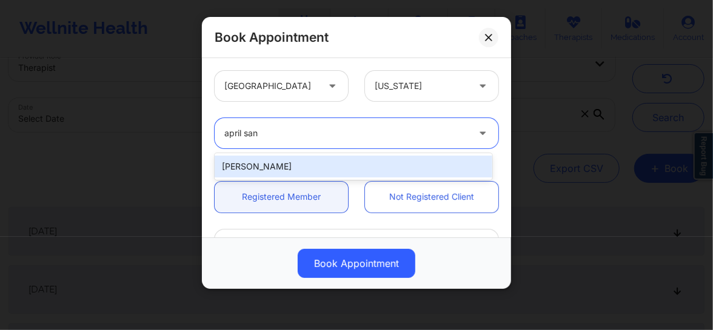
click at [278, 160] on div "[PERSON_NAME]" at bounding box center [354, 167] width 278 height 22
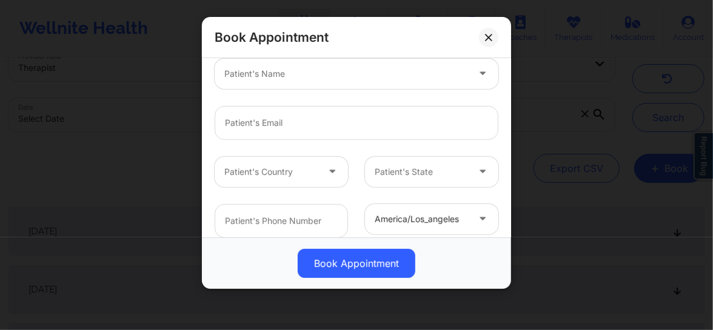
scroll to position [175, 0]
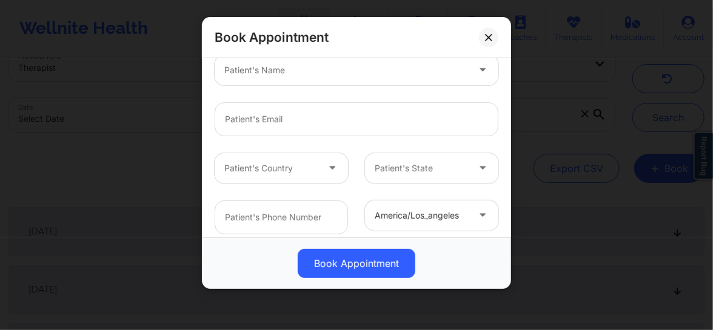
click at [267, 75] on div at bounding box center [346, 70] width 244 height 15
paste input "[EMAIL_ADDRESS][DOMAIN_NAME]"
type input "[EMAIL_ADDRESS][DOMAIN_NAME]"
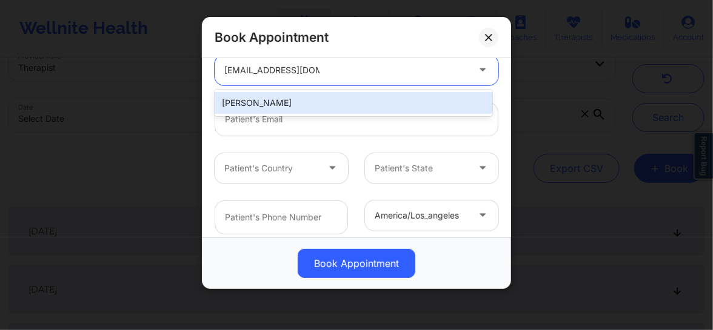
click at [259, 96] on div "[PERSON_NAME]" at bounding box center [354, 103] width 278 height 22
type input "[EMAIL_ADDRESS][DOMAIN_NAME]"
type input "[PHONE_NUMBER]"
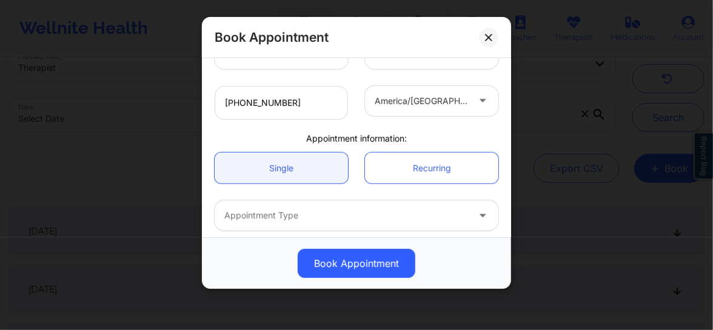
scroll to position [303, 0]
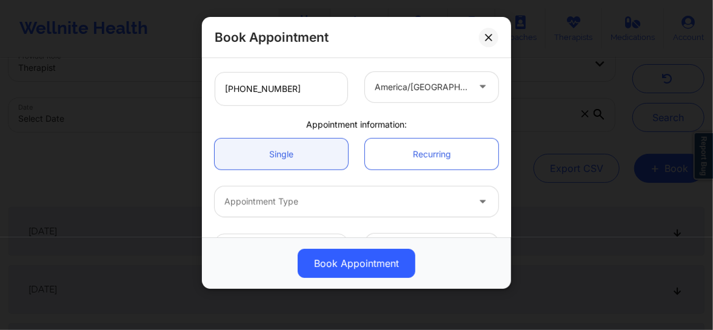
click at [284, 212] on div "Appointment Type" at bounding box center [342, 202] width 255 height 30
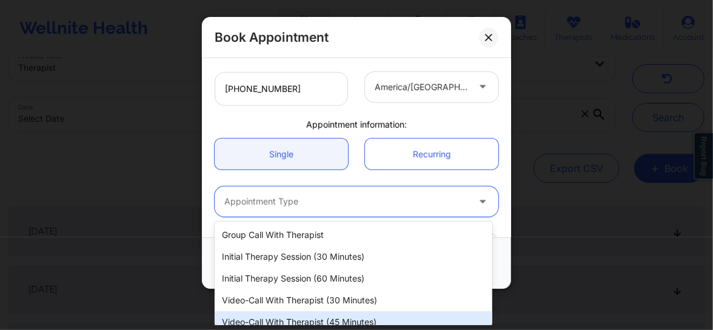
click at [287, 318] on div "Video-Call with Therapist (45 minutes)" at bounding box center [354, 323] width 278 height 22
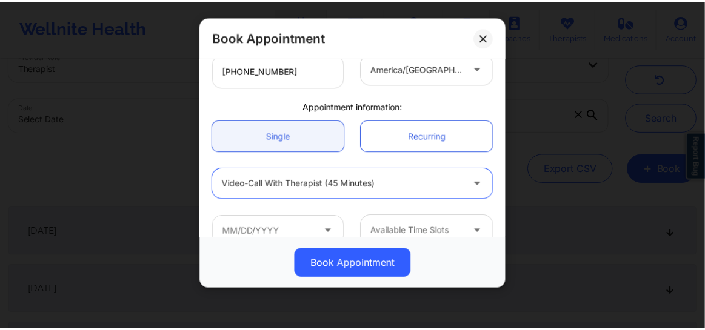
scroll to position [342, 0]
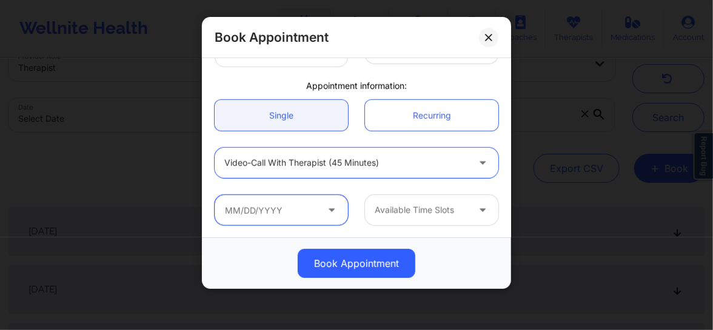
click at [293, 212] on input "text" at bounding box center [281, 210] width 133 height 30
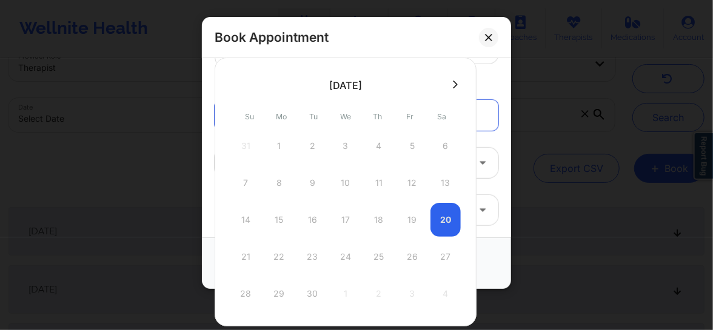
click at [455, 81] on icon at bounding box center [455, 84] width 5 height 9
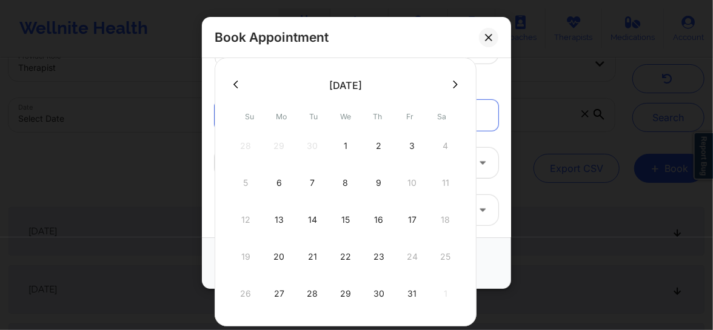
click at [449, 87] on button at bounding box center [455, 84] width 12 height 10
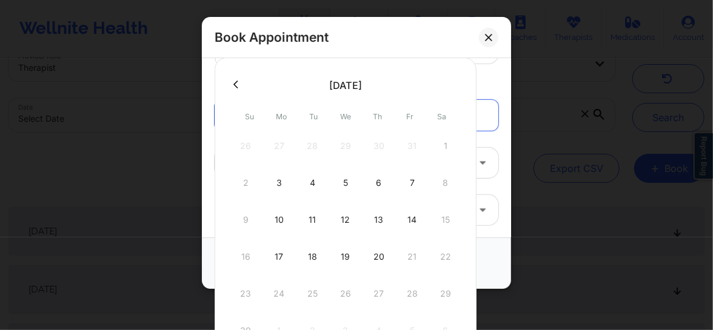
click at [239, 85] on button at bounding box center [236, 84] width 12 height 10
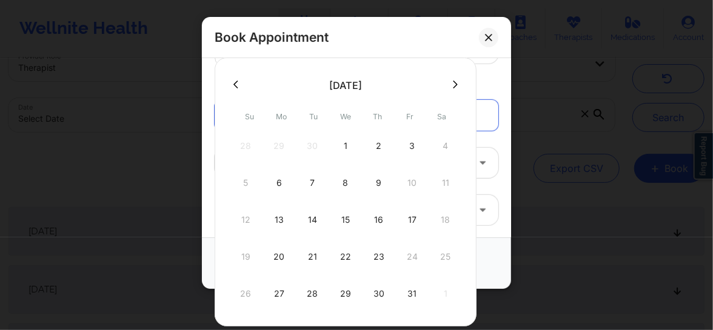
click at [453, 81] on icon at bounding box center [455, 85] width 5 height 8
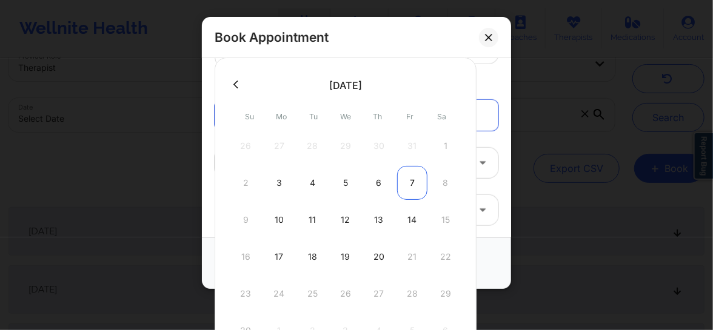
click at [409, 180] on div "7" at bounding box center [412, 183] width 30 height 34
type input "11/07/2025"
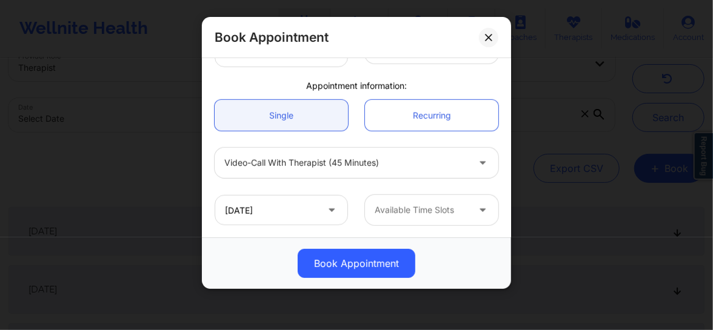
click at [398, 209] on div at bounding box center [421, 210] width 93 height 15
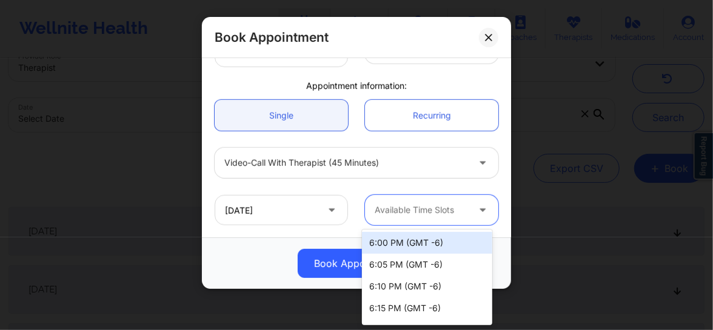
click at [395, 239] on div "6:00 PM (GMT -6)" at bounding box center [427, 243] width 130 height 22
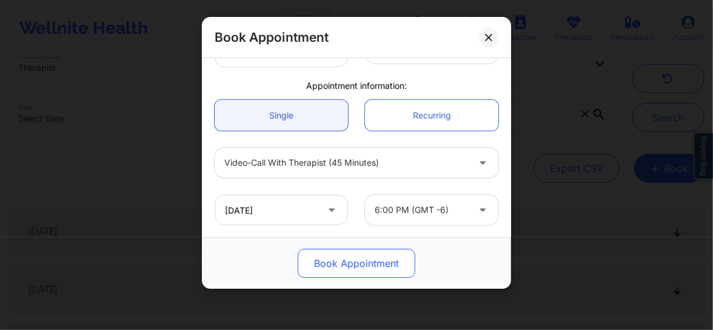
click at [366, 260] on button "Book Appointment" at bounding box center [357, 263] width 118 height 29
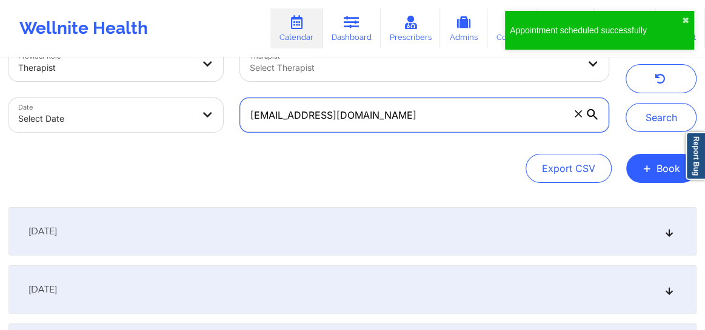
drag, startPoint x: 265, startPoint y: 121, endPoint x: 247, endPoint y: 118, distance: 18.4
click at [247, 118] on input "[EMAIL_ADDRESS][DOMAIN_NAME]" at bounding box center [424, 115] width 369 height 34
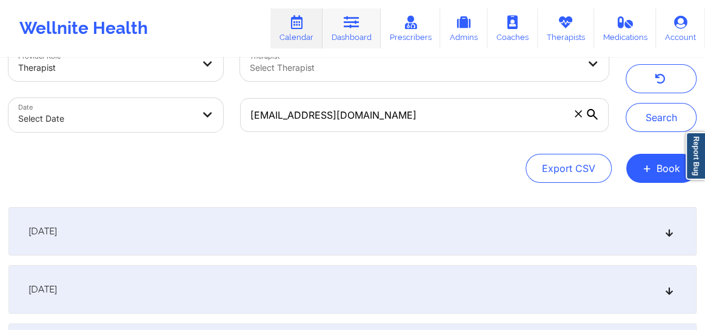
click at [349, 39] on link "Dashboard" at bounding box center [352, 28] width 58 height 40
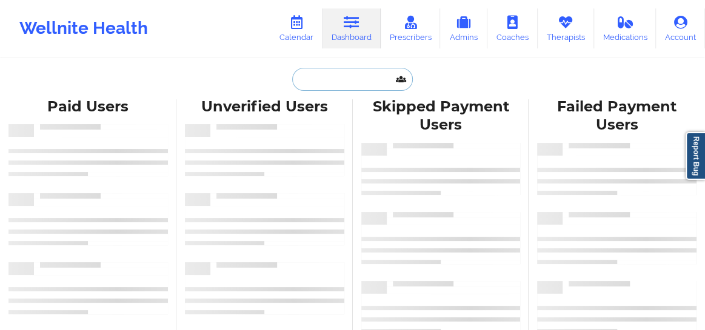
click at [320, 79] on input "text" at bounding box center [352, 79] width 120 height 23
paste input "[EMAIL_ADDRESS][DOMAIN_NAME]"
type input "[EMAIL_ADDRESS][DOMAIN_NAME]"
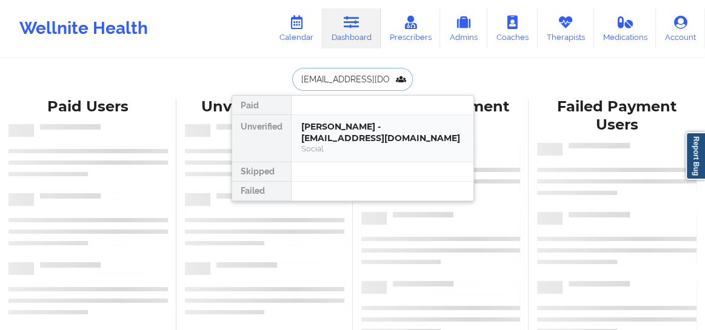
click at [340, 132] on div "[PERSON_NAME] - [EMAIL_ADDRESS][DOMAIN_NAME]" at bounding box center [382, 132] width 162 height 22
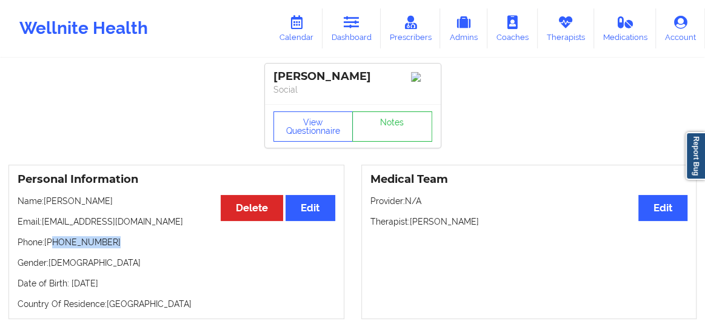
drag, startPoint x: 108, startPoint y: 245, endPoint x: 55, endPoint y: 247, distance: 53.4
click at [55, 247] on p "Phone: [PHONE_NUMBER]" at bounding box center [177, 242] width 318 height 12
copy p "[PHONE_NUMBER]"
drag, startPoint x: 364, startPoint y: 98, endPoint x: 321, endPoint y: -36, distance: 140.5
click at [321, 0] on html "Wellnite Health Calendar Dashboard Prescribers Admins Coaches Therapists Medica…" at bounding box center [352, 165] width 705 height 330
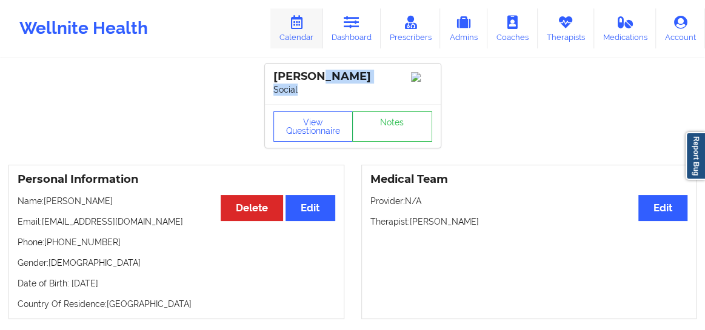
click at [301, 34] on link "Calendar" at bounding box center [296, 28] width 52 height 40
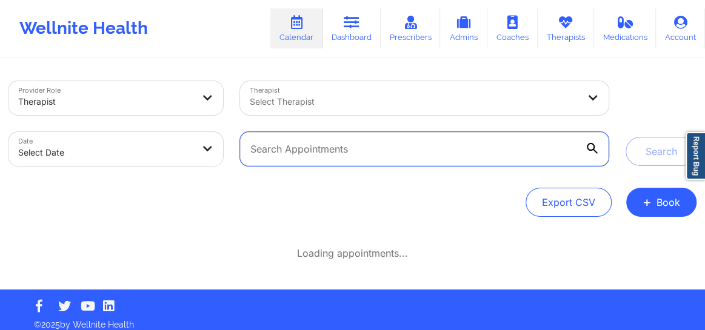
click at [300, 151] on input "text" at bounding box center [424, 149] width 369 height 34
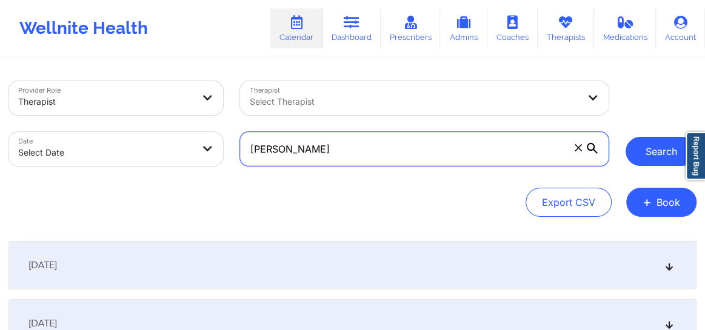
type input "shelley Taylor"
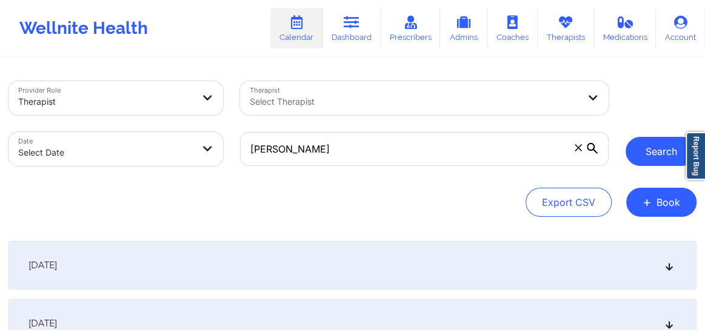
click at [641, 155] on button "Search" at bounding box center [661, 151] width 71 height 29
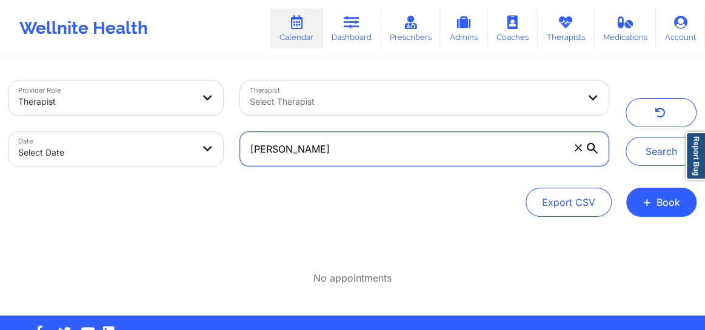
drag, startPoint x: 324, startPoint y: 151, endPoint x: 238, endPoint y: 151, distance: 86.1
click at [238, 151] on div "shelley Taylor" at bounding box center [425, 149] width 386 height 51
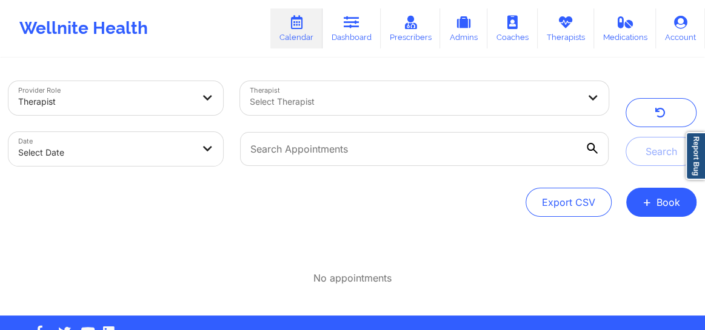
click at [273, 108] on div at bounding box center [414, 102] width 329 height 15
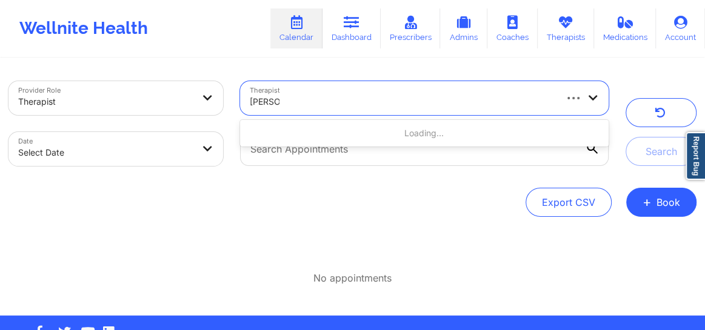
type input "shelley"
click at [321, 105] on div at bounding box center [402, 102] width 304 height 15
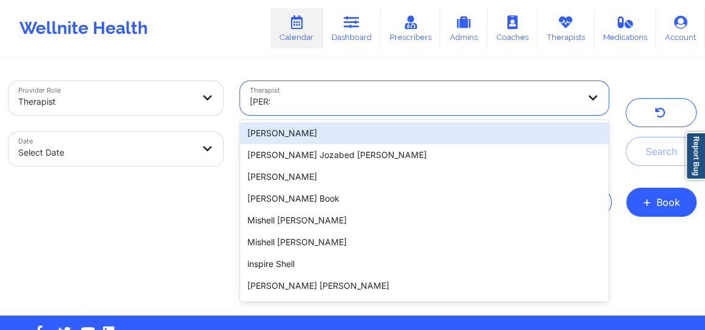
type input "shelley"
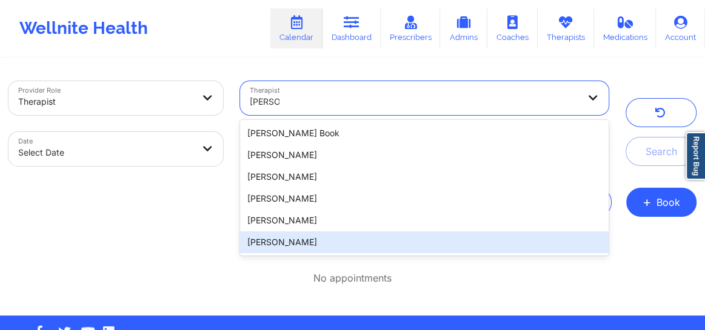
click at [278, 243] on div "[PERSON_NAME]" at bounding box center [424, 243] width 369 height 22
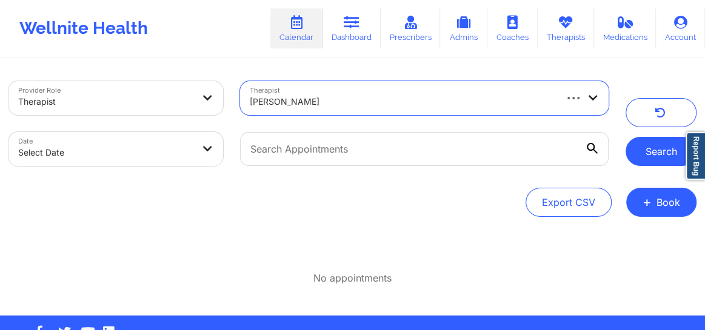
click at [651, 157] on button "Search" at bounding box center [661, 151] width 71 height 29
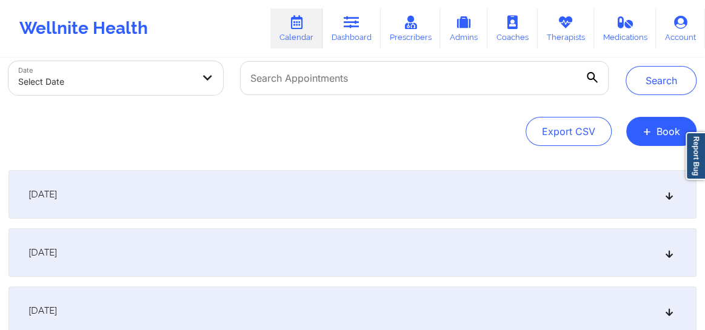
scroll to position [82, 0]
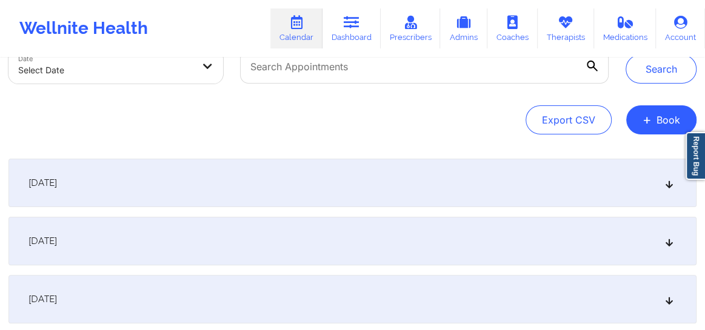
click at [672, 184] on icon at bounding box center [669, 183] width 10 height 8
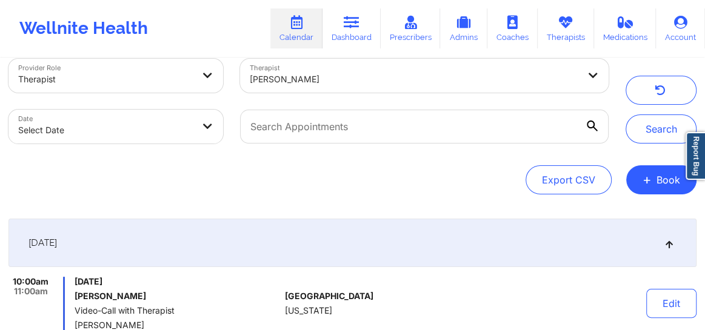
scroll to position [0, 0]
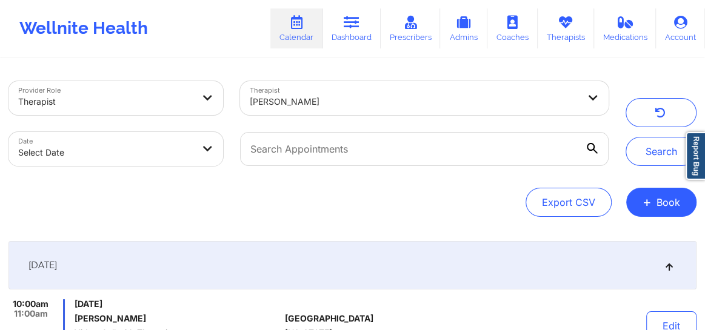
click at [335, 101] on div at bounding box center [414, 102] width 329 height 15
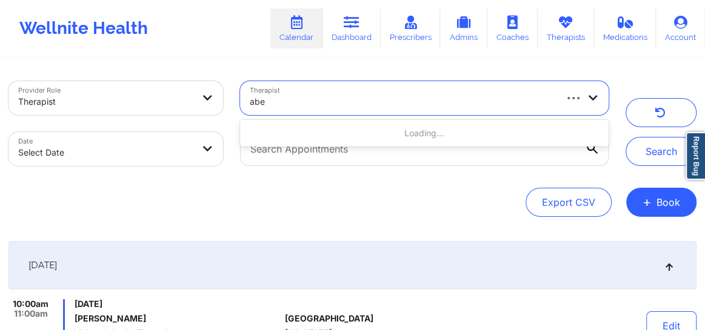
type input "abey"
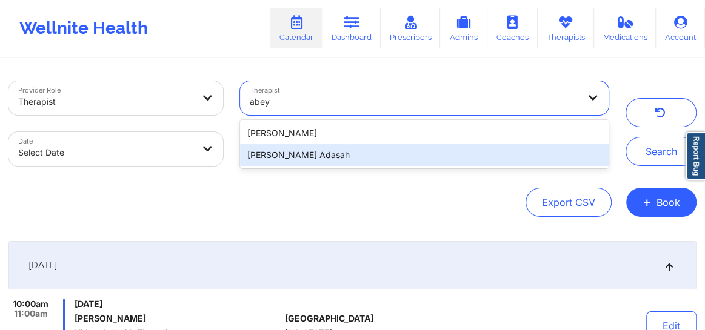
click at [290, 155] on div "[PERSON_NAME] Adasah" at bounding box center [424, 155] width 369 height 22
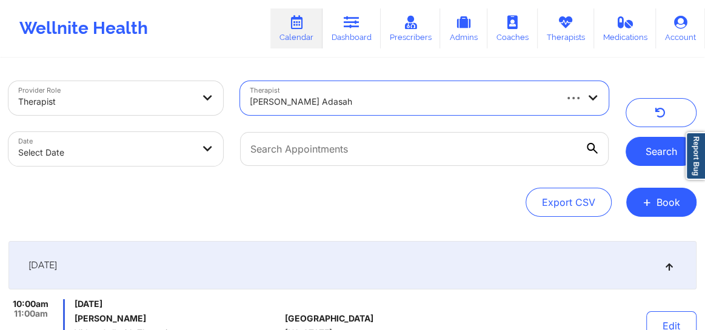
click at [648, 155] on button "Search" at bounding box center [661, 151] width 71 height 29
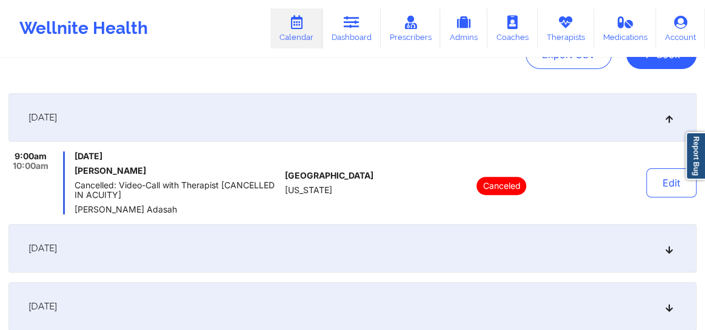
scroll to position [175, 0]
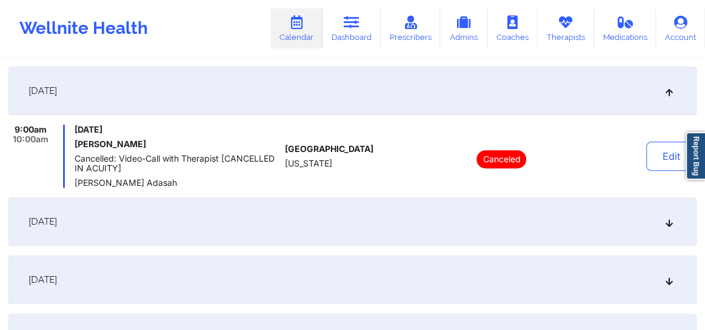
click at [674, 224] on div "[DATE]" at bounding box center [352, 222] width 688 height 49
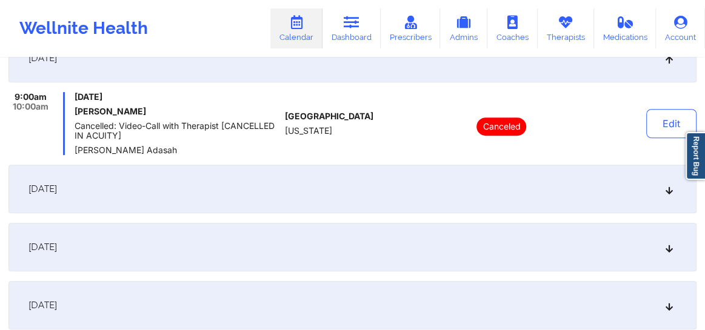
scroll to position [275, 0]
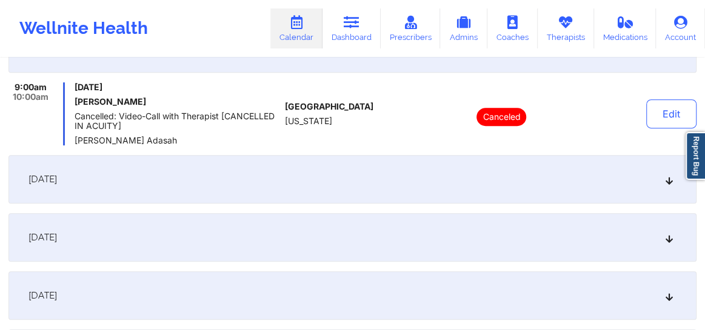
click at [671, 181] on icon at bounding box center [669, 179] width 10 height 8
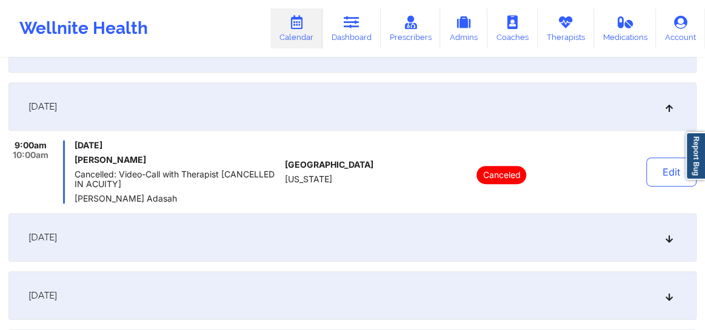
click at [667, 242] on icon at bounding box center [669, 237] width 10 height 8
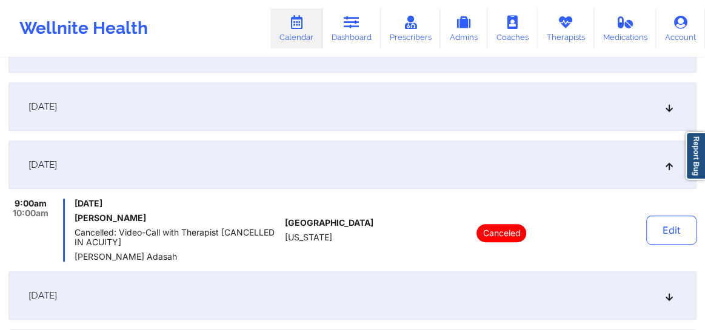
click at [668, 299] on icon at bounding box center [669, 296] width 10 height 8
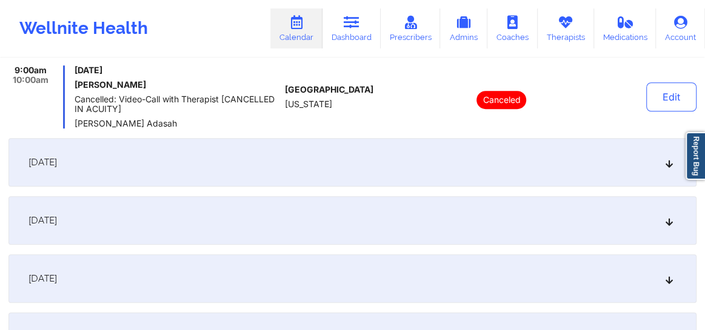
scroll to position [468, 0]
click at [664, 165] on div "[DATE]" at bounding box center [352, 161] width 688 height 49
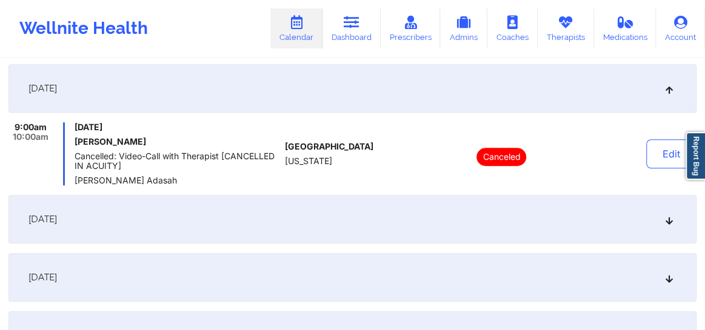
scroll to position [0, 0]
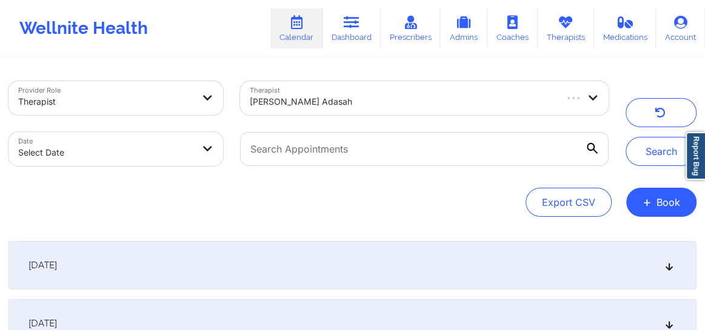
click at [346, 107] on div at bounding box center [402, 102] width 304 height 15
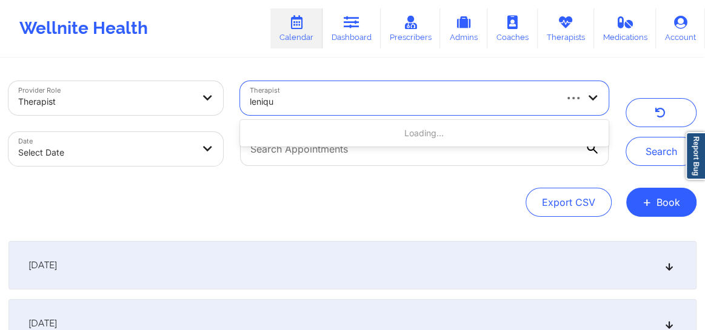
type input "lenique"
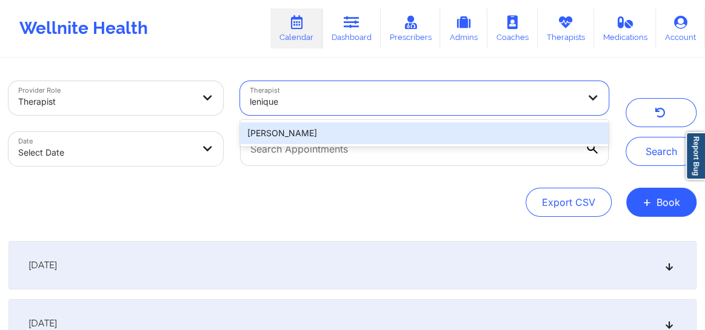
click at [316, 134] on div "[PERSON_NAME]" at bounding box center [424, 133] width 369 height 22
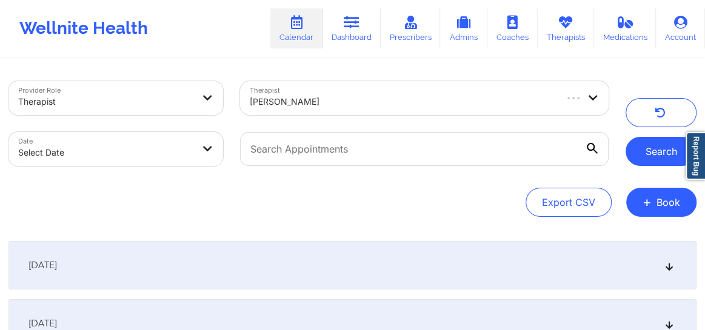
click at [656, 160] on button "Search" at bounding box center [661, 151] width 71 height 29
click at [673, 270] on div "[DATE]" at bounding box center [352, 265] width 688 height 49
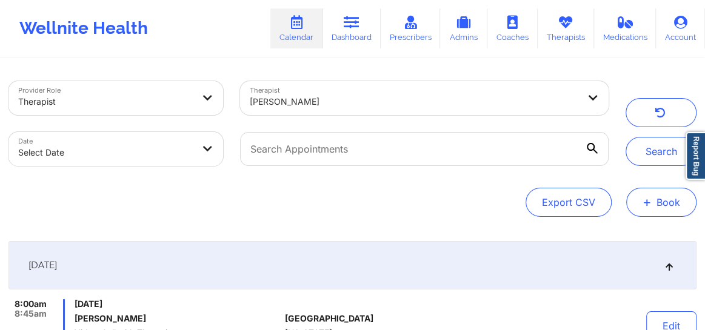
click at [654, 202] on button "+ Book" at bounding box center [661, 202] width 70 height 29
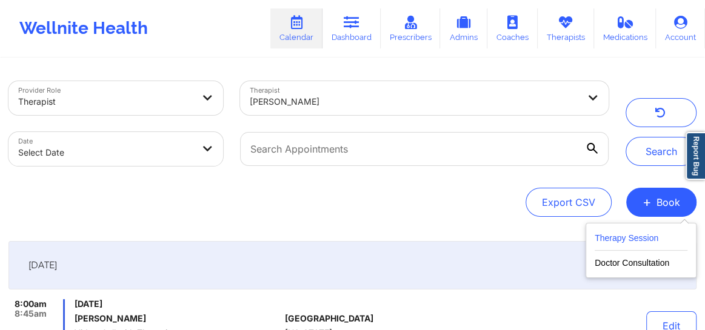
click at [610, 236] on button "Therapy Session" at bounding box center [641, 241] width 93 height 20
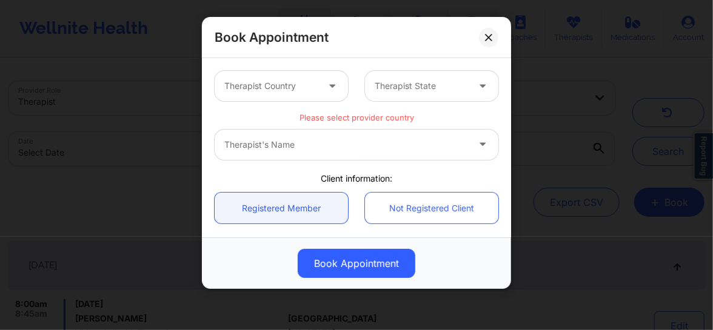
click at [270, 144] on div "Therapist's Name" at bounding box center [357, 145] width 284 height 30
click at [337, 145] on div "Therapist's Name" at bounding box center [357, 145] width 284 height 30
click at [282, 94] on div "Therapist Country" at bounding box center [267, 86] width 104 height 30
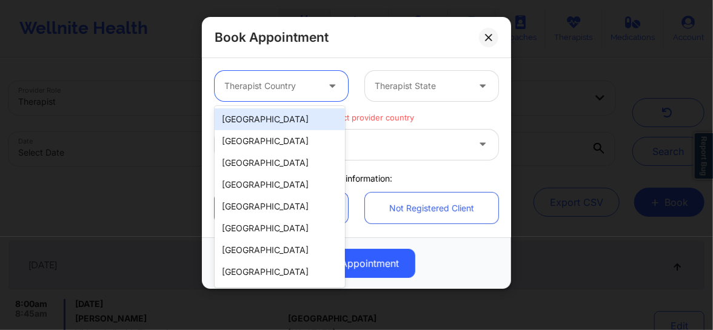
click at [271, 122] on div "[GEOGRAPHIC_DATA]" at bounding box center [280, 120] width 130 height 22
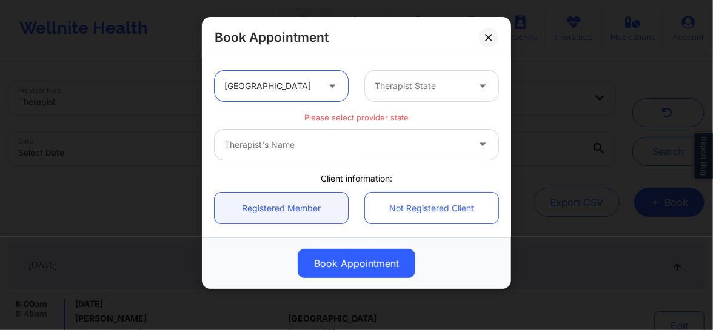
click at [399, 79] on div at bounding box center [421, 86] width 93 height 15
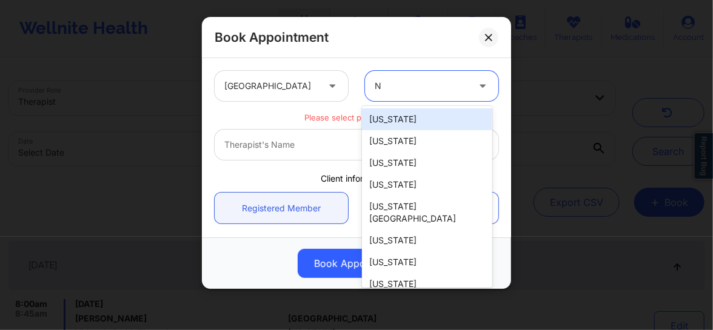
type input "Ne"
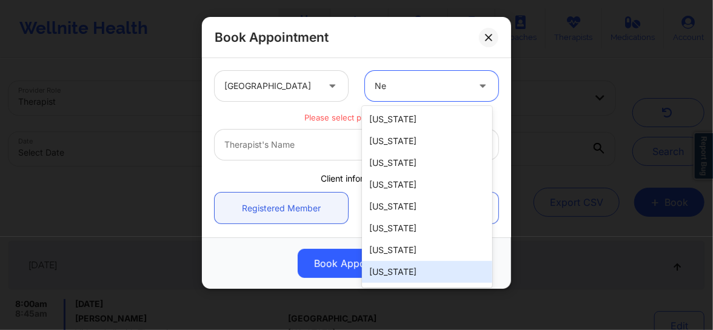
scroll to position [41, 0]
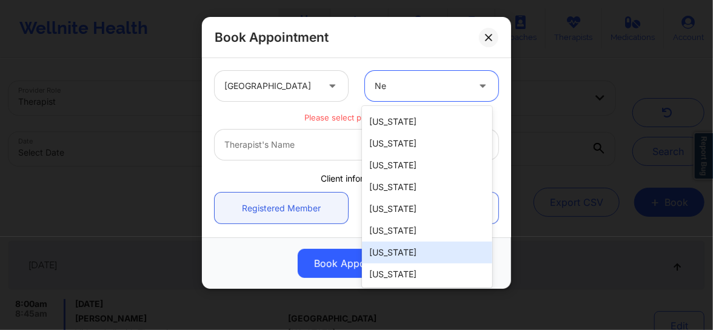
click at [390, 250] on div "[US_STATE]" at bounding box center [427, 253] width 130 height 22
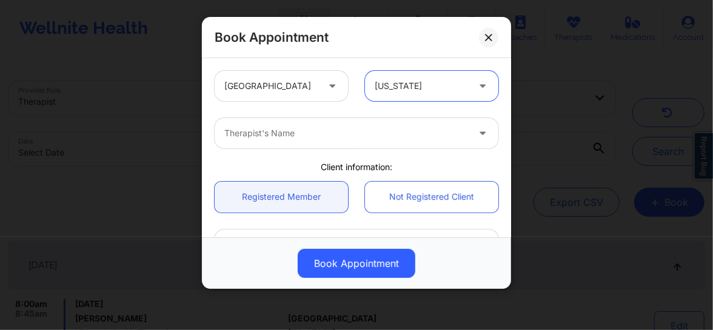
click at [287, 133] on div at bounding box center [346, 133] width 244 height 15
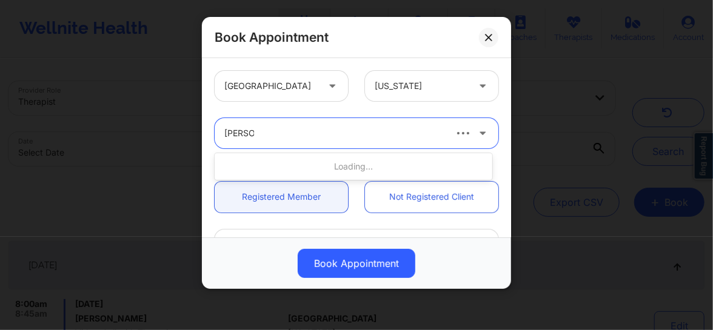
type input "Latoya"
click at [278, 135] on div at bounding box center [333, 133] width 219 height 15
type input "latoya"
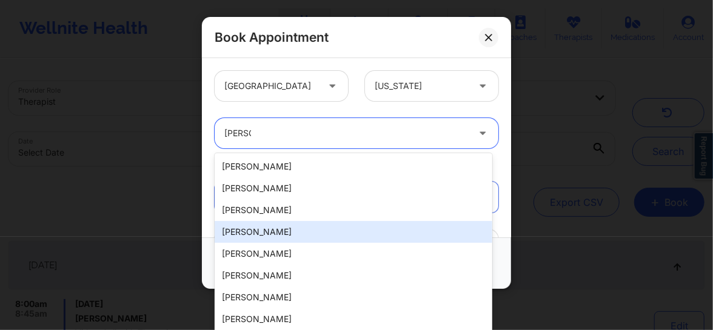
scroll to position [85, 0]
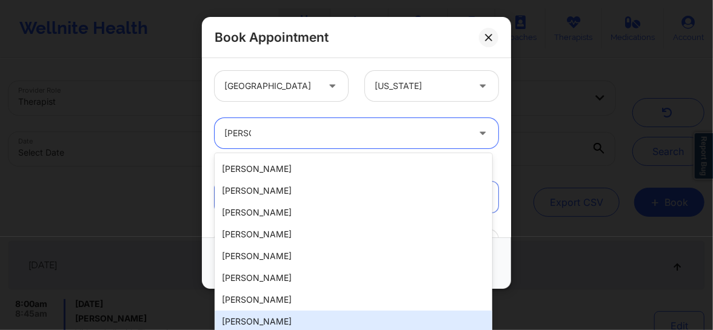
click at [264, 318] on div "Latoya Seals" at bounding box center [354, 322] width 278 height 22
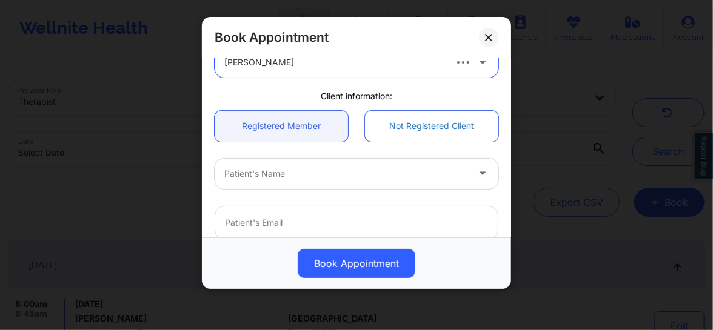
scroll to position [73, 0]
click at [287, 168] on div at bounding box center [346, 172] width 244 height 15
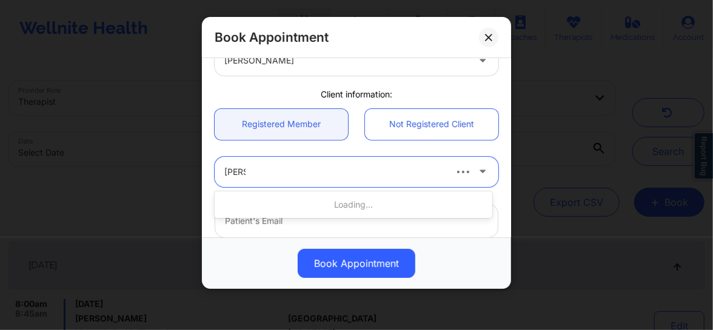
type input "Tamik"
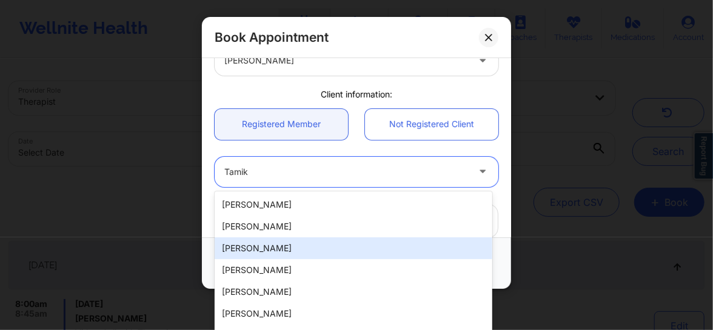
scroll to position [19, 0]
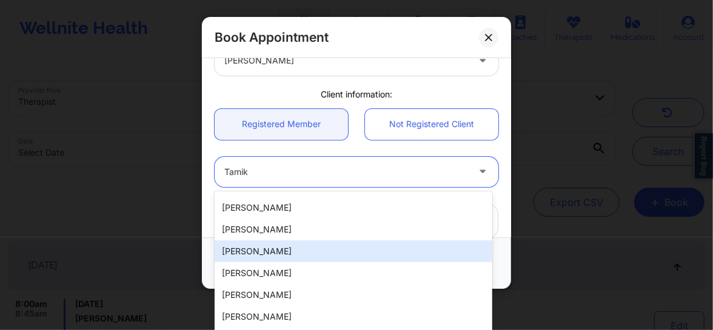
click at [269, 249] on div "Tamika Gainer" at bounding box center [354, 252] width 278 height 22
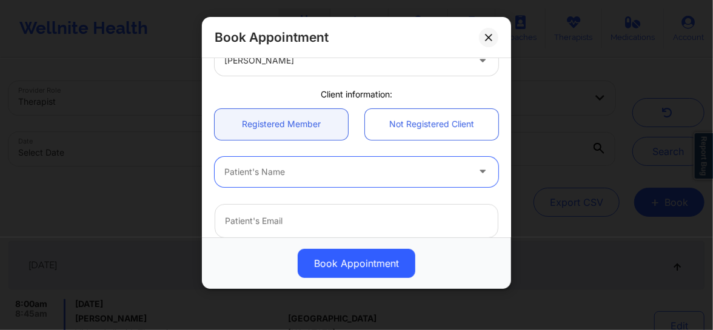
click at [334, 176] on div at bounding box center [346, 172] width 244 height 15
type input "tamika"
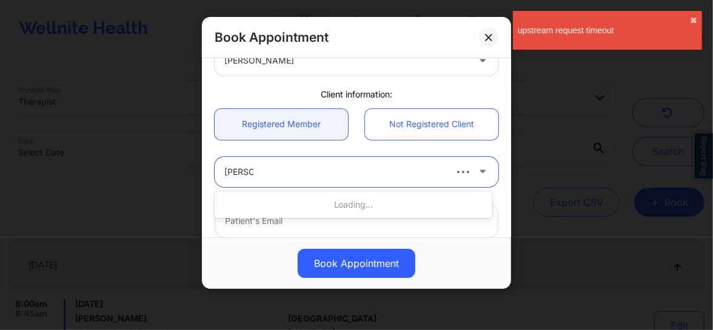
type input "tamikalg@gmail.com"
type input "+1321-287-9225"
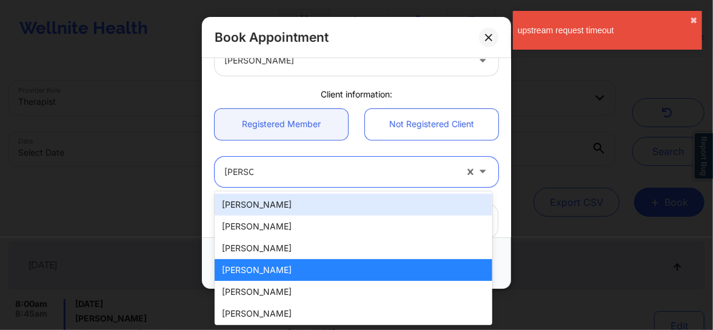
type input "tamika_miles2@yahoo.com"
type input "+1917-733-5811"
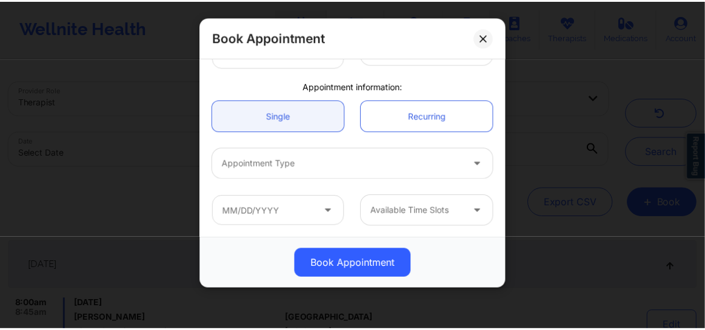
scroll to position [342, 0]
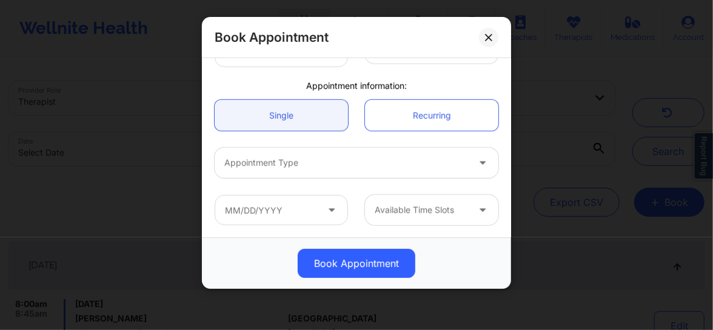
click at [321, 169] on div at bounding box center [346, 163] width 244 height 15
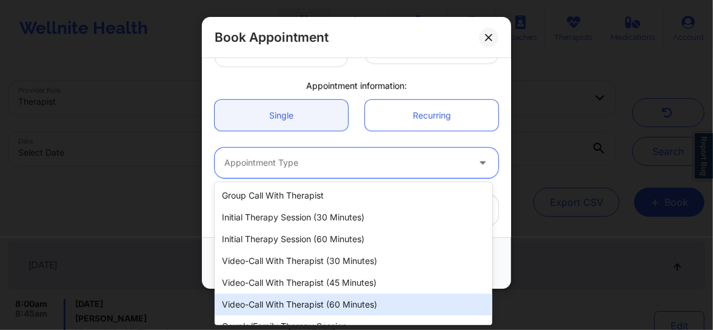
click at [309, 303] on div "Video-Call with Therapist (60 minutes)" at bounding box center [354, 305] width 278 height 22
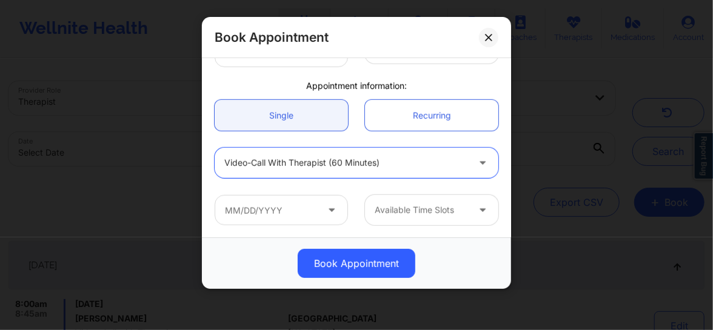
click at [334, 212] on icon at bounding box center [332, 208] width 12 height 10
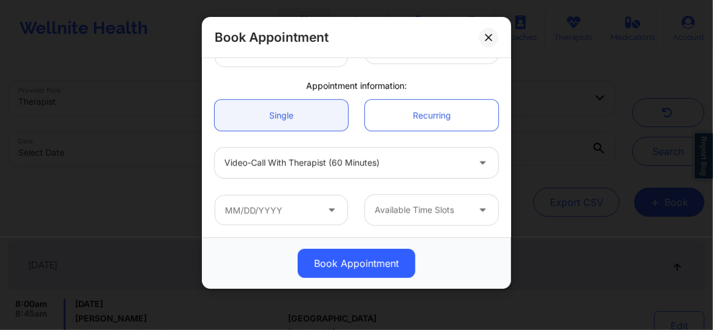
click at [326, 212] on icon at bounding box center [332, 208] width 12 height 10
click at [286, 209] on input "text" at bounding box center [281, 210] width 133 height 30
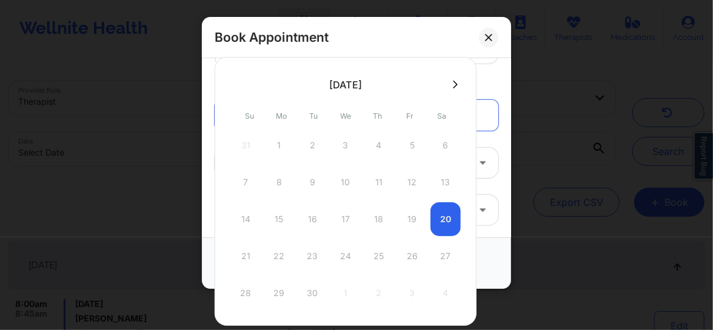
click at [456, 85] on icon at bounding box center [455, 85] width 5 height 8
click at [457, 80] on button at bounding box center [455, 84] width 12 height 10
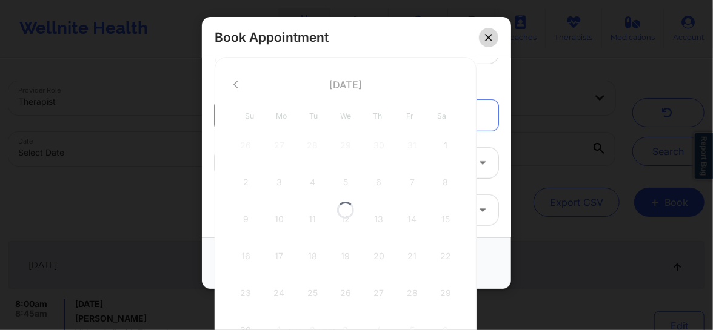
click at [486, 35] on icon at bounding box center [488, 37] width 7 height 7
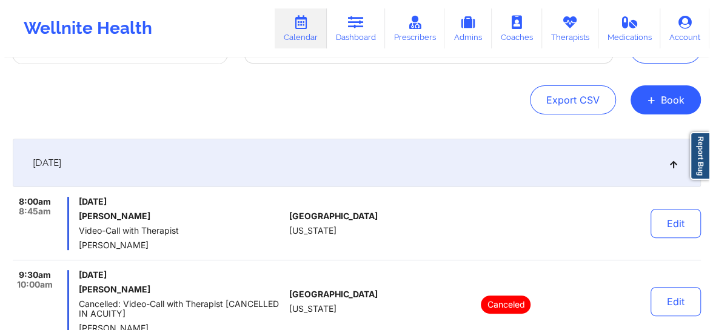
scroll to position [36, 0]
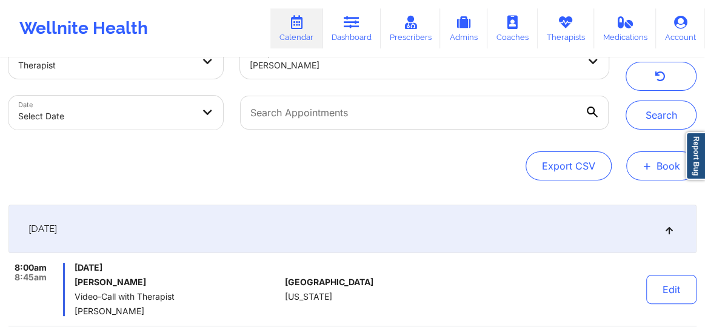
click at [658, 163] on button "+ Book" at bounding box center [661, 166] width 70 height 29
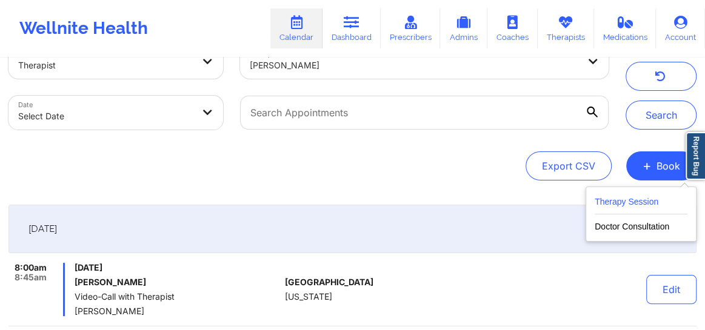
click at [631, 195] on button "Therapy Session" at bounding box center [641, 205] width 93 height 20
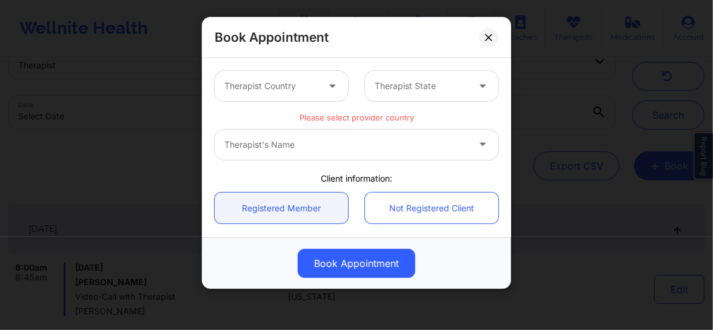
click at [273, 91] on div at bounding box center [270, 86] width 93 height 15
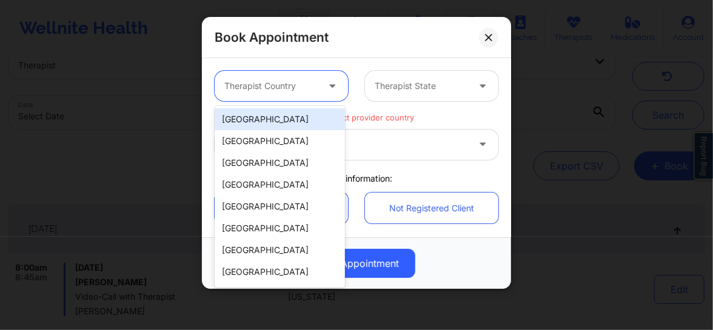
click at [257, 122] on div "[GEOGRAPHIC_DATA]" at bounding box center [280, 120] width 130 height 22
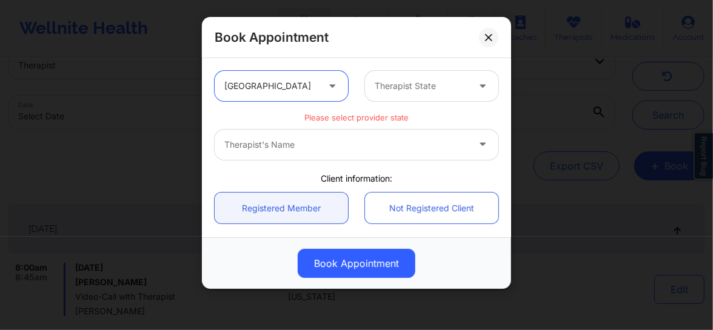
click at [423, 88] on div at bounding box center [421, 86] width 93 height 15
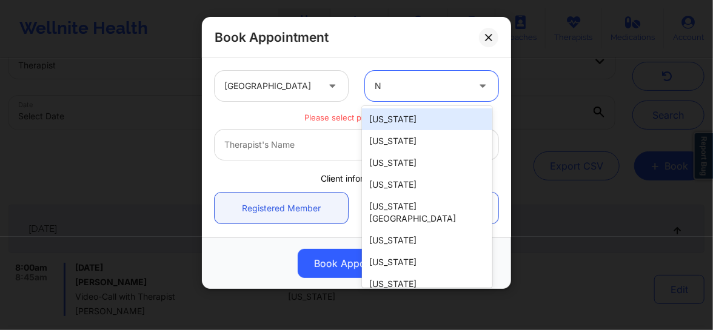
type input "Ne"
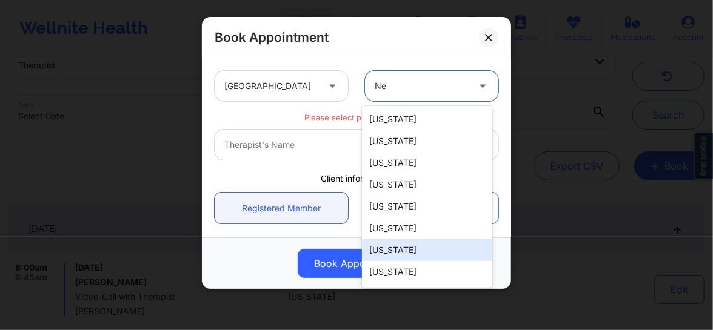
click at [404, 253] on div "[US_STATE]" at bounding box center [427, 250] width 130 height 22
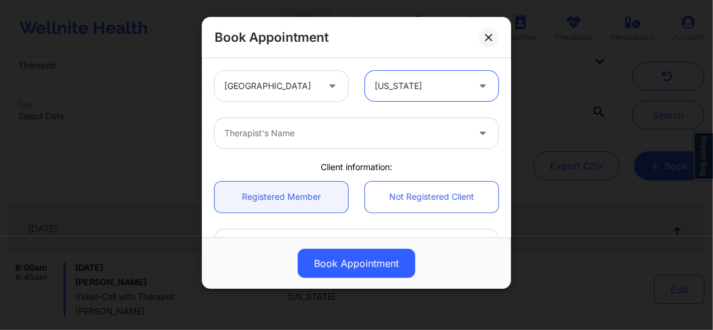
click at [293, 140] on div at bounding box center [346, 133] width 244 height 15
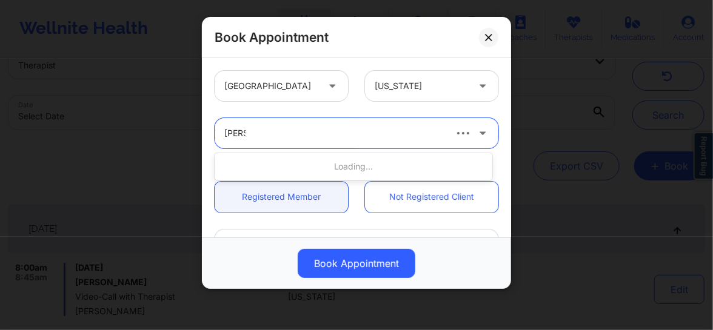
type input "Shelley"
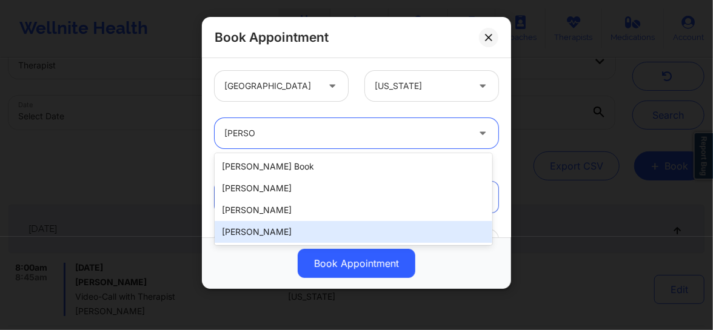
click at [256, 230] on div "[PERSON_NAME]" at bounding box center [354, 232] width 278 height 22
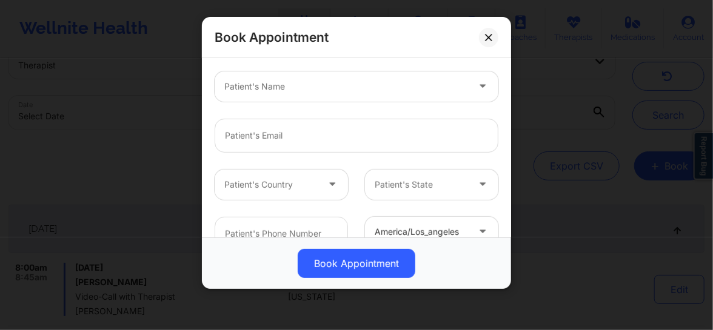
scroll to position [175, 0]
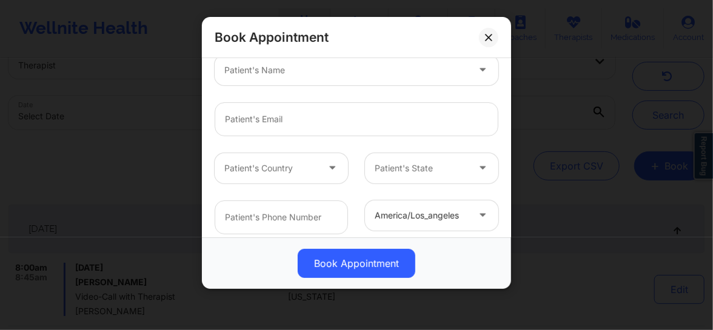
click at [298, 77] on div "Patient's Name" at bounding box center [342, 70] width 255 height 30
type input "Nicole f"
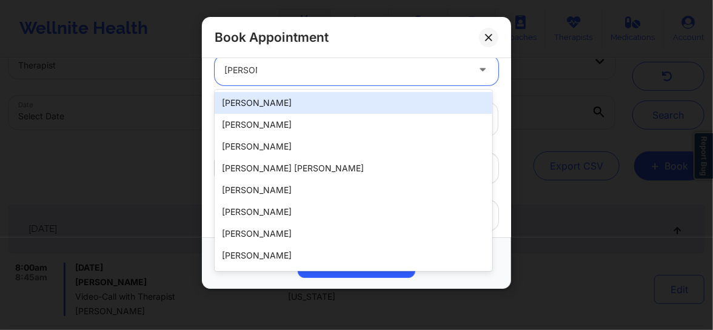
click at [302, 95] on div "[PERSON_NAME]" at bounding box center [354, 103] width 278 height 22
type input "nicolenykren@yahoo.com"
type input "+18626684511"
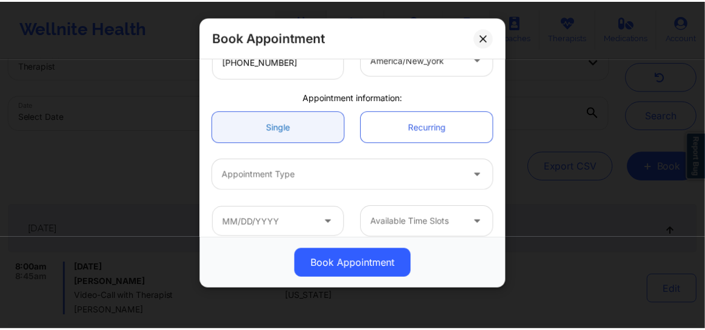
scroll to position [342, 0]
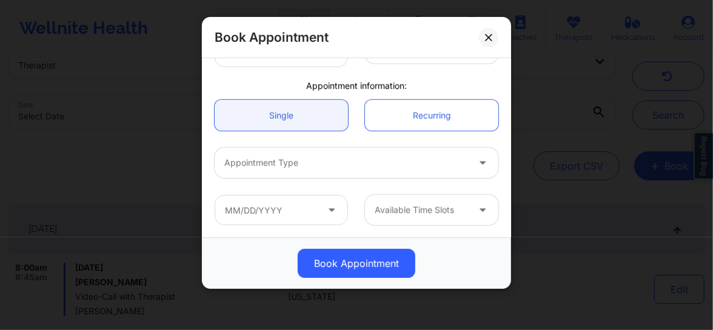
click at [297, 164] on div at bounding box center [346, 163] width 244 height 15
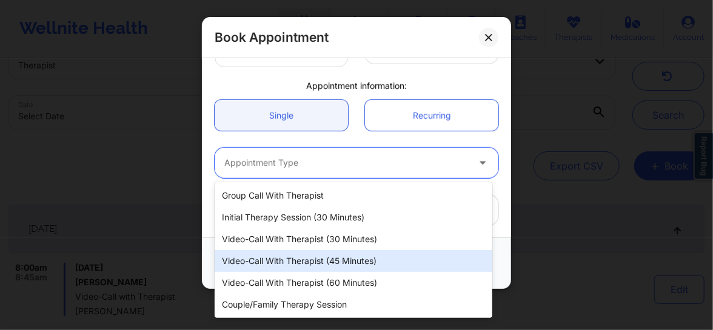
click at [279, 269] on div "Video-Call with Therapist (45 minutes)" at bounding box center [354, 261] width 278 height 22
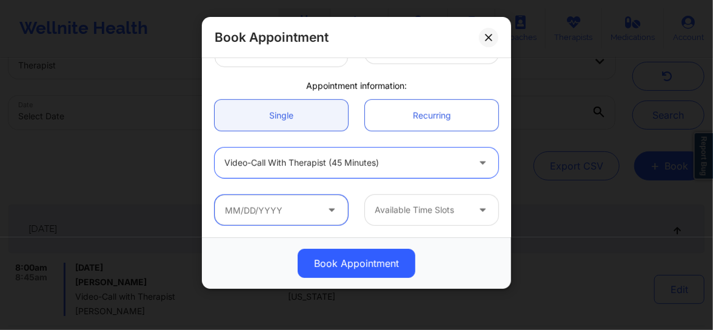
click at [321, 212] on input "text" at bounding box center [281, 210] width 133 height 30
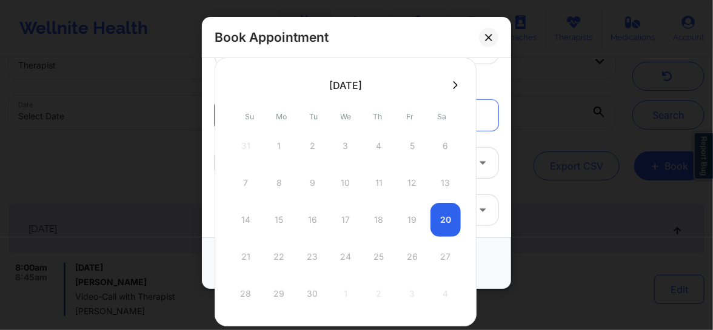
click at [413, 251] on div "21 22 23 24 25 26 27" at bounding box center [345, 257] width 230 height 34
click at [409, 260] on div "21 22 23 24 25 26 27" at bounding box center [345, 257] width 230 height 34
click at [451, 226] on div "14 15 16 17 18 19 20" at bounding box center [345, 220] width 230 height 34
click at [415, 218] on div "14 15 16 17 18 19 20" at bounding box center [345, 220] width 230 height 34
click at [440, 218] on div "14 15 16 17 18 19 20" at bounding box center [345, 220] width 230 height 34
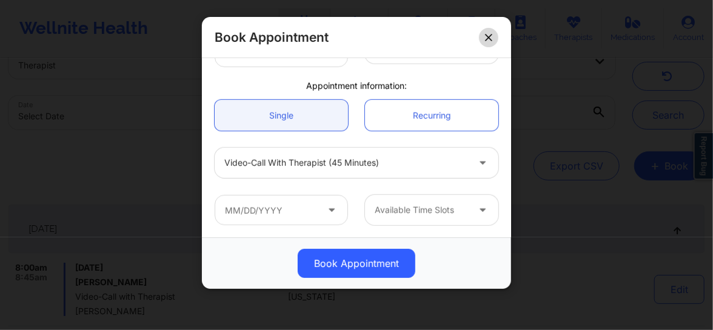
click at [497, 39] on button at bounding box center [488, 37] width 19 height 19
